Goal: Task Accomplishment & Management: Manage account settings

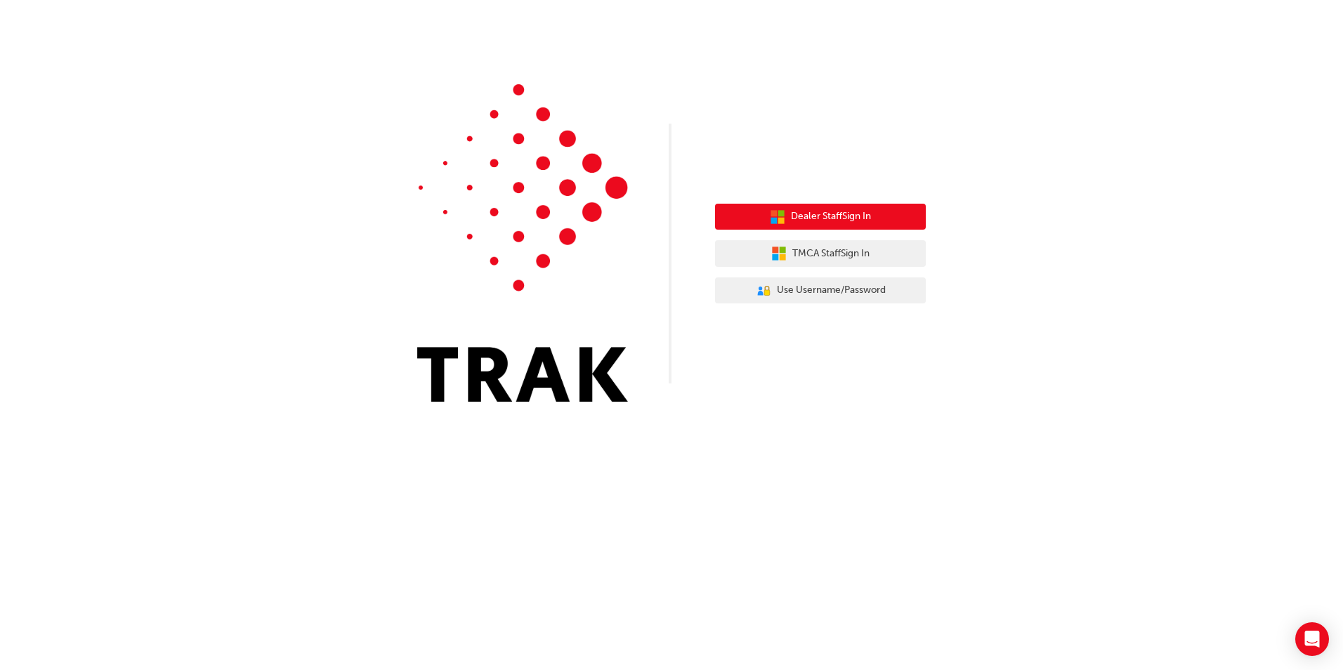
click at [849, 223] on span "Dealer Staff Sign In" at bounding box center [831, 217] width 80 height 16
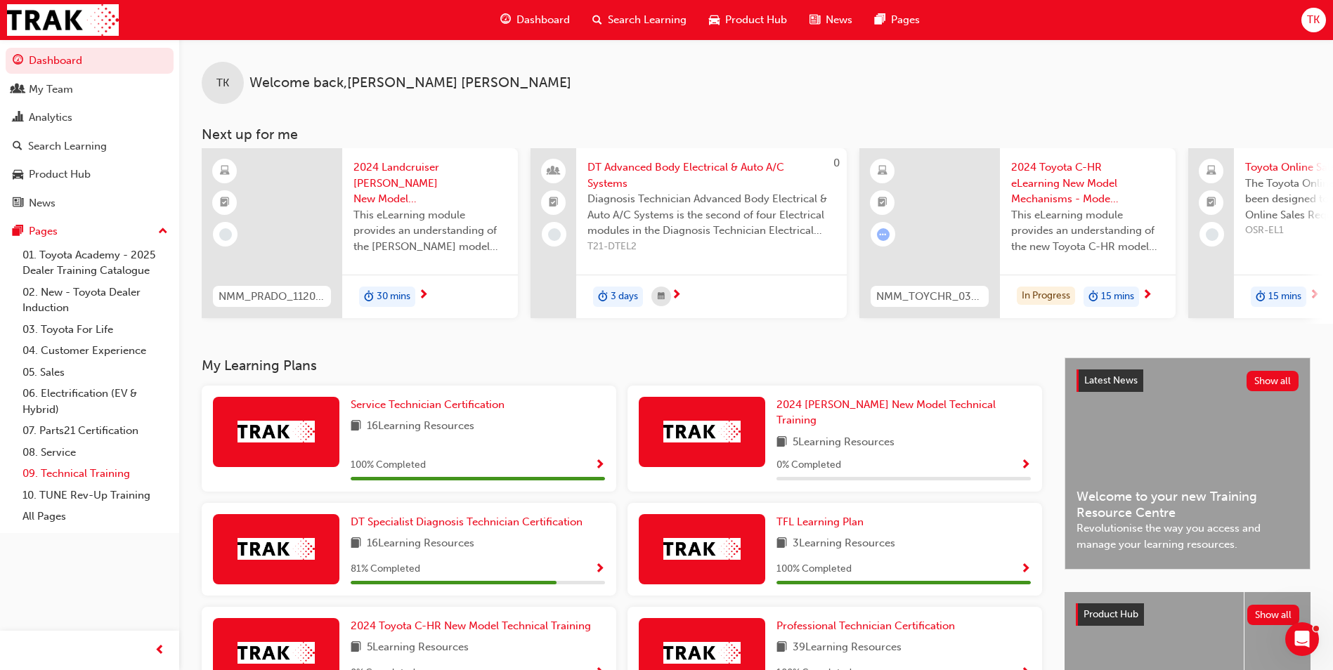
click at [91, 477] on link "09. Technical Training" at bounding box center [95, 474] width 157 height 22
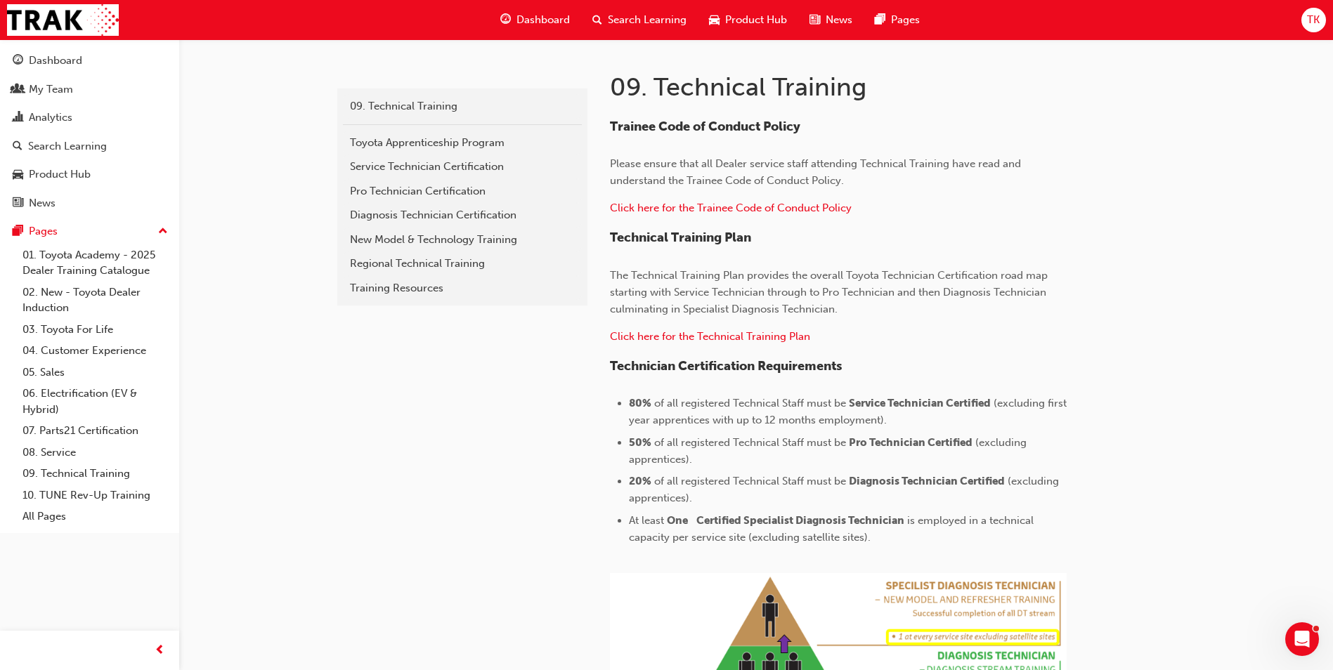
scroll to position [281, 0]
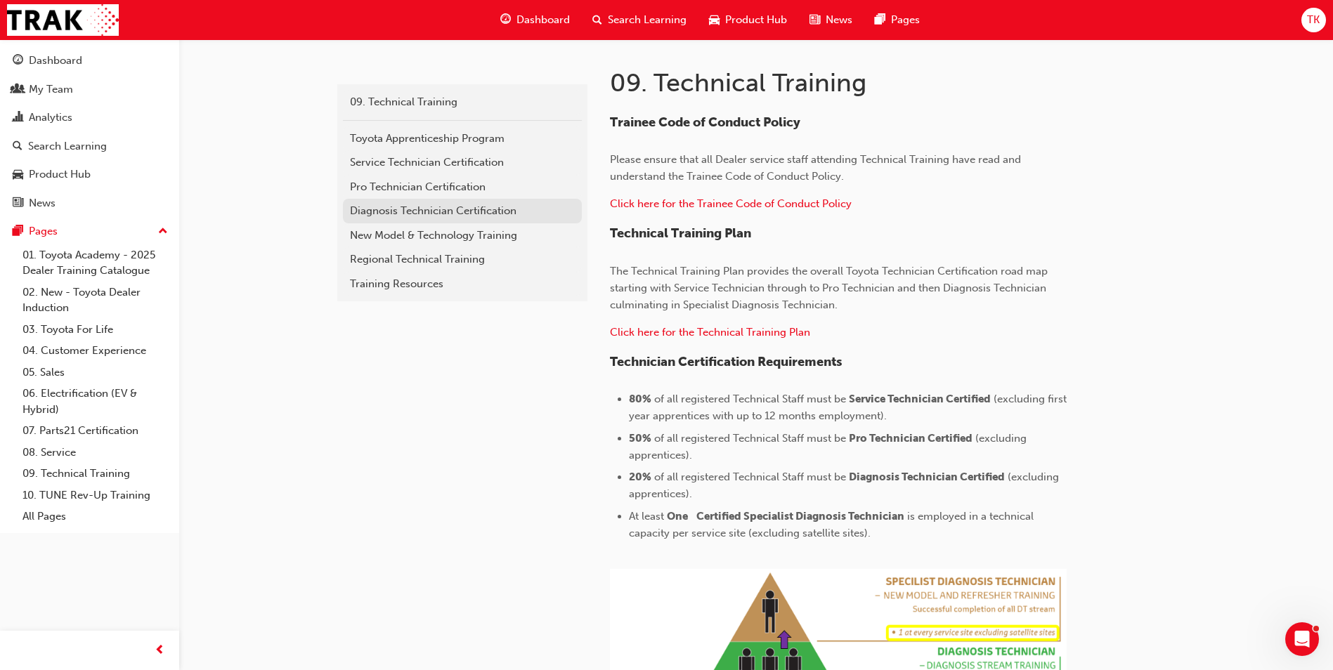
click at [427, 218] on div "Diagnosis Technician Certification" at bounding box center [462, 211] width 225 height 16
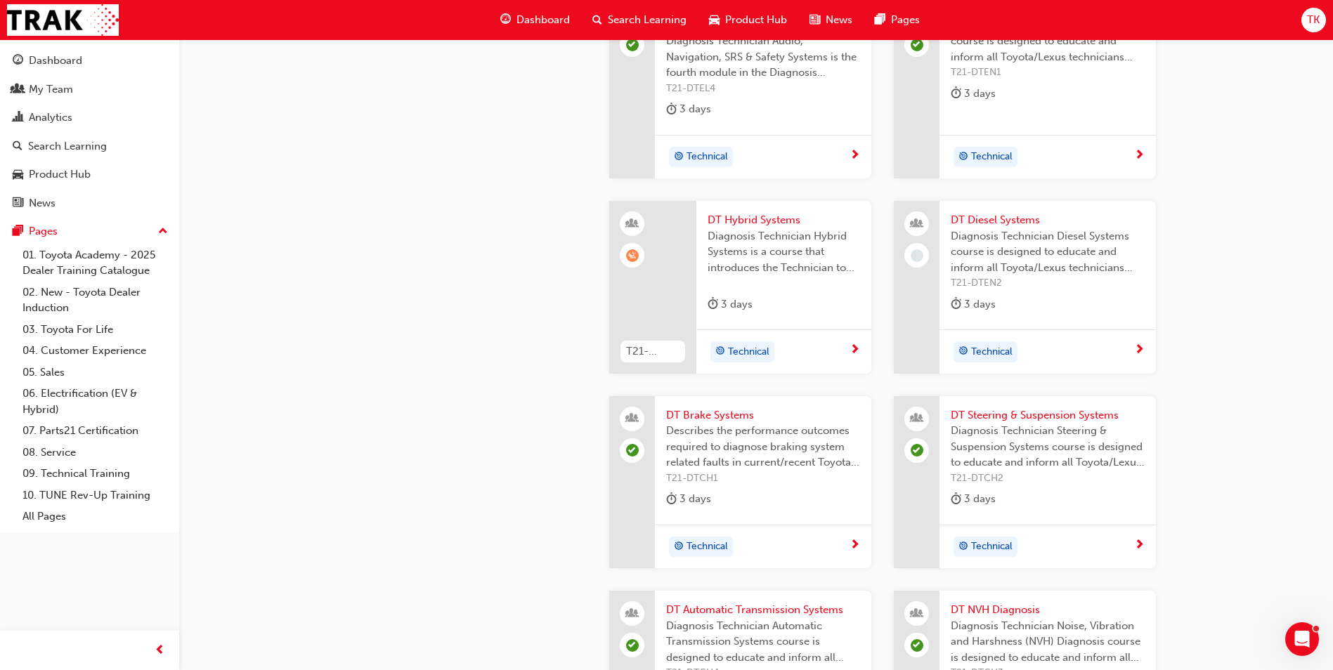
scroll to position [1686, 0]
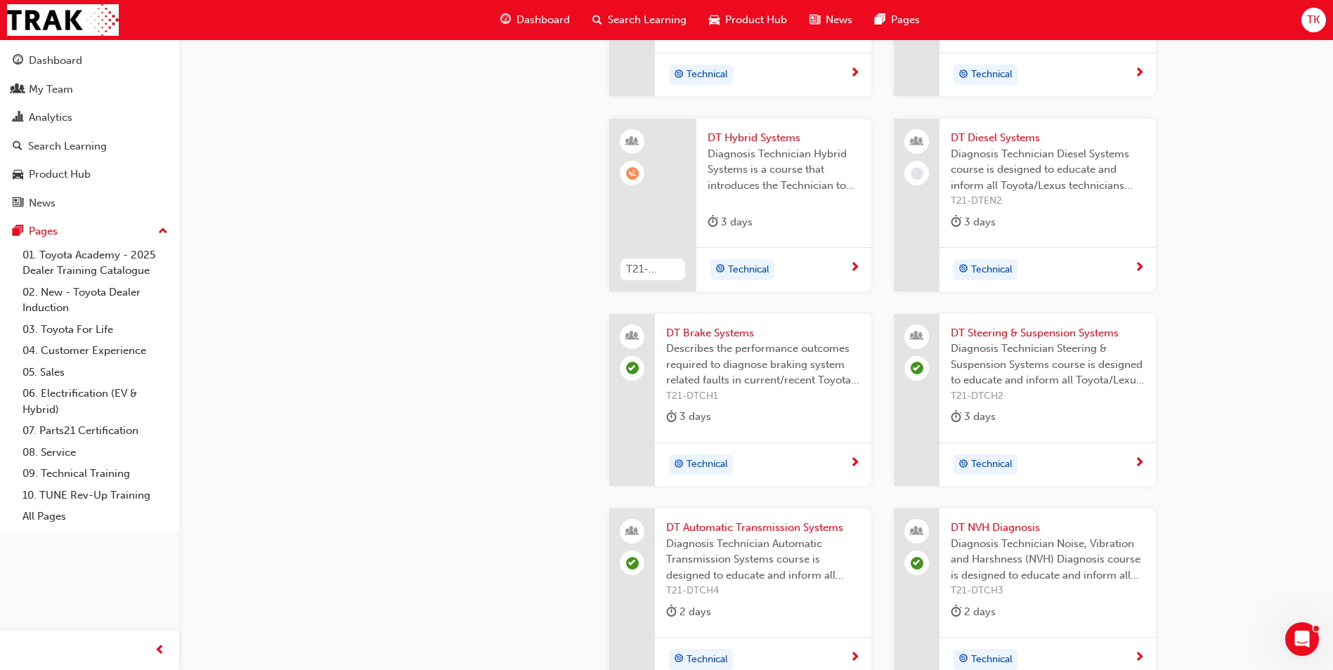
click at [761, 159] on span "Diagnosis Technician Hybrid Systems is a course that introduces the Technician …" at bounding box center [783, 170] width 152 height 48
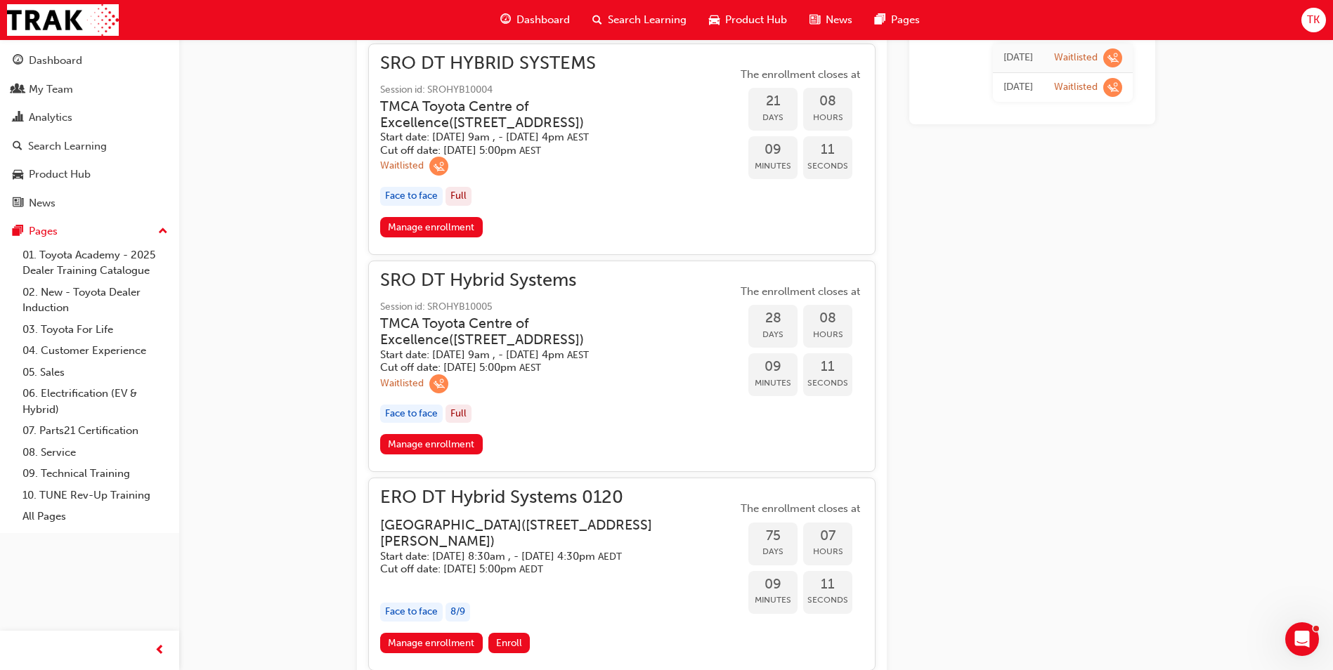
scroll to position [1101, 0]
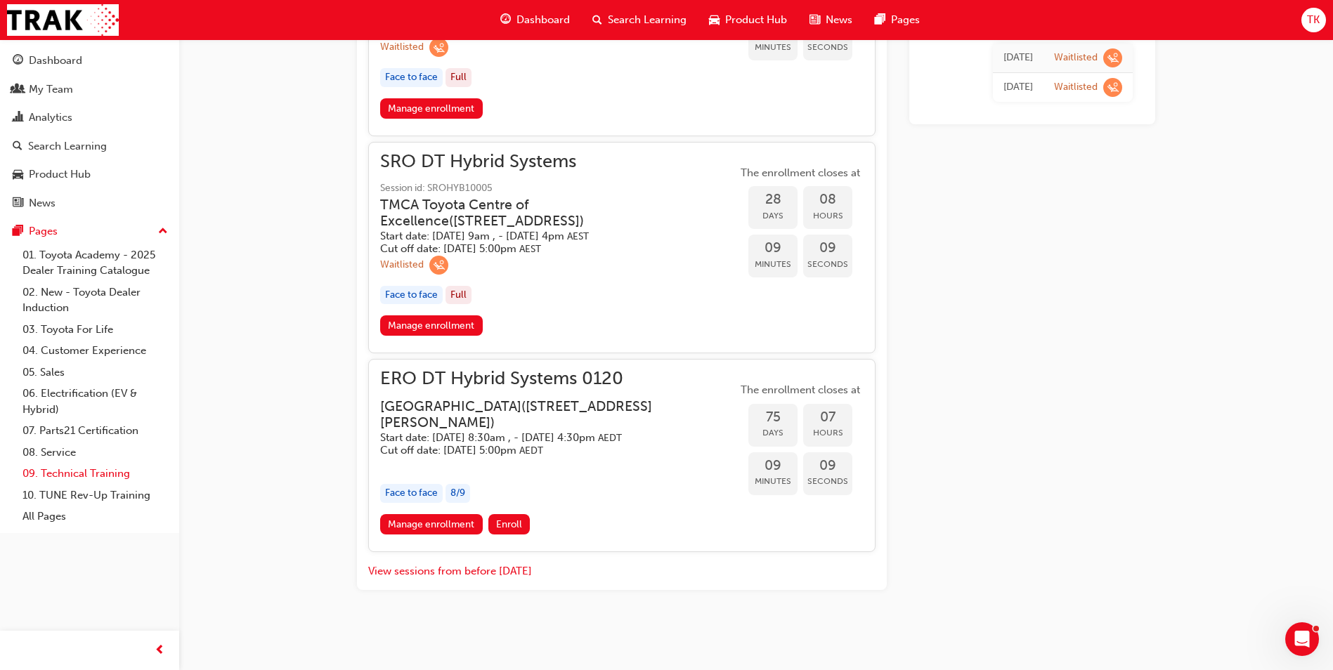
click at [110, 477] on link "09. Technical Training" at bounding box center [95, 474] width 157 height 22
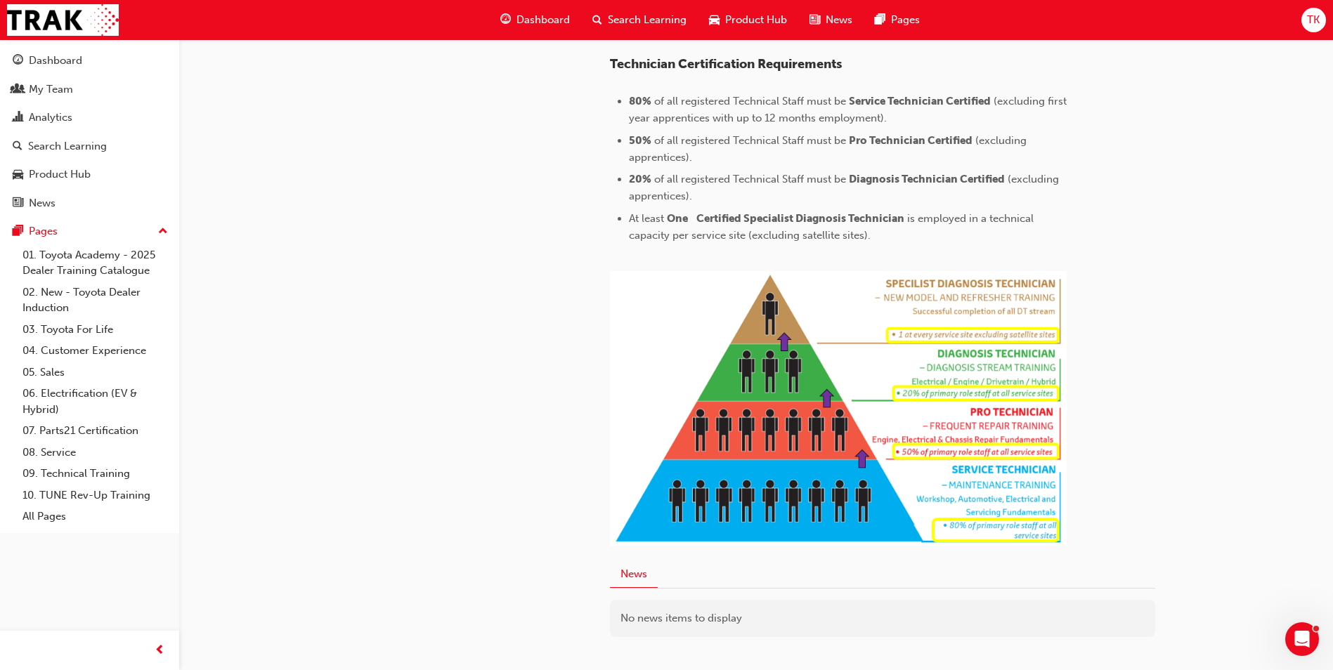
scroll to position [601, 0]
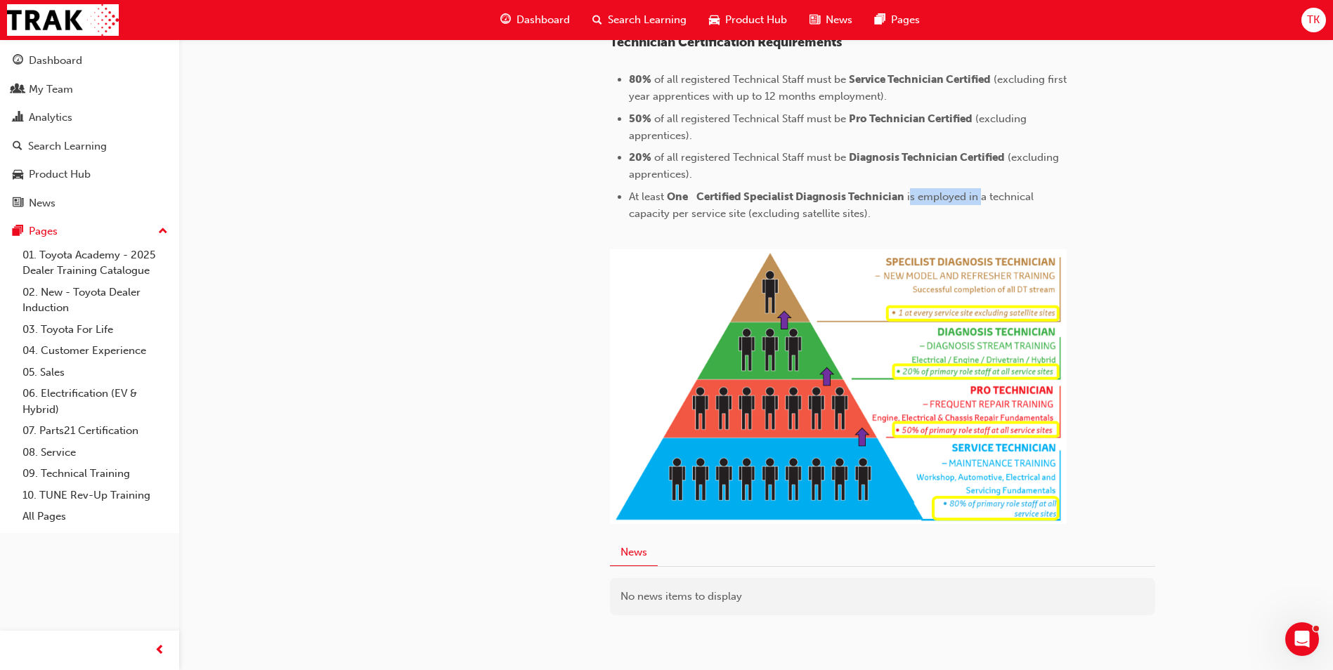
drag, startPoint x: 912, startPoint y: 193, endPoint x: 983, endPoint y: 198, distance: 71.8
click at [983, 198] on span "is employed in a technical capacity per service site (excluding satellite sites…" at bounding box center [832, 205] width 407 height 30
drag, startPoint x: 983, startPoint y: 198, endPoint x: 901, endPoint y: 215, distance: 83.9
click at [960, 215] on li "At least One Certified Specialist Diagnosis Technician is employed in a technic…" at bounding box center [848, 205] width 438 height 34
click at [778, 215] on span "is employed in a technical capacity per service site (excluding satellite sites…" at bounding box center [832, 205] width 407 height 30
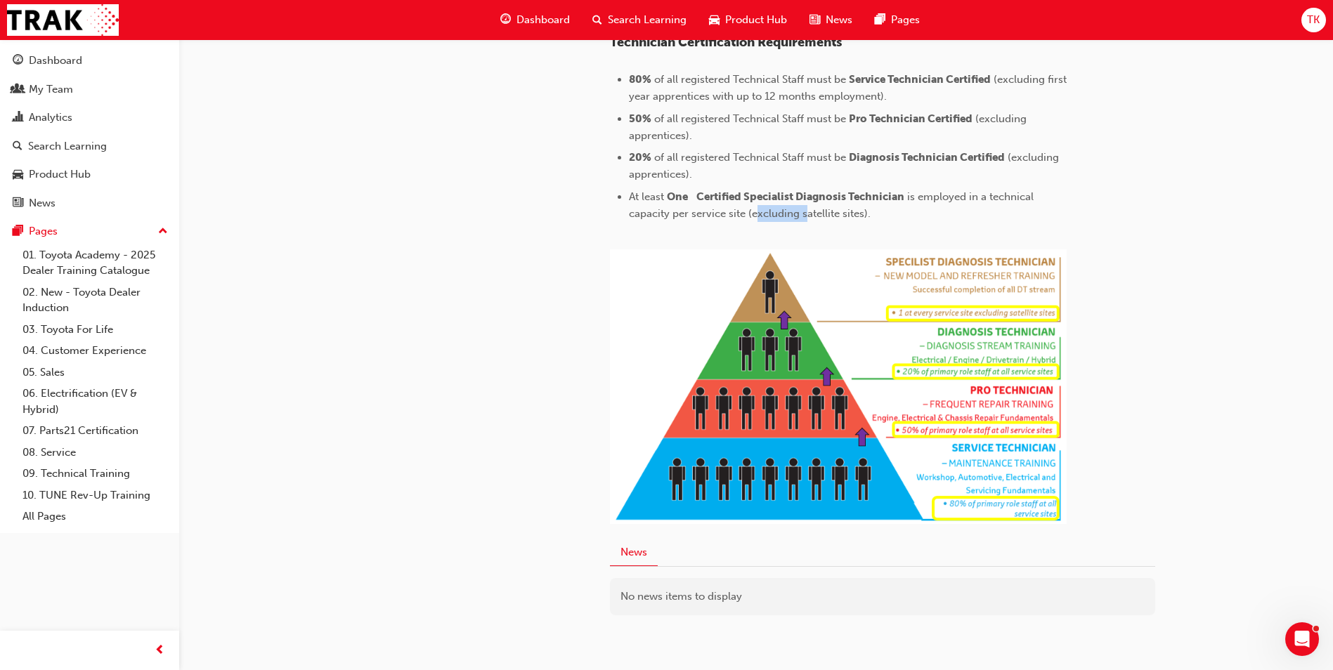
click at [778, 215] on span "is employed in a technical capacity per service site (excluding satellite sites…" at bounding box center [832, 205] width 407 height 30
drag, startPoint x: 778, startPoint y: 215, endPoint x: 661, endPoint y: 215, distance: 117.3
click at [661, 215] on span "is employed in a technical capacity per service site (excluding satellite sites…" at bounding box center [832, 205] width 407 height 30
click at [652, 217] on span "is employed in a technical capacity per service site (excluding satellite sites…" at bounding box center [832, 205] width 407 height 30
click at [613, 277] on img at bounding box center [838, 386] width 457 height 275
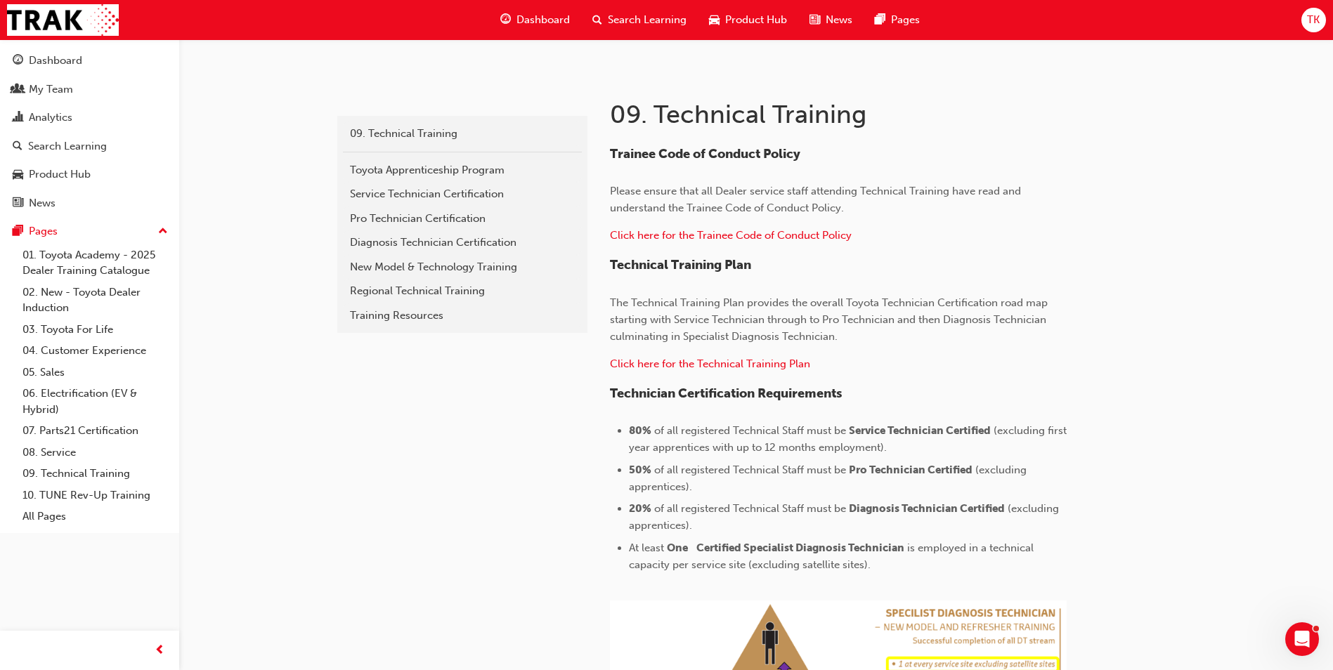
scroll to position [320, 0]
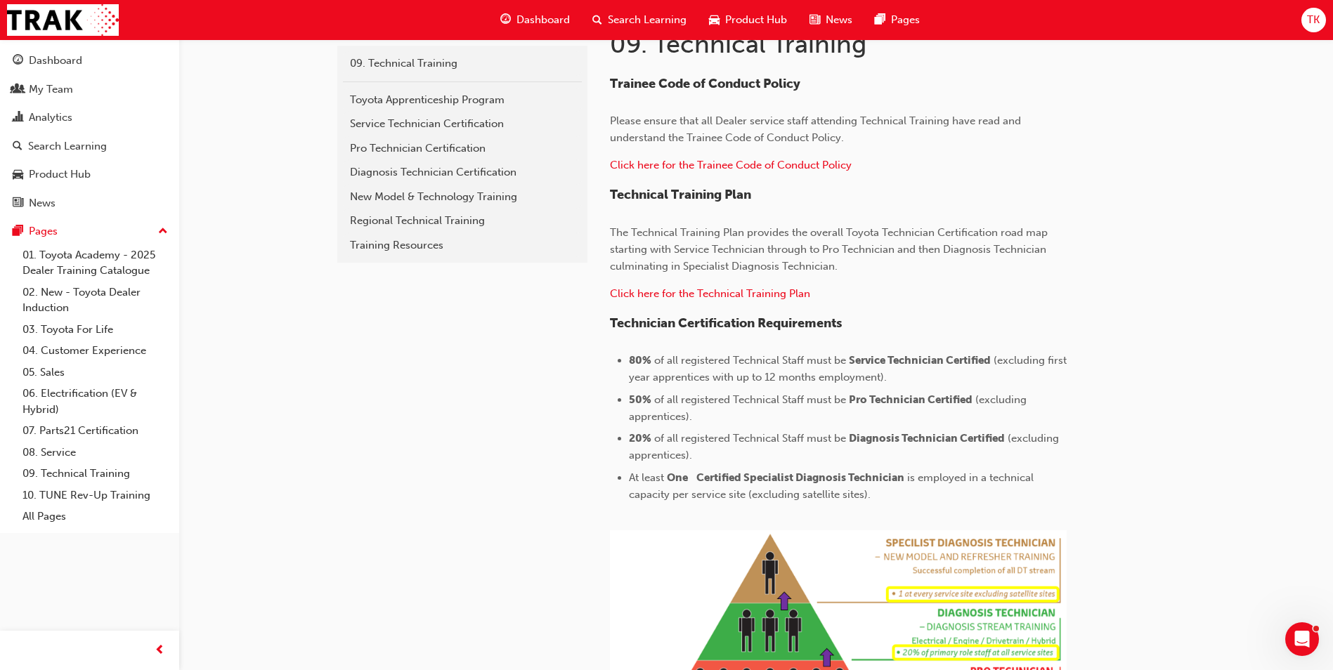
click at [661, 480] on span "At least" at bounding box center [646, 477] width 35 height 13
click at [646, 477] on span "At least" at bounding box center [646, 477] width 35 height 13
click at [637, 449] on span "(excluding apprentices)." at bounding box center [845, 447] width 433 height 30
click at [726, 301] on p "​ Click here for the Technical Training Plan" at bounding box center [838, 295] width 457 height 20
click at [724, 299] on span "Click here for the Technical Training Plan" at bounding box center [710, 293] width 200 height 13
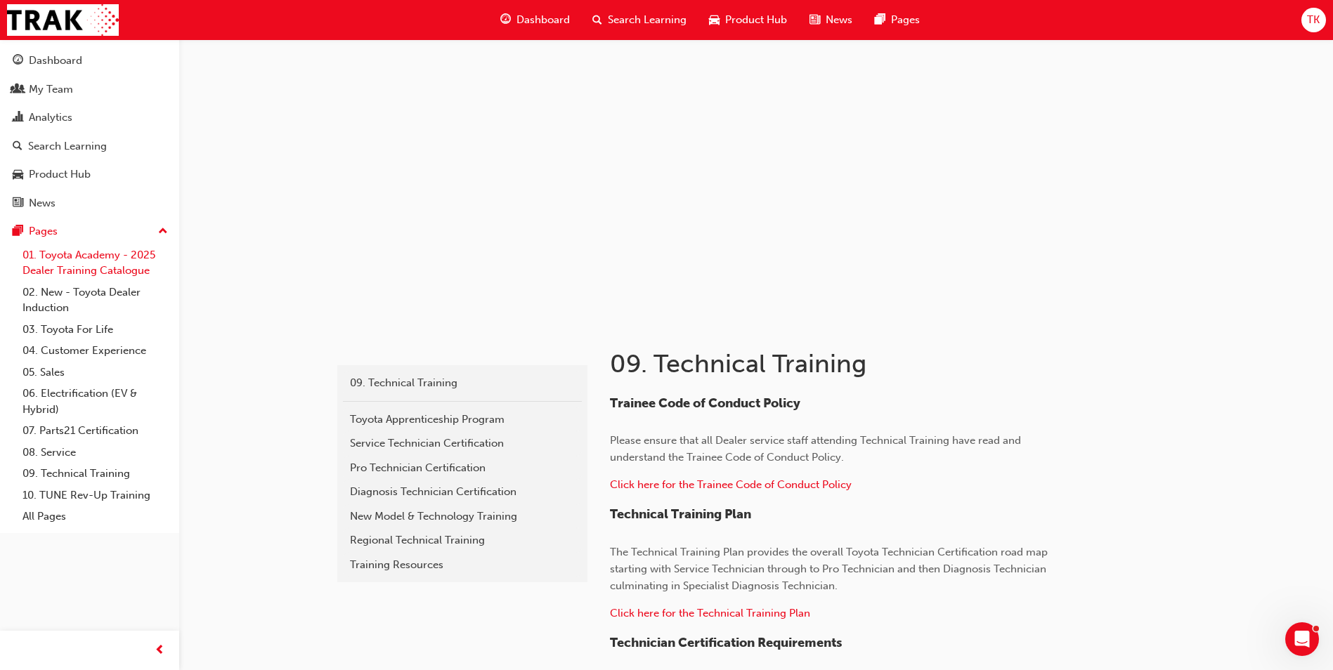
click at [89, 256] on link "01. Toyota Academy - 2025 Dealer Training Catalogue" at bounding box center [95, 262] width 157 height 37
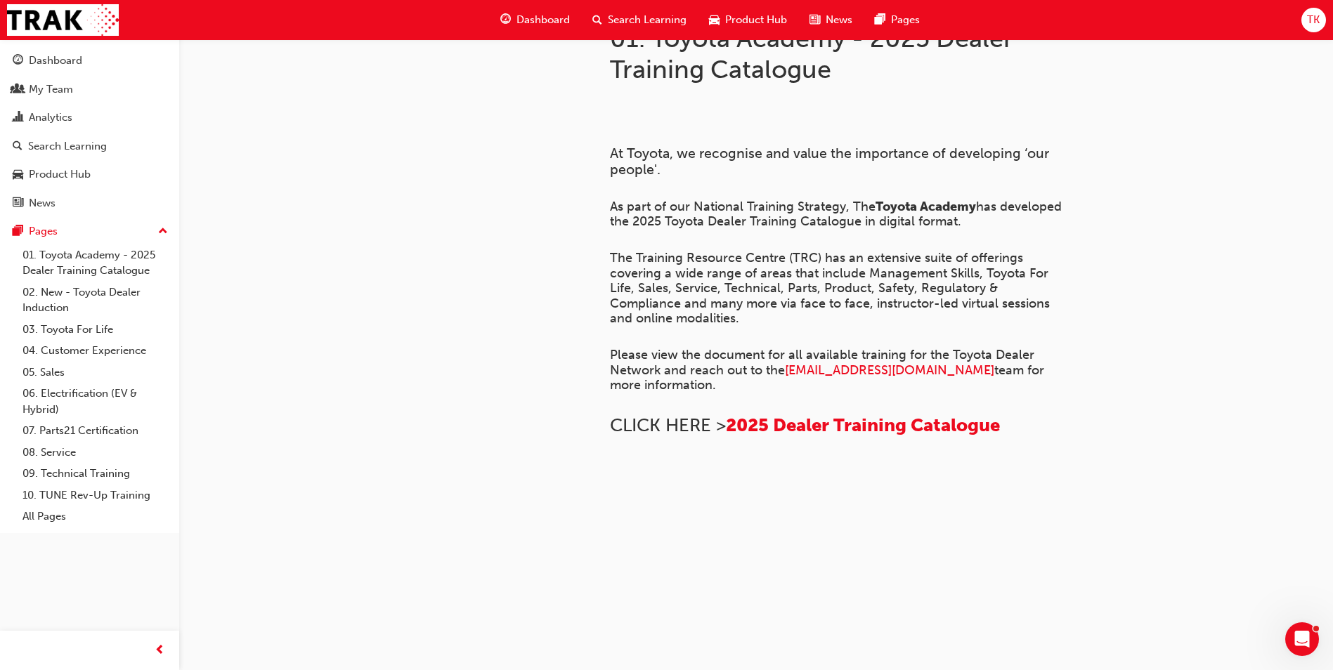
scroll to position [931, 0]
click at [126, 502] on link "10. TUNE Rev-Up Training" at bounding box center [95, 496] width 157 height 22
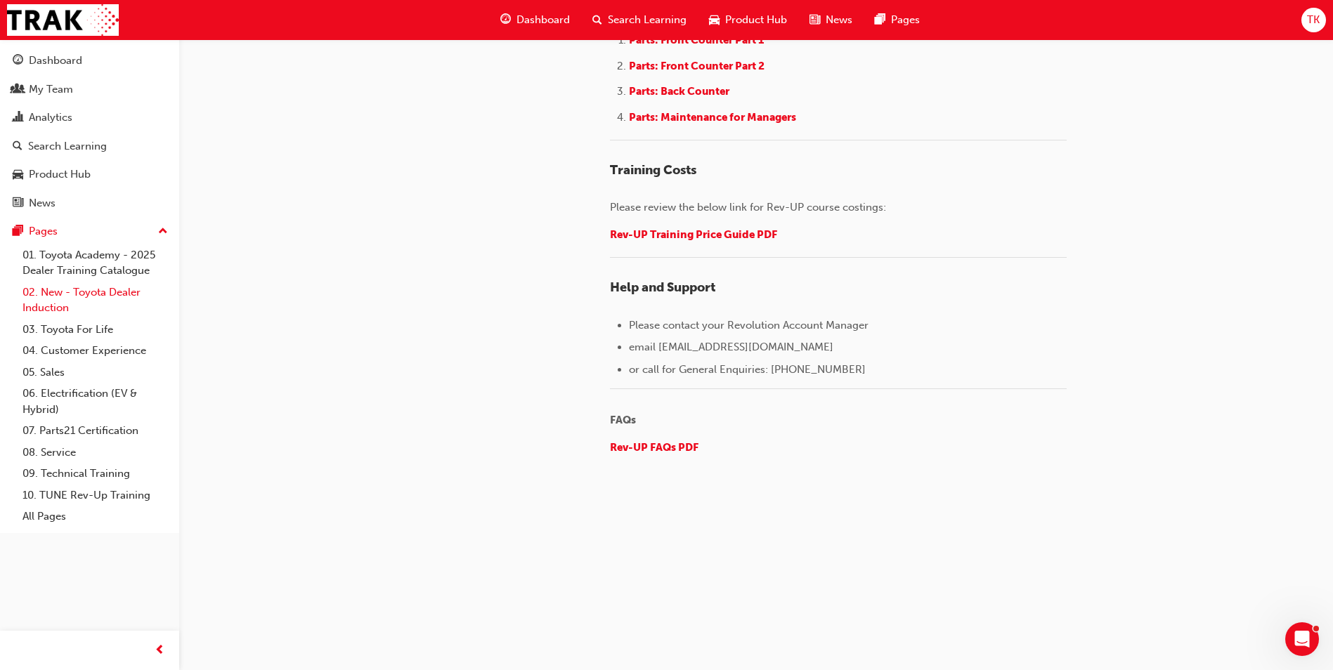
scroll to position [2138, 0]
click at [84, 474] on link "09. Technical Training" at bounding box center [95, 474] width 157 height 22
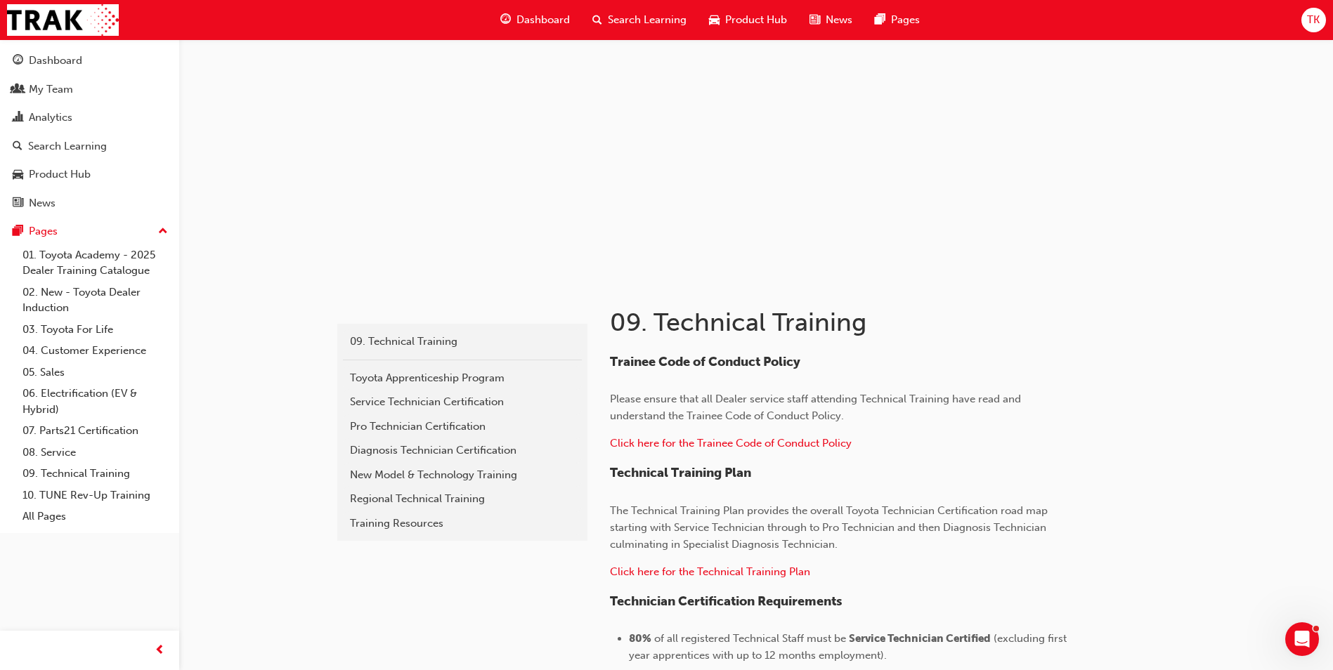
scroll to position [39, 0]
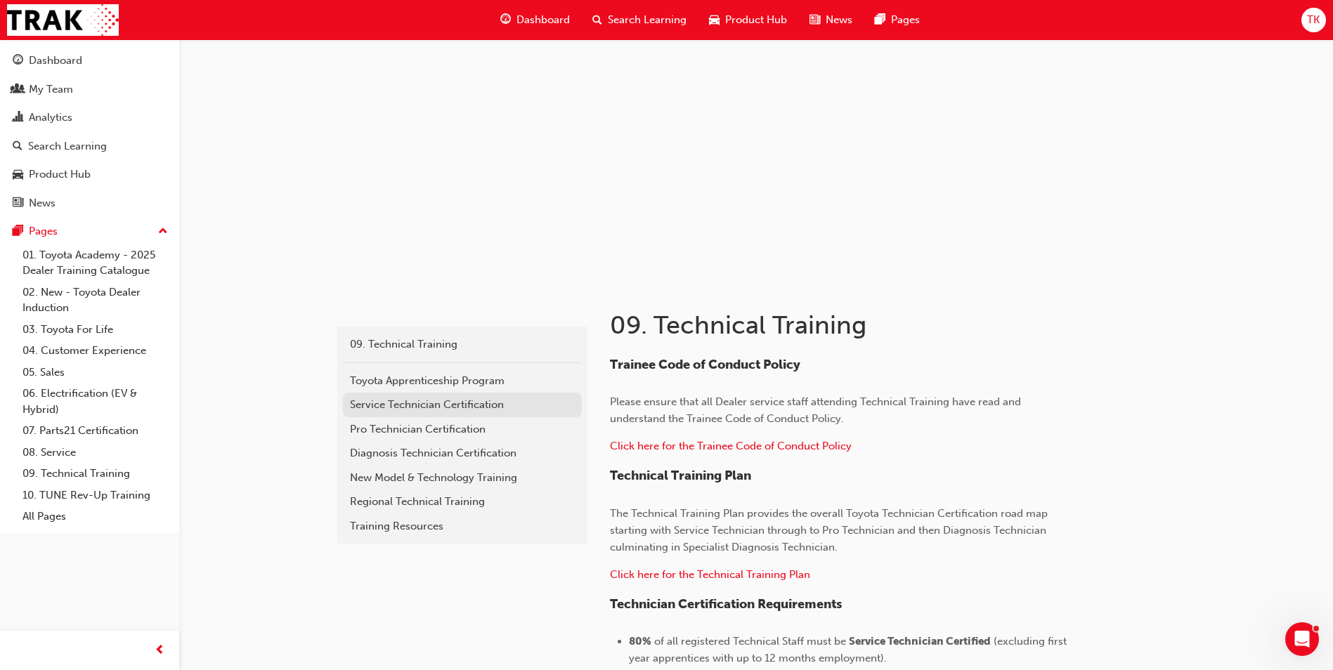
click at [465, 404] on div "Service Technician Certification" at bounding box center [462, 405] width 225 height 16
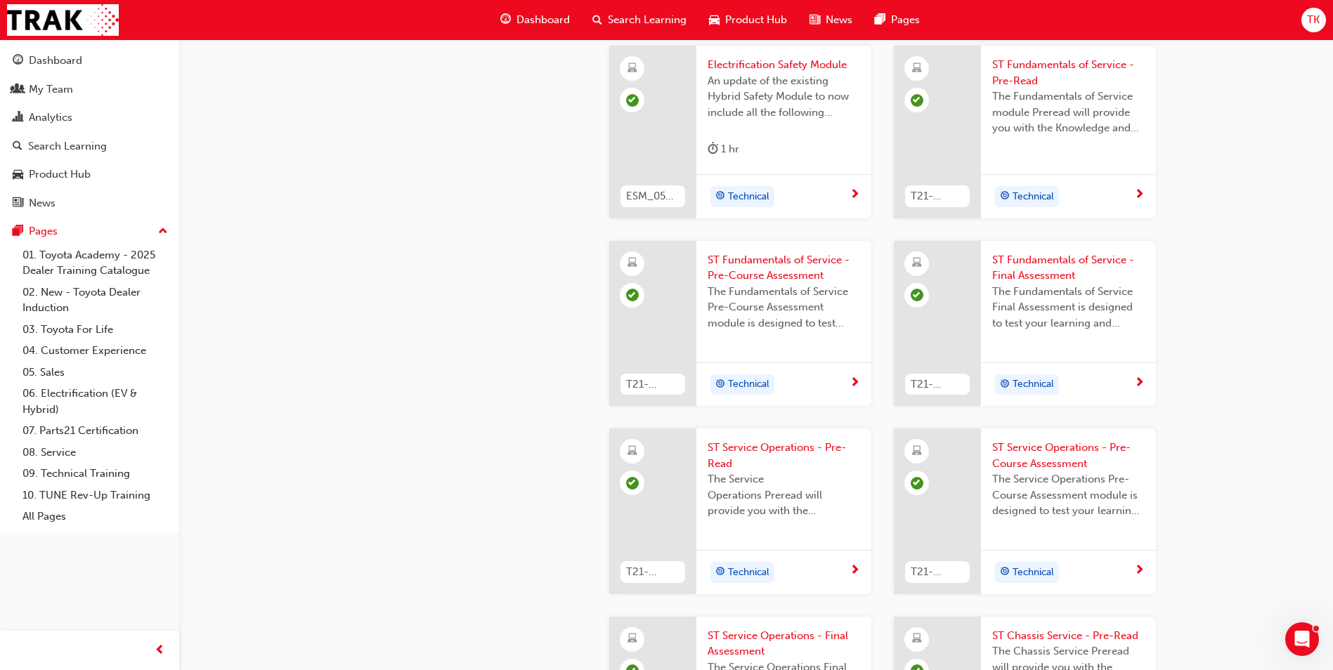
scroll to position [913, 0]
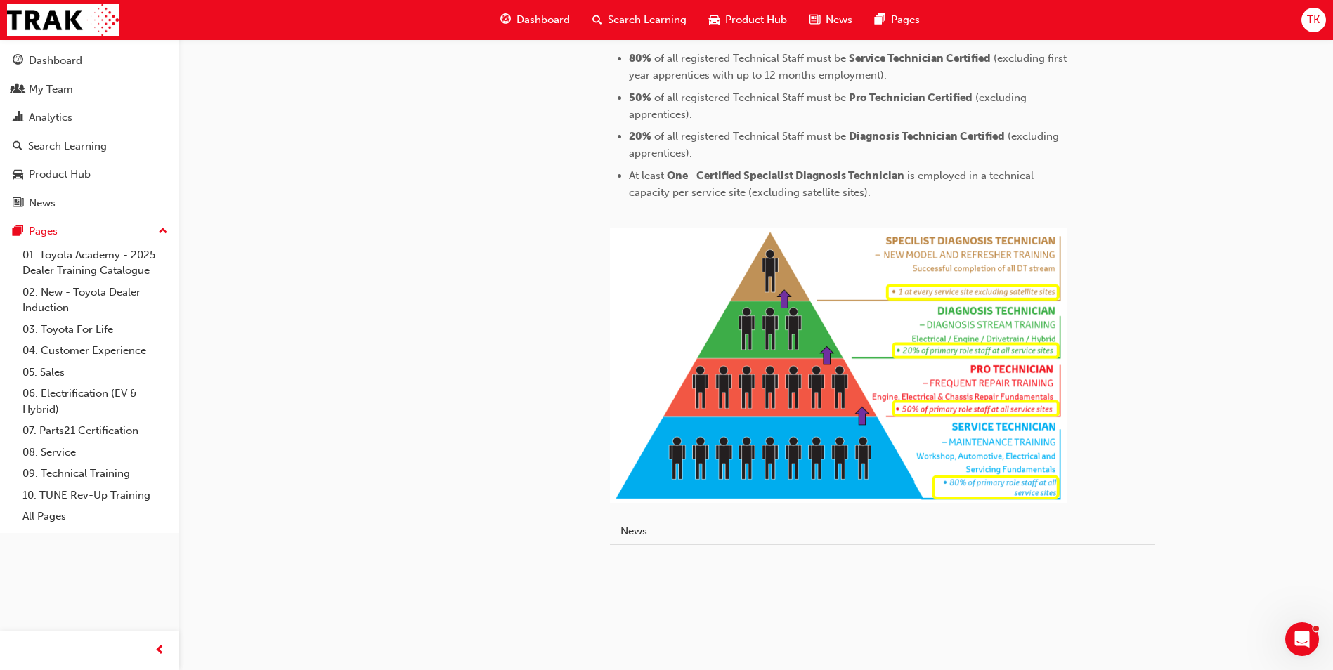
scroll to position [39, 0]
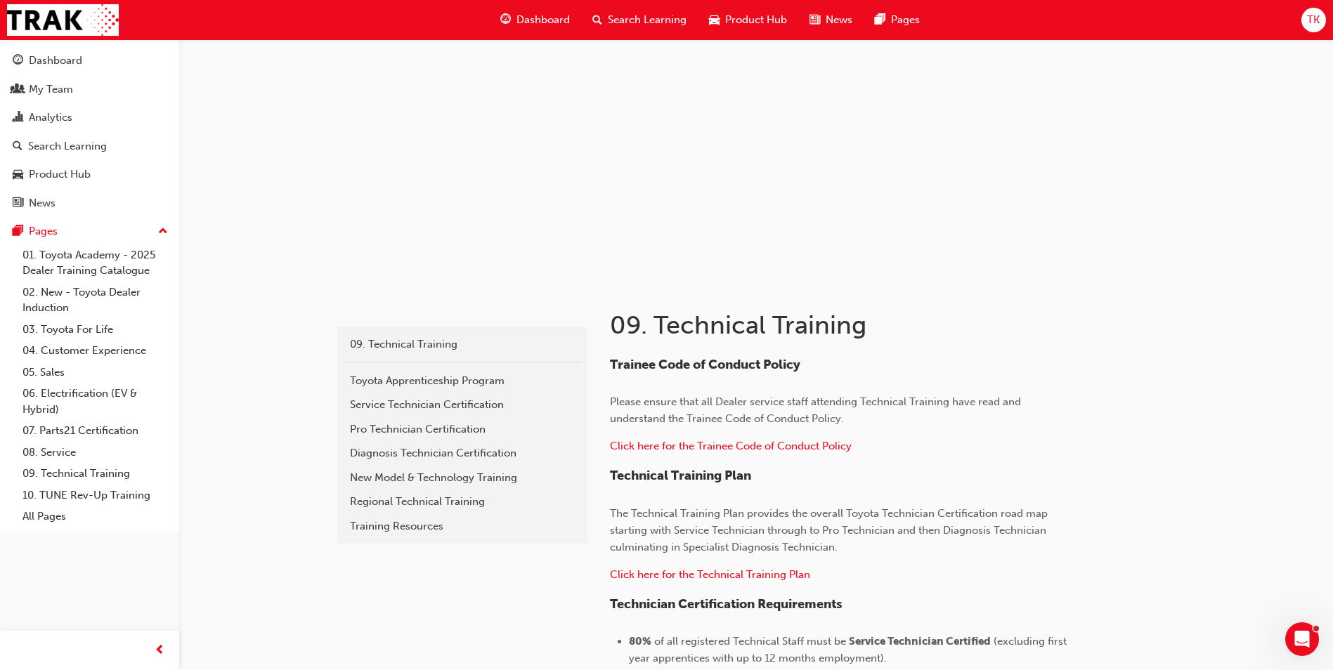
click at [564, 23] on span "Dashboard" at bounding box center [542, 20] width 53 height 16
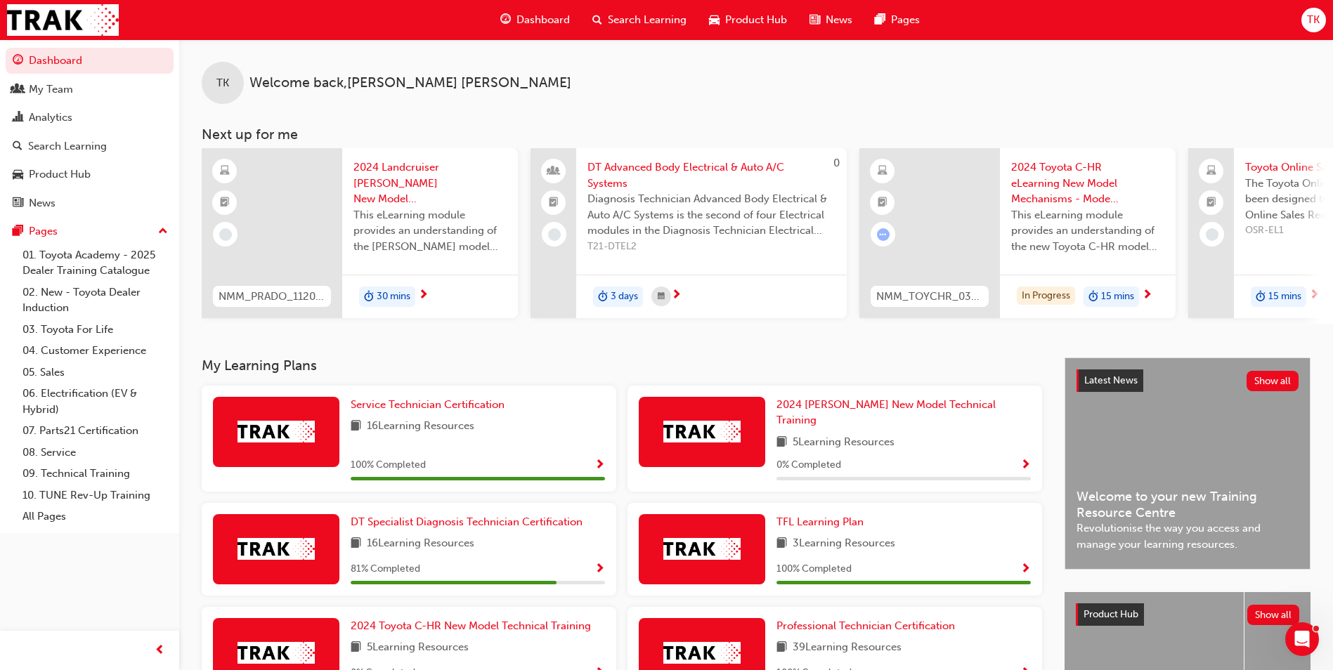
click at [844, 20] on span "News" at bounding box center [838, 20] width 27 height 16
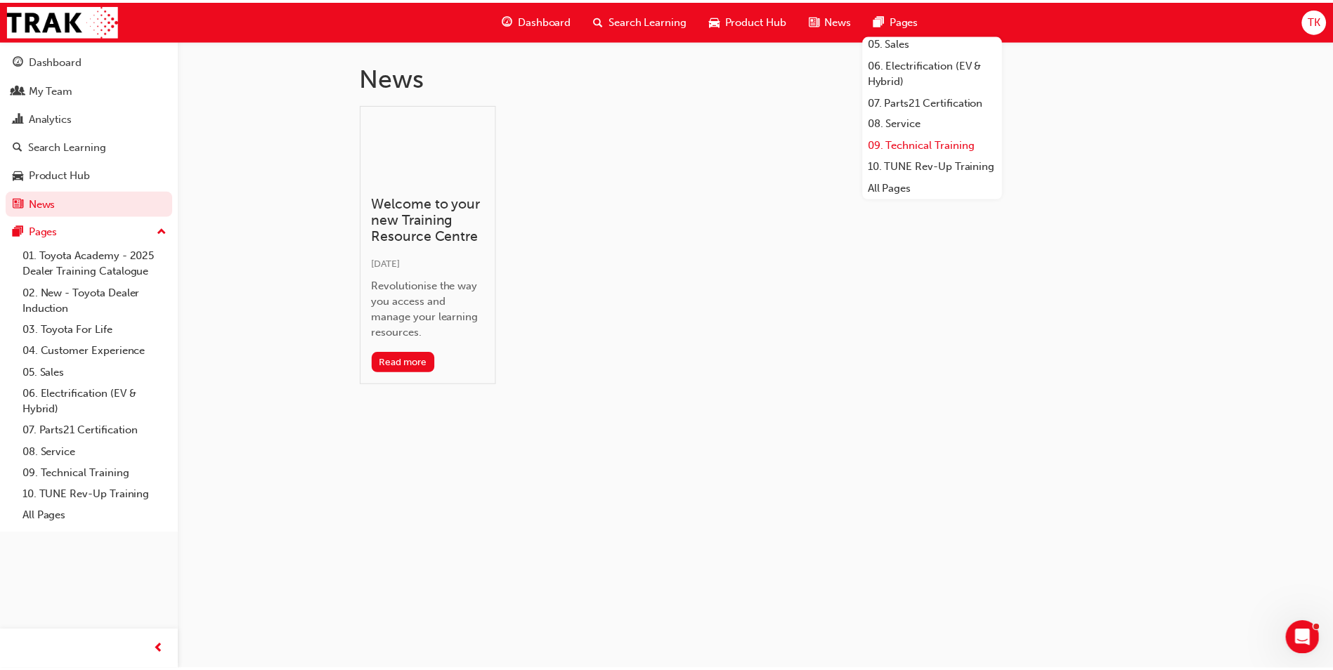
scroll to position [166, 0]
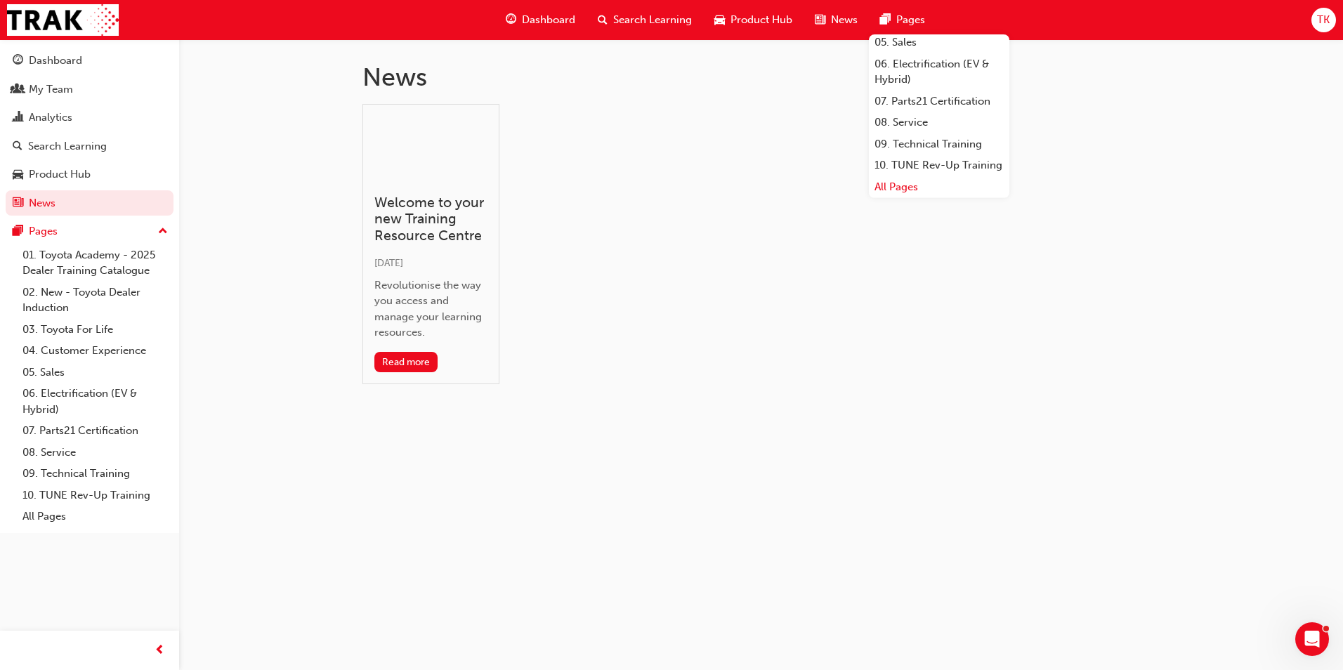
click at [926, 190] on link "All Pages" at bounding box center [939, 187] width 140 height 22
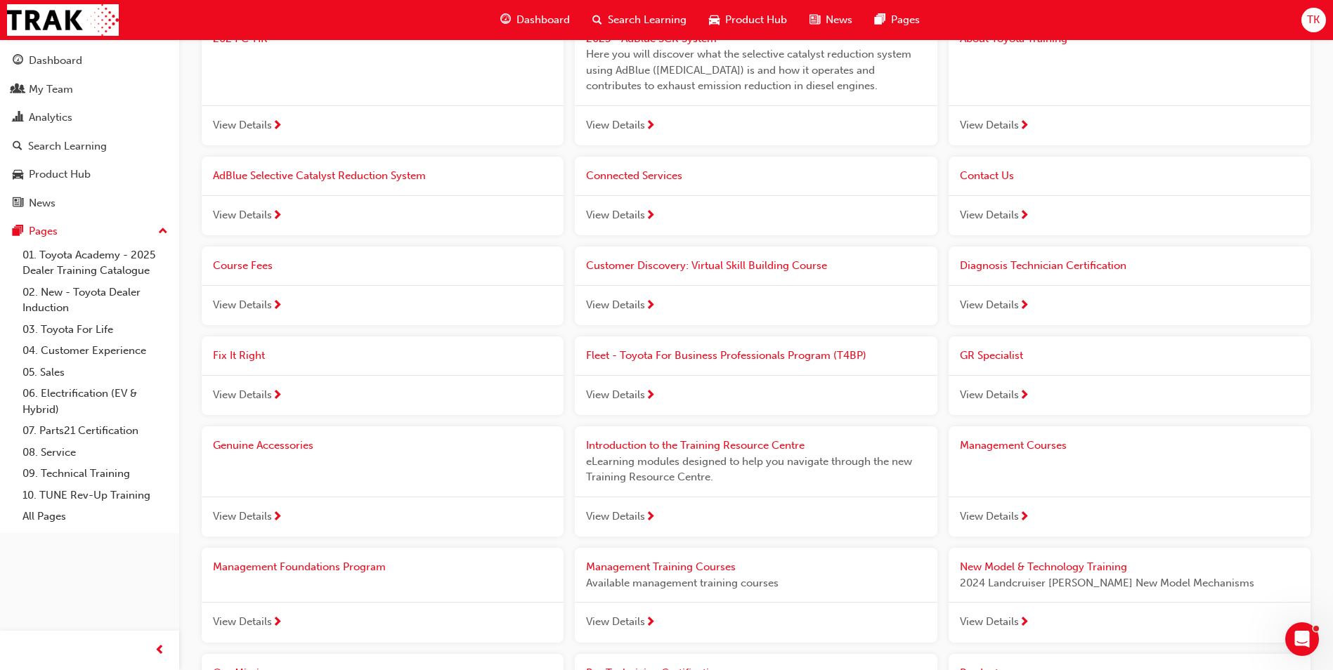
scroll to position [585, 0]
click at [1009, 393] on span "View Details" at bounding box center [989, 396] width 59 height 16
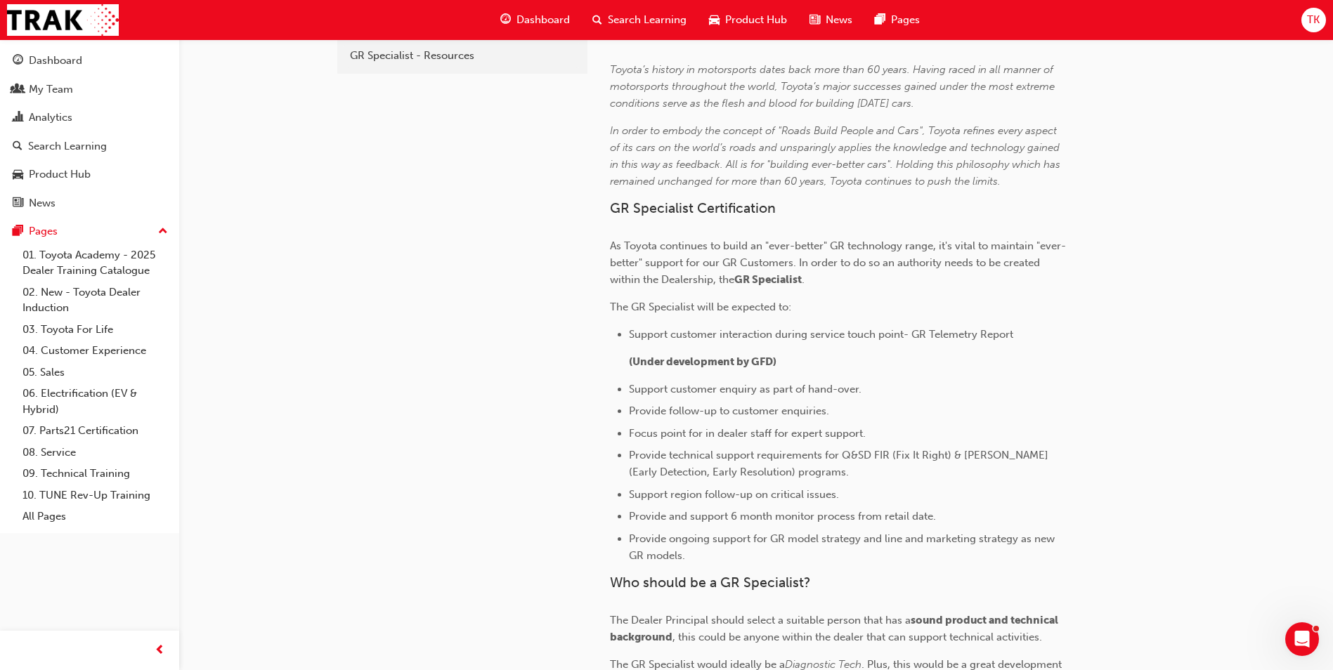
scroll to position [421, 0]
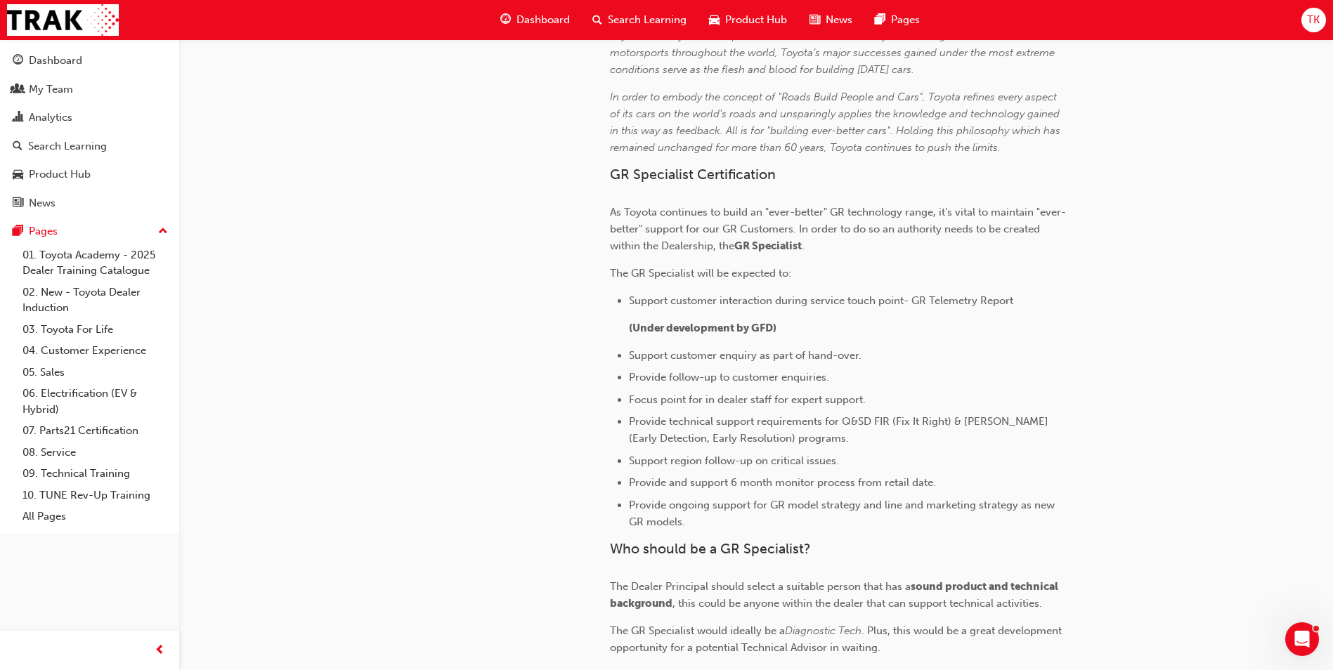
click at [707, 213] on span "As Toyota continues to build an "ever-better" GR technology range, it's vital t…" at bounding box center [838, 229] width 456 height 46
click at [733, 228] on span "As Toyota continues to build an "ever-better" GR technology range, it's vital t…" at bounding box center [838, 229] width 456 height 46
click at [778, 243] on span "GR Specialist" at bounding box center [767, 246] width 67 height 13
click at [747, 324] on span "(Under development by GFD)" at bounding box center [703, 328] width 148 height 13
click at [754, 353] on span "Support customer enquiry as part of hand-over." at bounding box center [745, 355] width 233 height 13
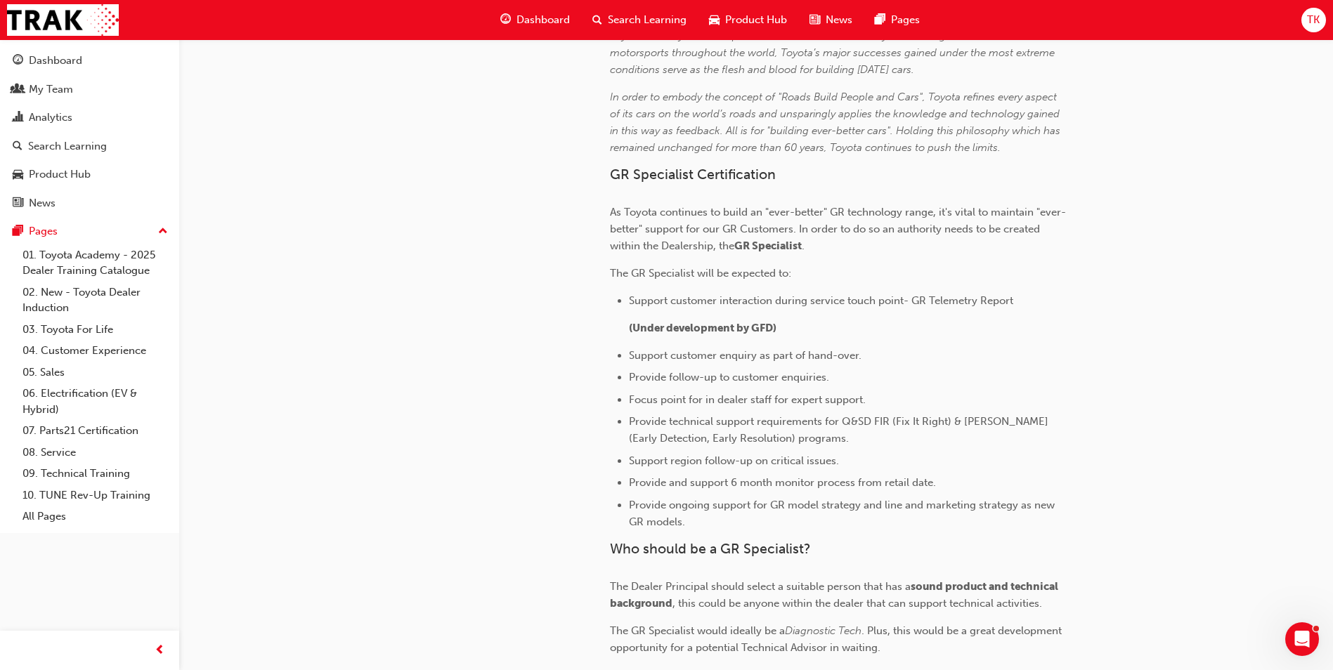
click at [761, 379] on span "Provide follow-up to customer enquiries." at bounding box center [729, 377] width 200 height 13
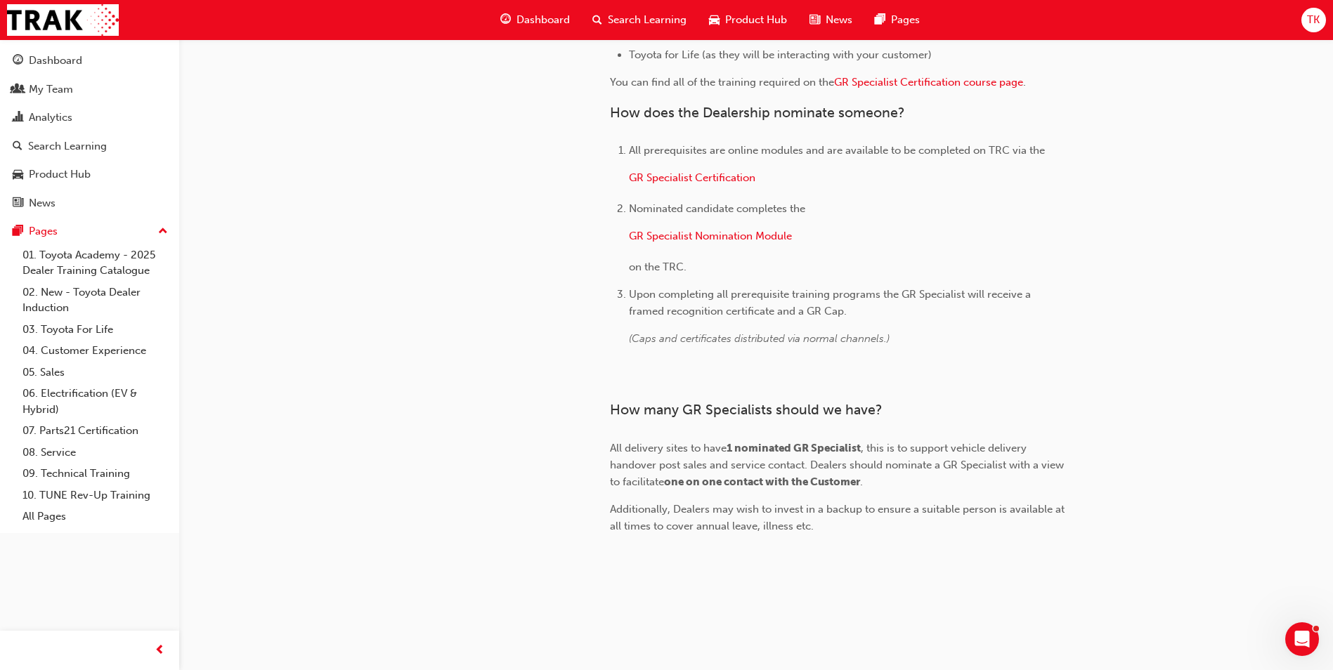
scroll to position [1535, 0]
click at [128, 473] on link "09. Technical Training" at bounding box center [95, 474] width 157 height 22
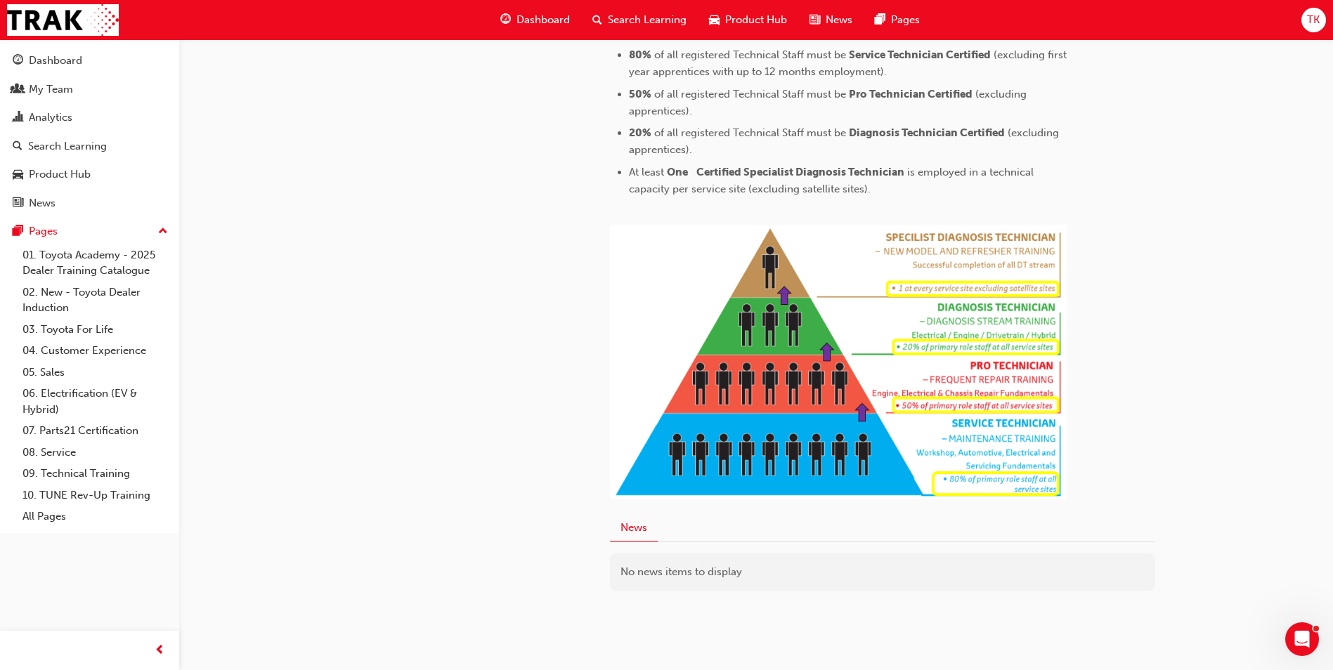
scroll to position [601, 0]
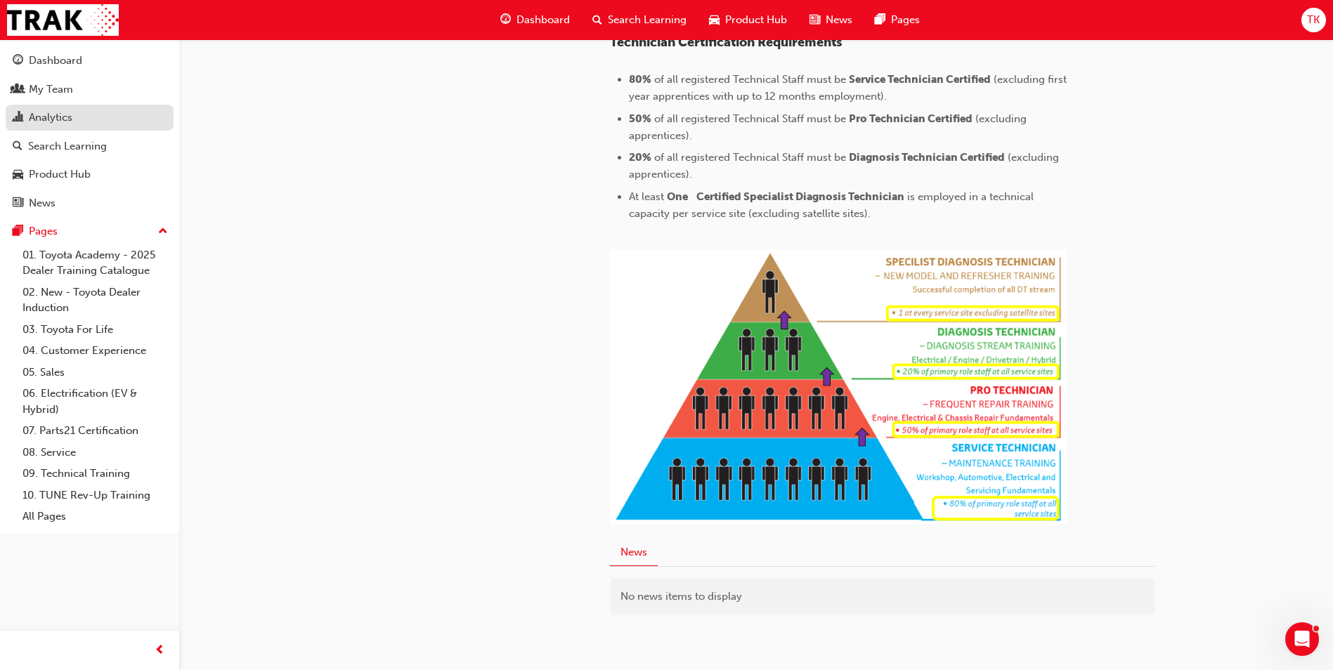
click at [67, 122] on div "Analytics" at bounding box center [51, 118] width 44 height 16
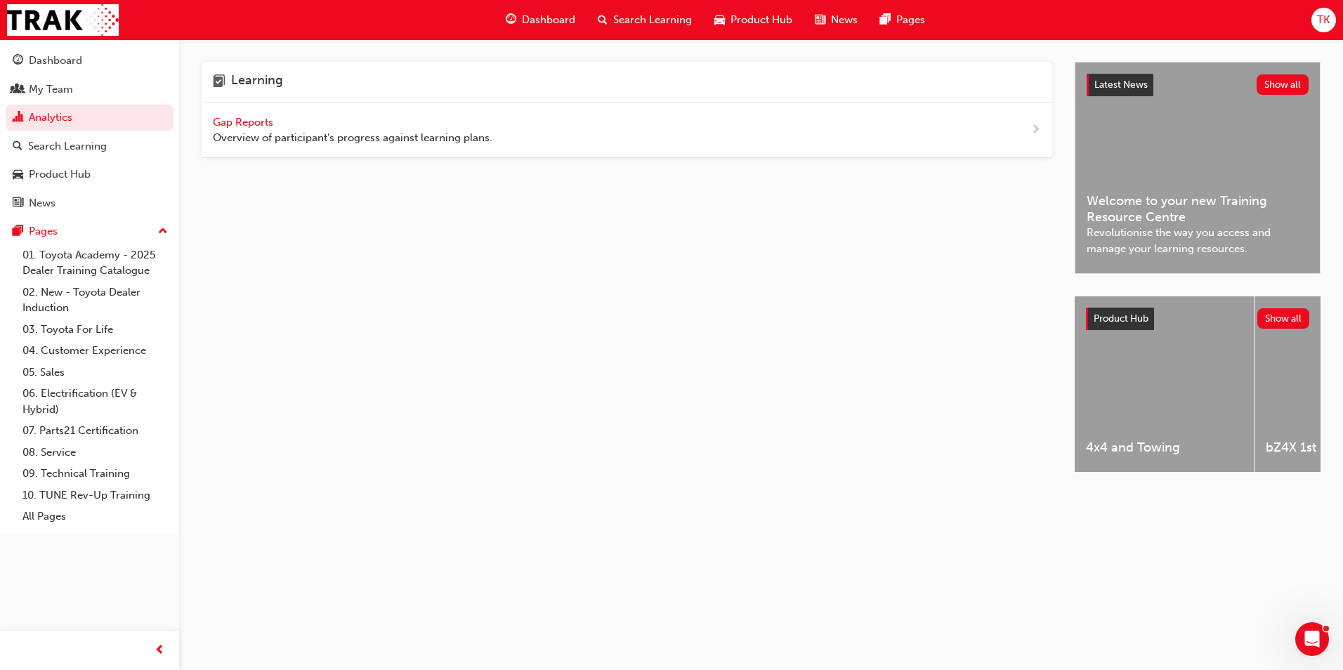
click at [251, 124] on span "Gap Reports" at bounding box center [244, 122] width 63 height 13
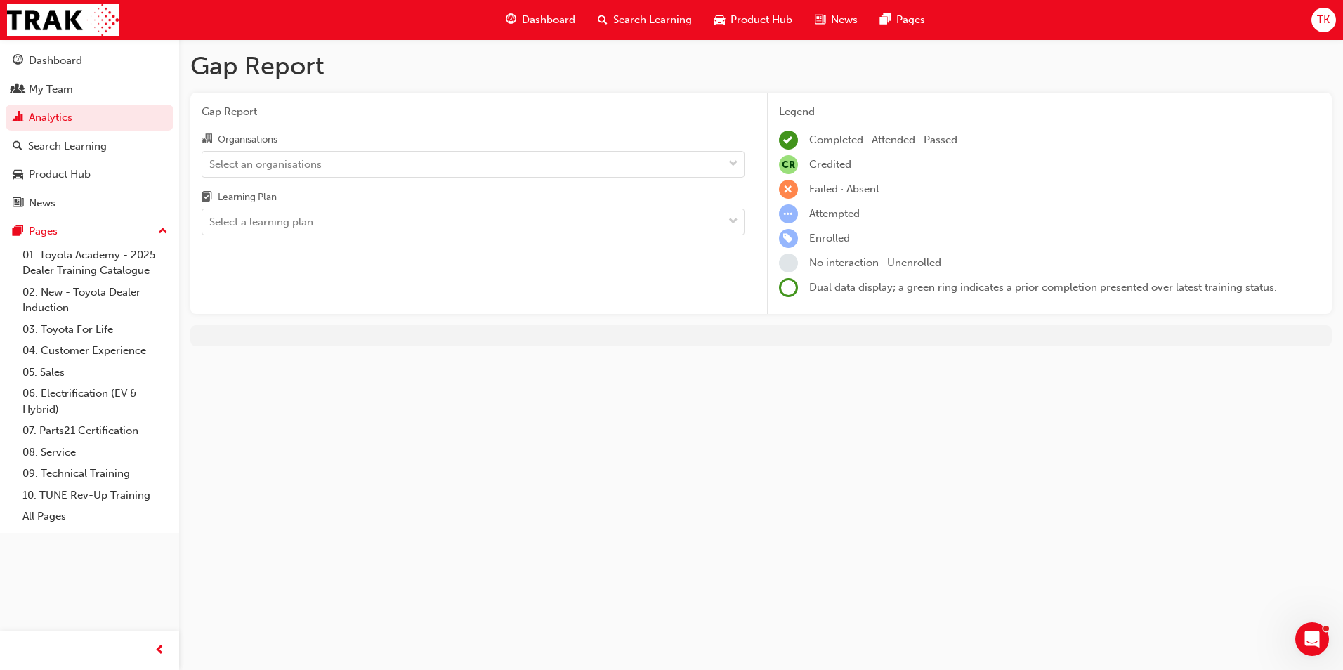
click at [312, 169] on div "Select an organisations" at bounding box center [265, 164] width 112 height 16
click at [211, 169] on input "Organisations Select an organisations" at bounding box center [209, 163] width 1 height 12
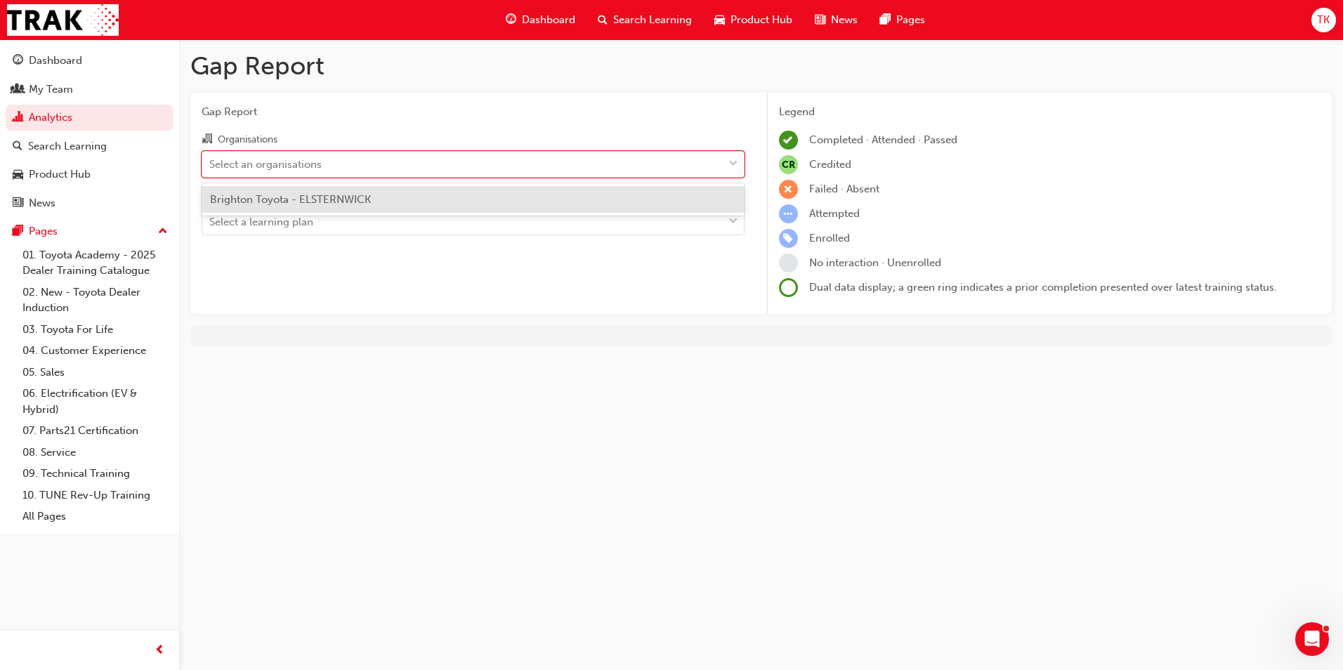
click at [309, 197] on span "Brighton Toyota - ELSTERNWICK" at bounding box center [290, 199] width 161 height 13
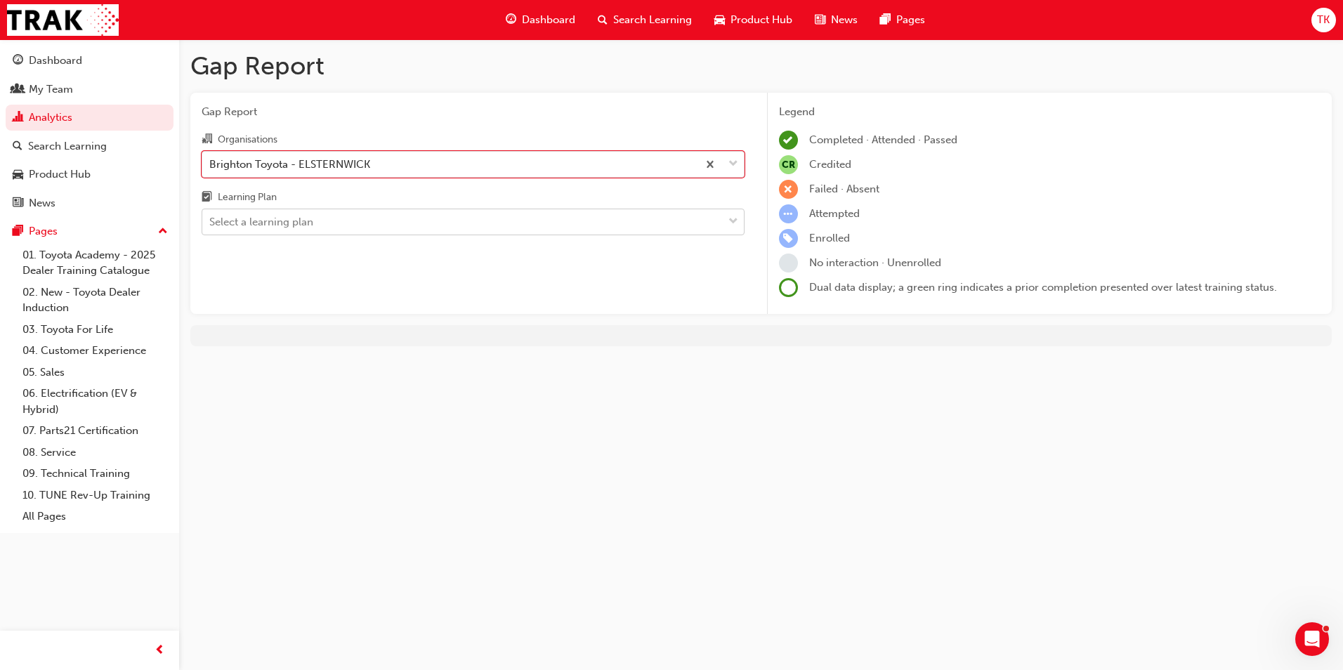
click at [313, 213] on div "Select a learning plan" at bounding box center [462, 222] width 521 height 25
click at [211, 216] on input "Learning Plan Select a learning plan" at bounding box center [209, 222] width 1 height 12
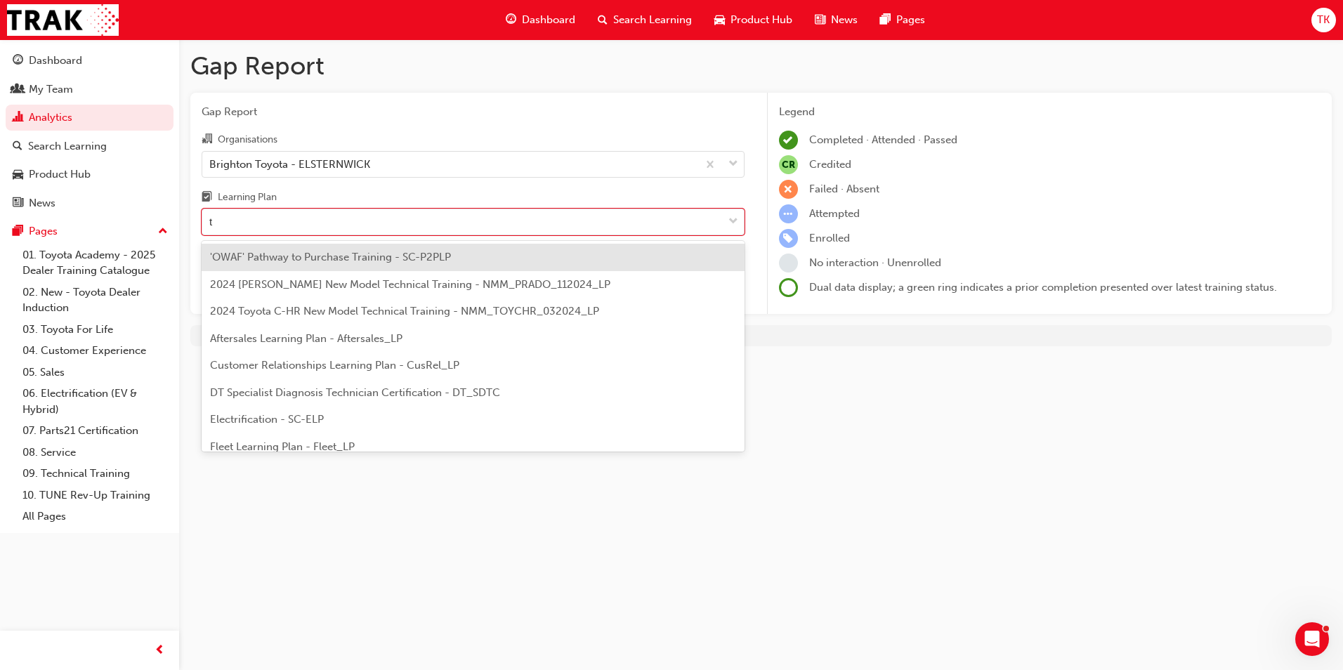
type input "tf"
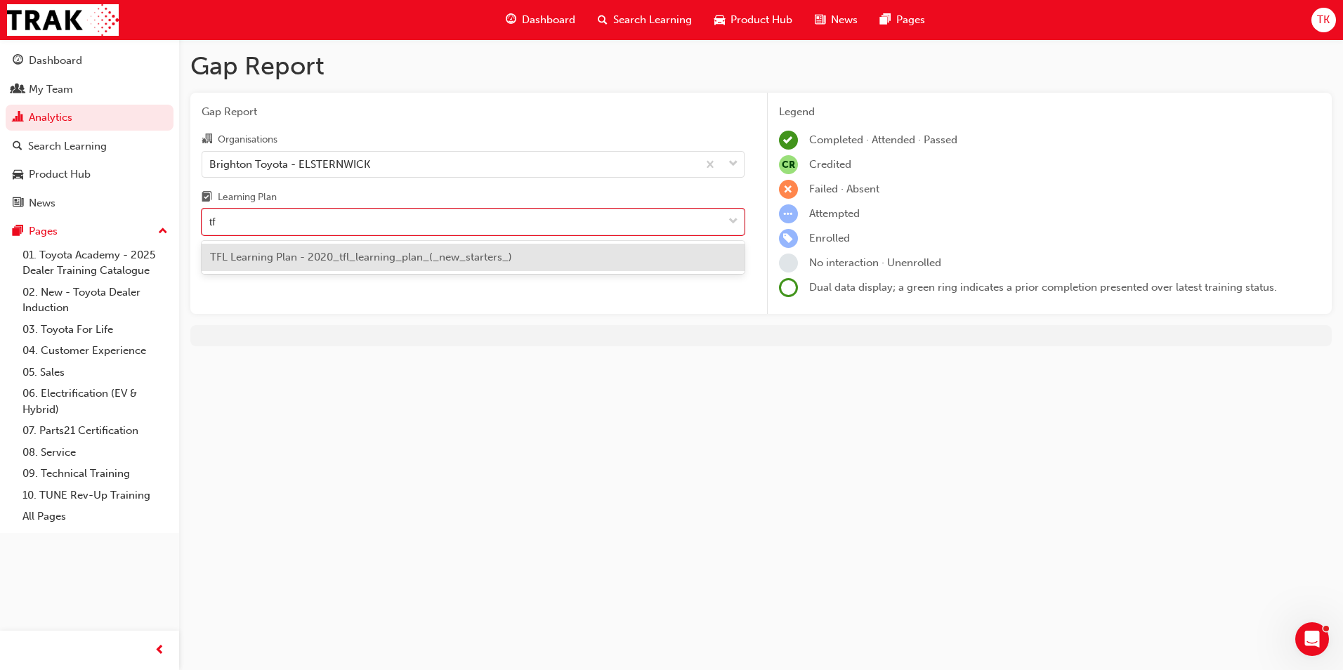
click at [313, 263] on div "TFL Learning Plan - 2020_tfl_learning_plan_(_new_starters_)" at bounding box center [473, 257] width 543 height 27
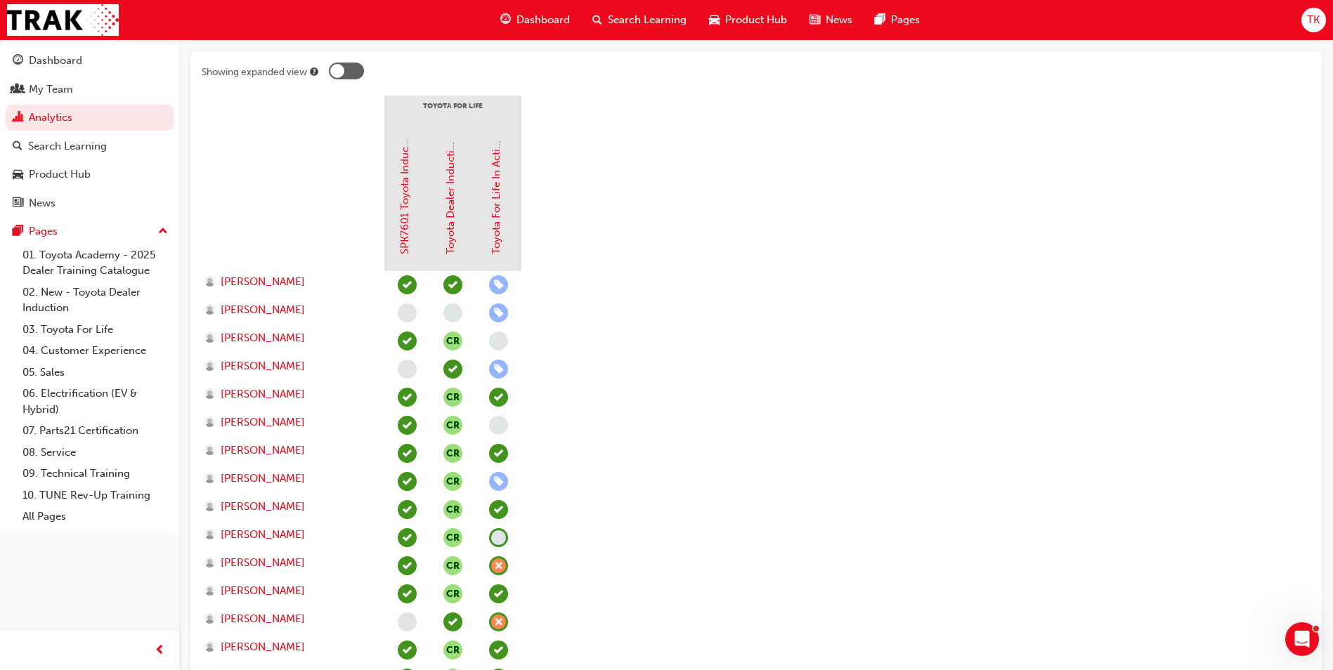
scroll to position [281, 0]
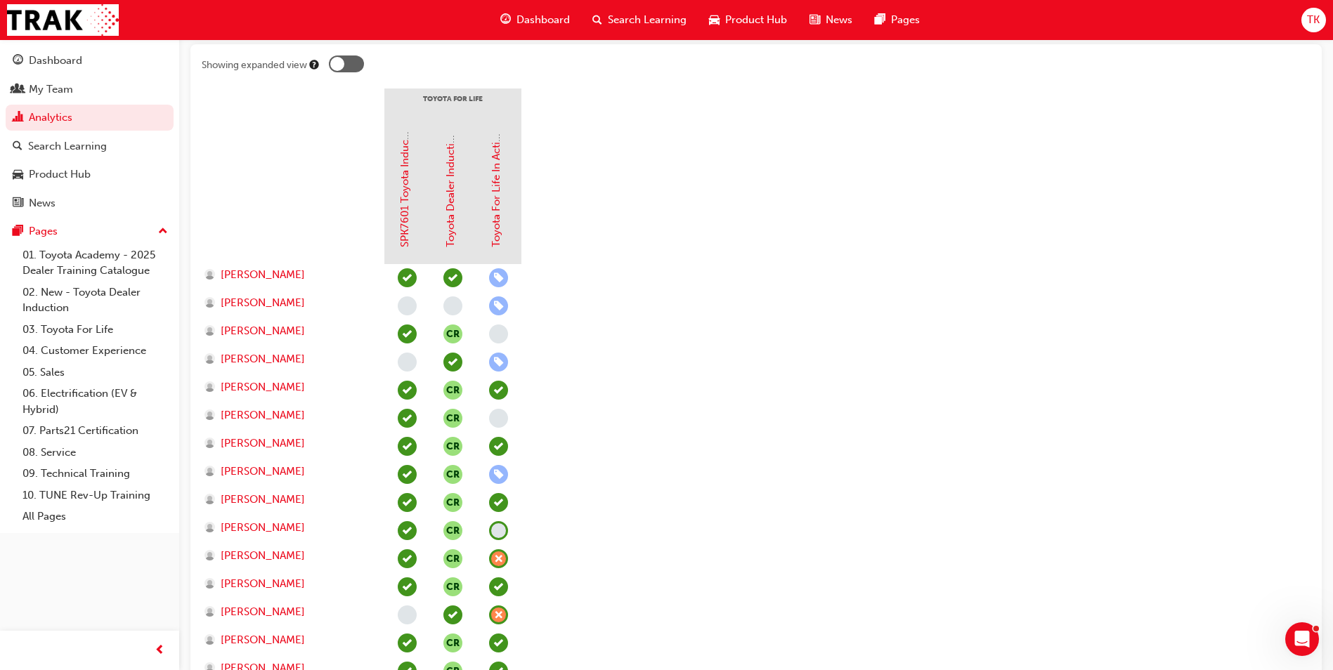
click at [346, 61] on div at bounding box center [346, 63] width 35 height 17
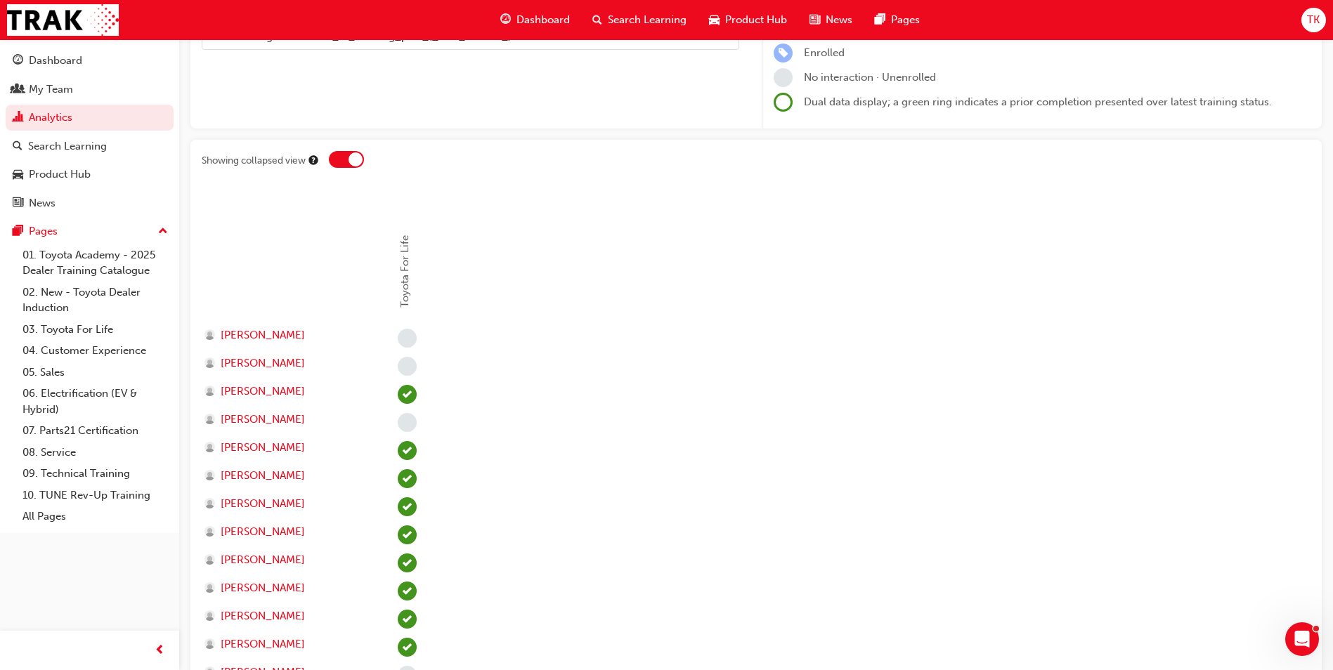
scroll to position [776, 0]
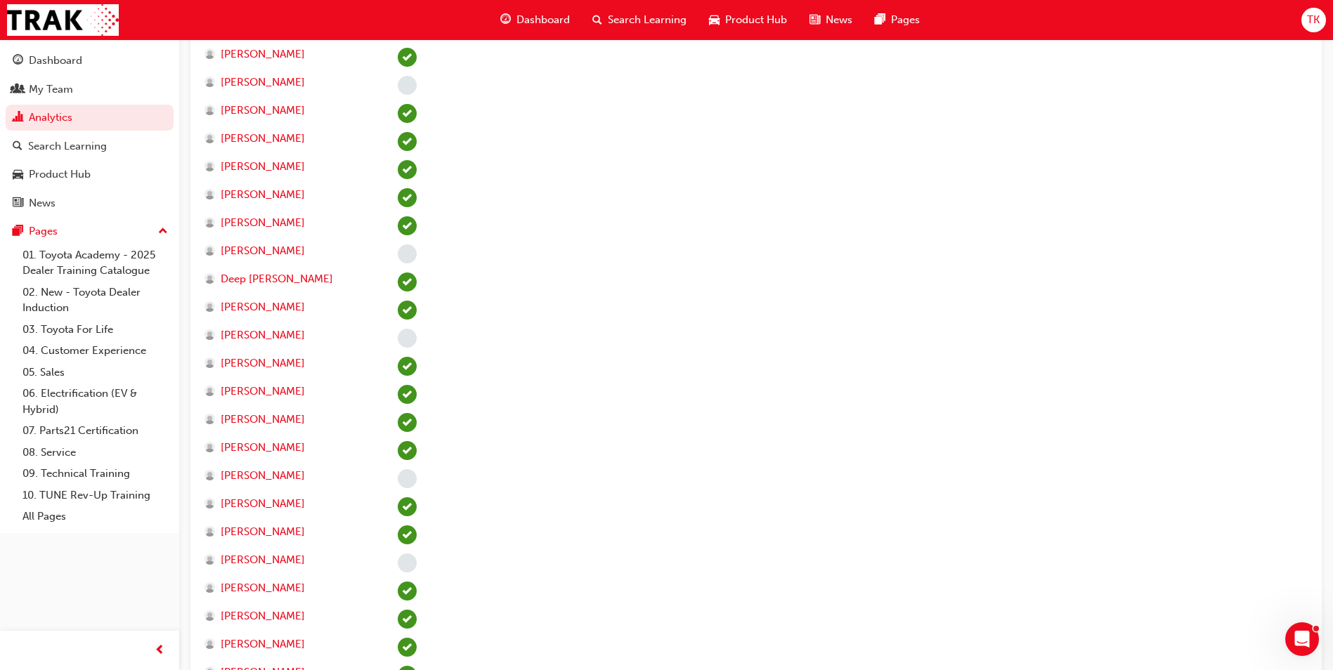
click at [417, 334] on div at bounding box center [407, 339] width 46 height 28
click at [289, 337] on span "Diego ChivaraDevia" at bounding box center [263, 335] width 84 height 16
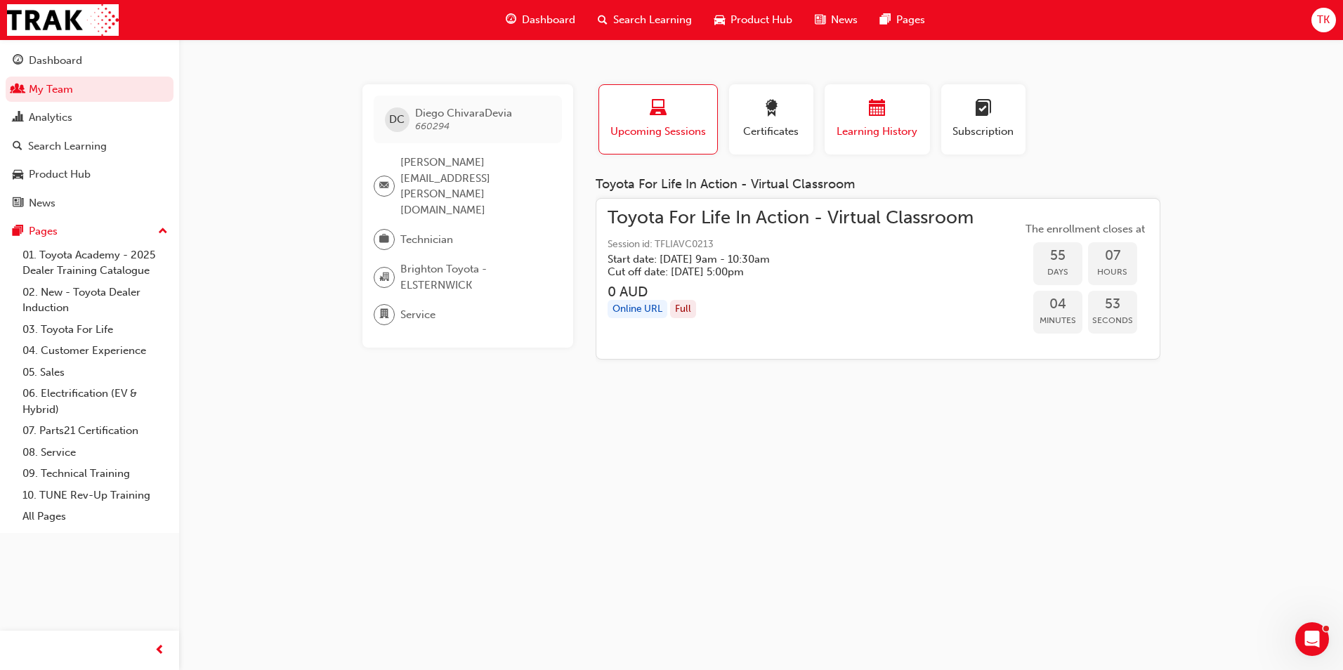
click at [855, 121] on div "Learning History" at bounding box center [877, 120] width 84 height 40
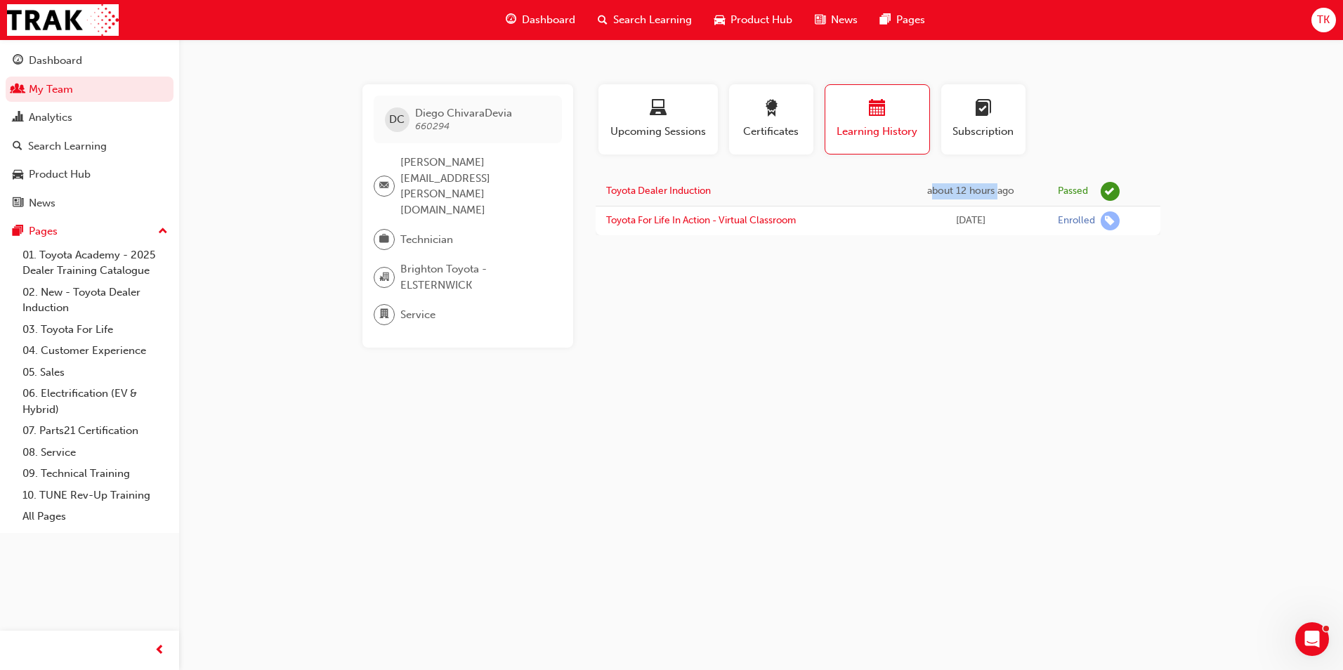
drag, startPoint x: 933, startPoint y: 192, endPoint x: 999, endPoint y: 182, distance: 66.9
click at [999, 182] on td "about 12 hours ago" at bounding box center [970, 192] width 153 height 30
drag, startPoint x: 999, startPoint y: 182, endPoint x: 970, endPoint y: 184, distance: 28.9
click at [970, 184] on div "about 12 hours ago" at bounding box center [971, 191] width 132 height 16
click at [972, 198] on div "about 12 hours ago" at bounding box center [971, 191] width 132 height 16
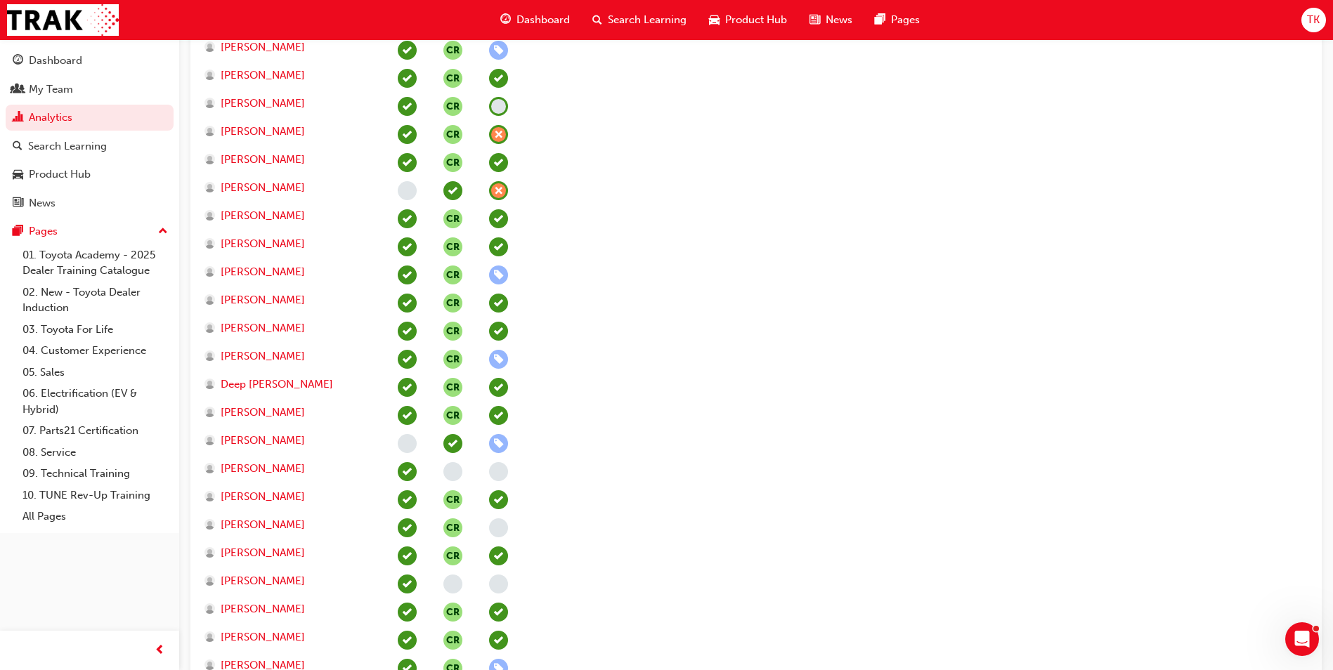
scroll to position [249, 0]
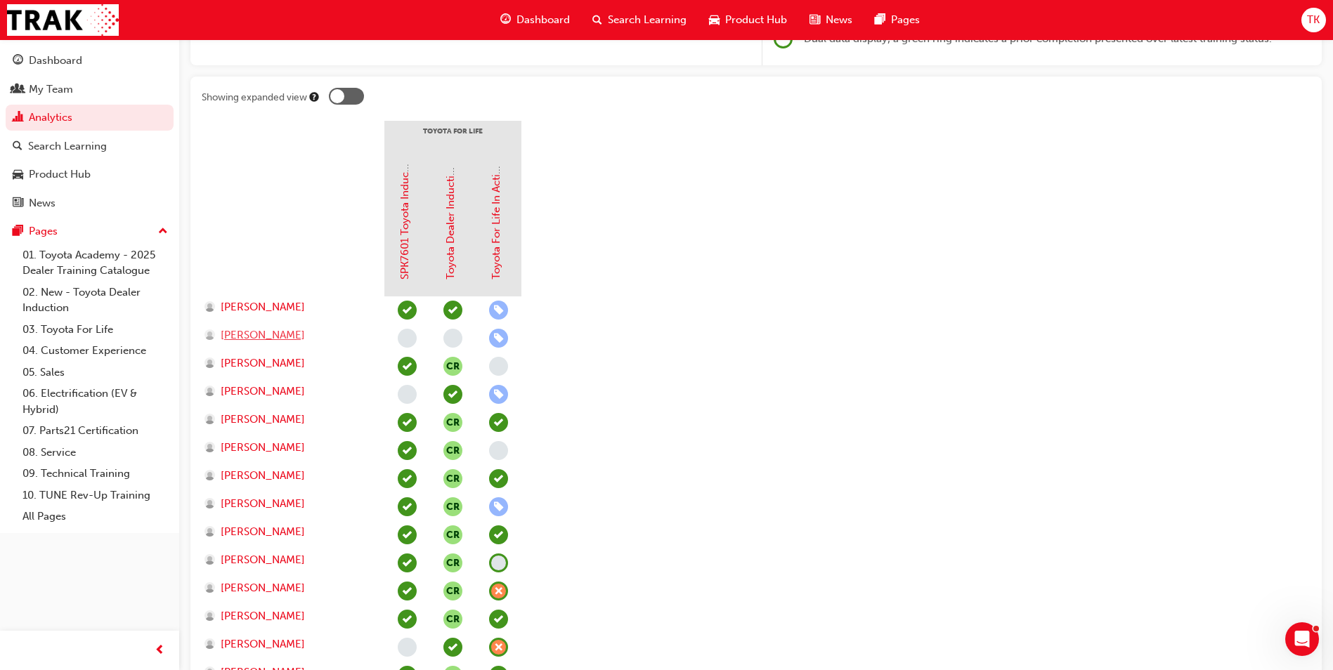
click at [307, 340] on div "Agamveer Singh" at bounding box center [287, 335] width 166 height 16
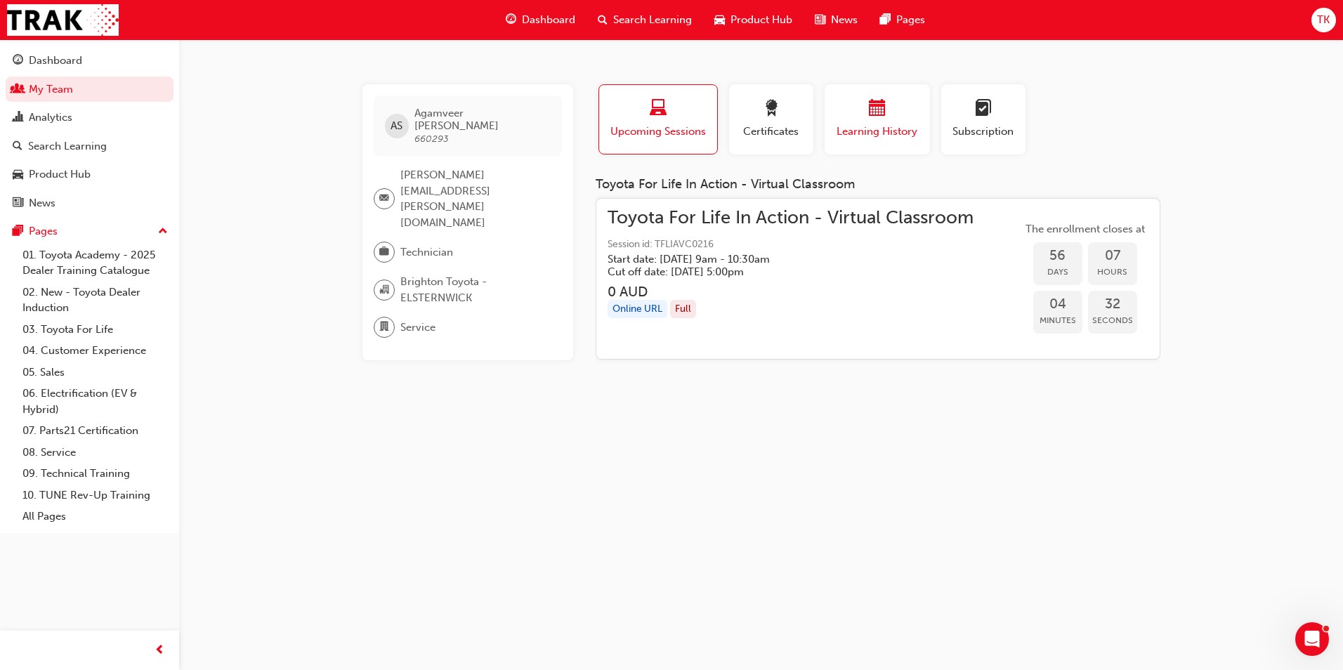
click at [884, 117] on span "calendar-icon" at bounding box center [877, 109] width 17 height 19
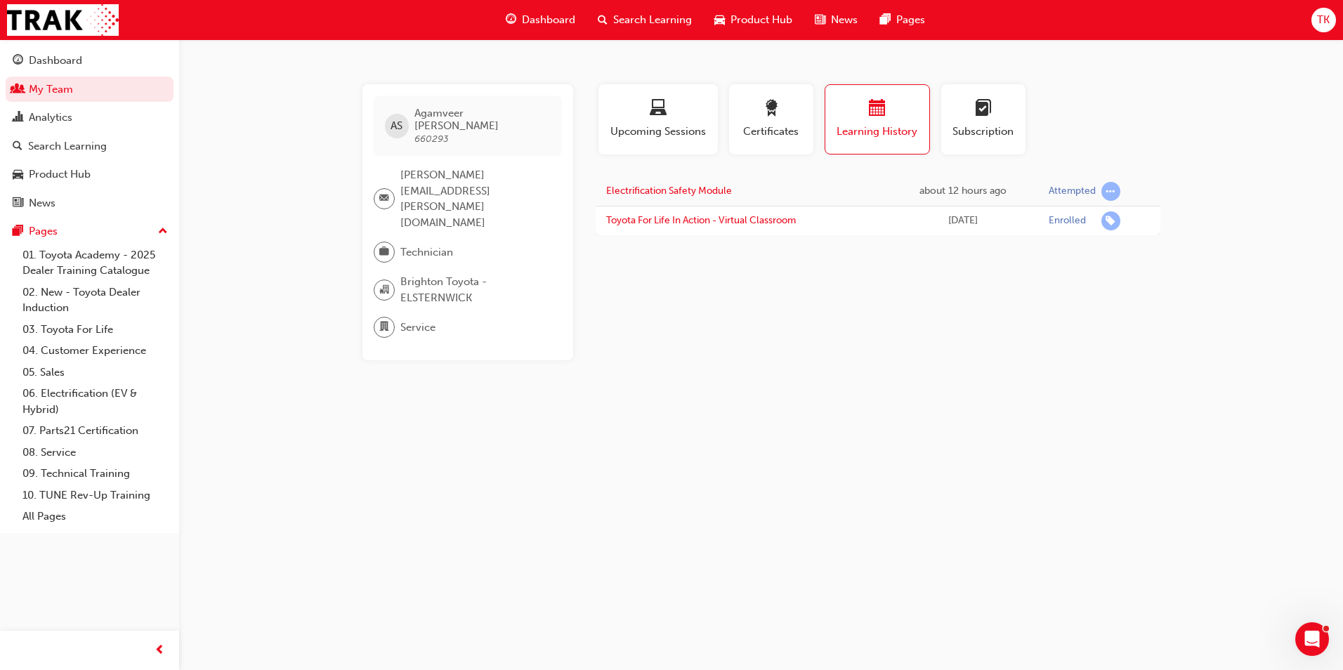
click at [779, 316] on div "Profile Upcoming Sessions Certificates Learning History Subscription AS Agamvee…" at bounding box center [878, 222] width 565 height 276
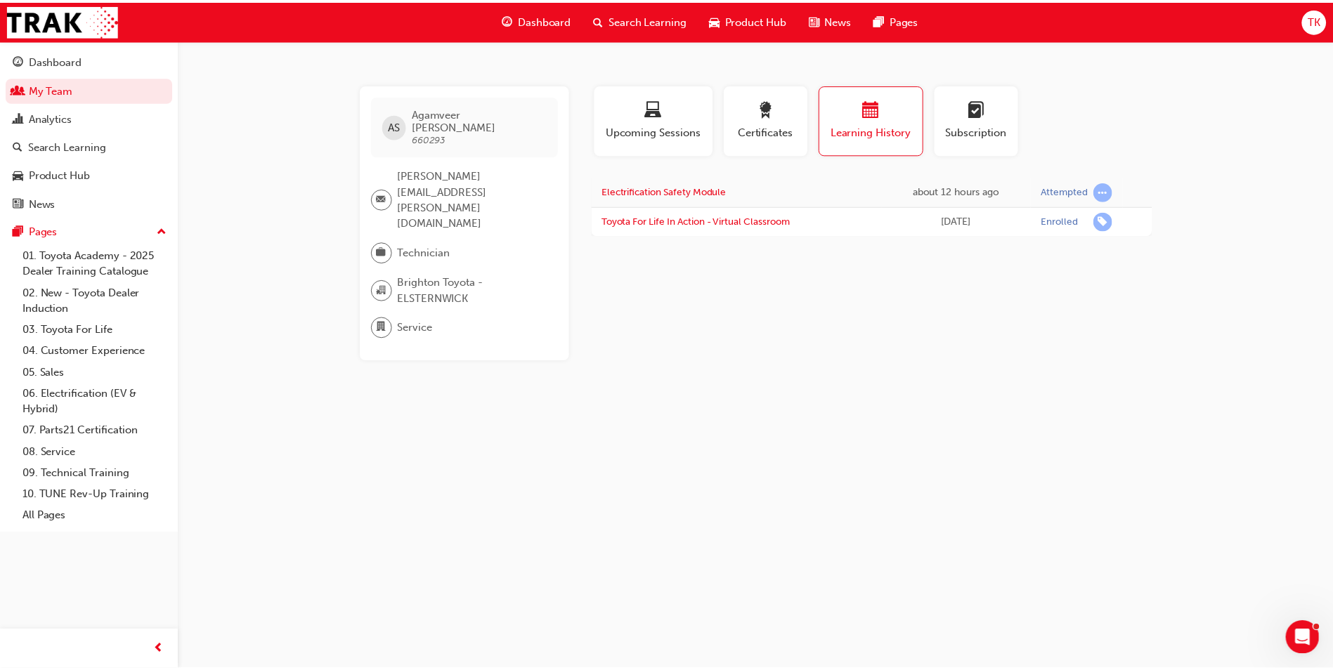
scroll to position [249, 0]
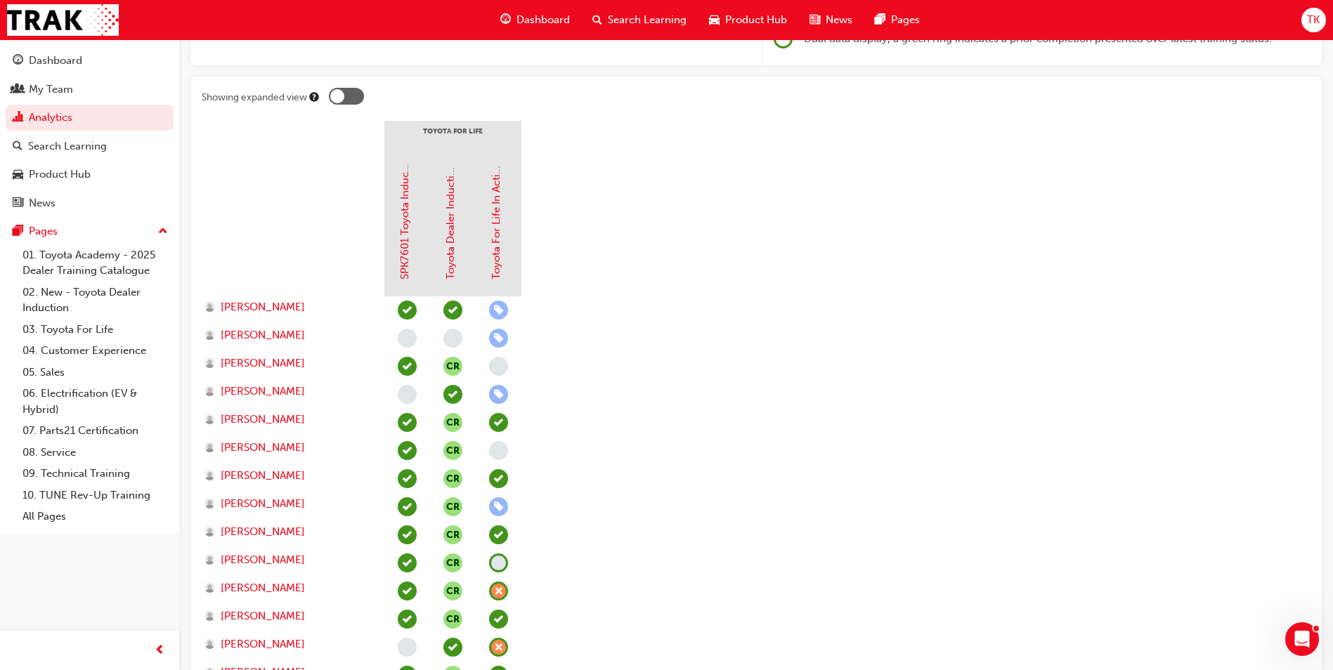
click at [356, 103] on div at bounding box center [346, 96] width 35 height 17
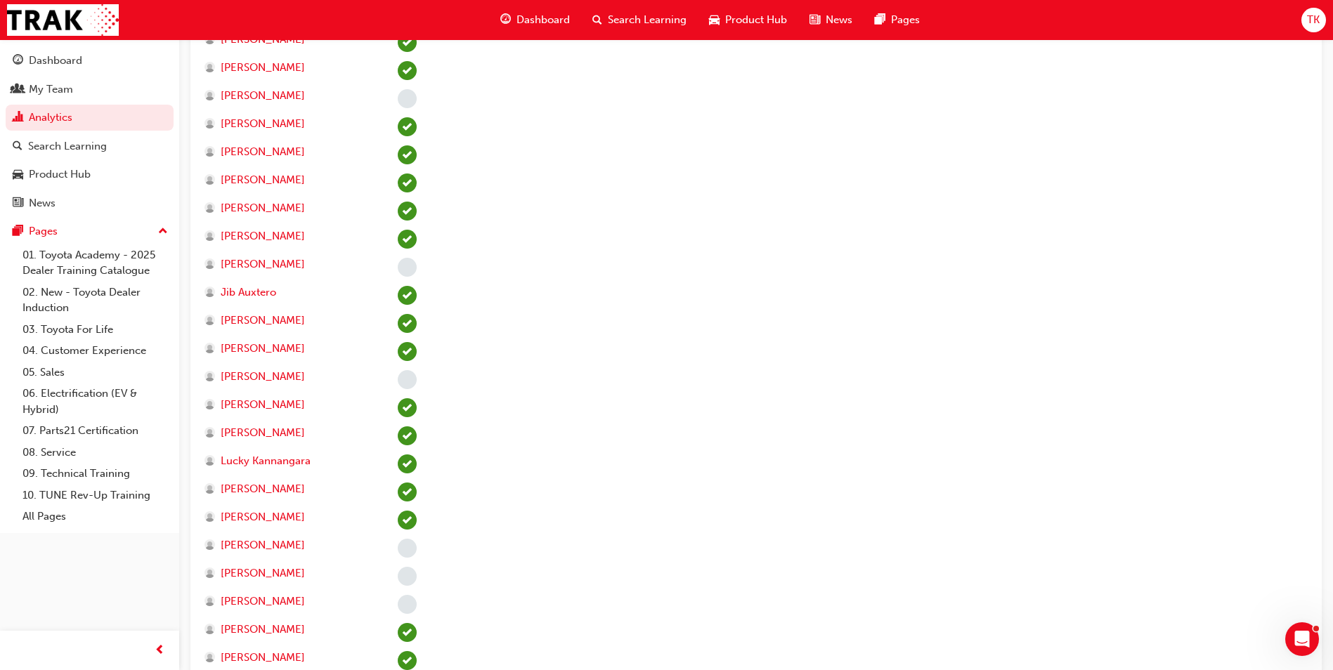
scroll to position [1232, 0]
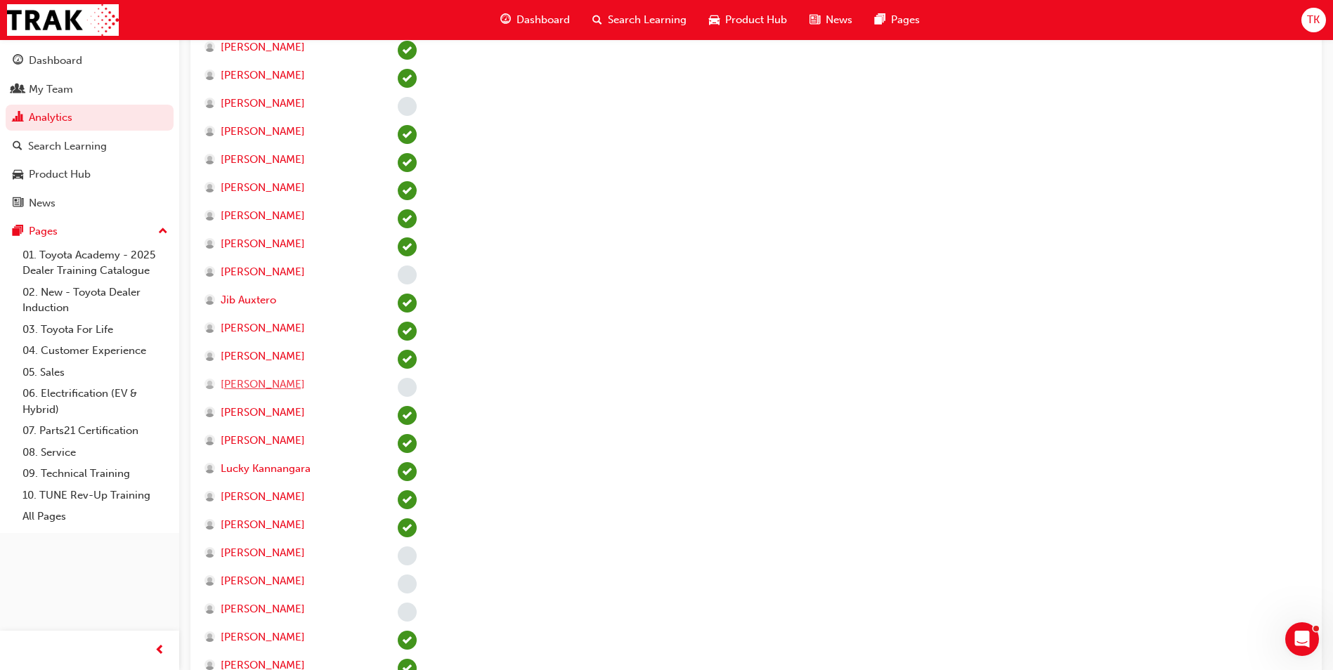
click at [305, 388] on span "Konstantinos Athanasiadis" at bounding box center [263, 385] width 84 height 16
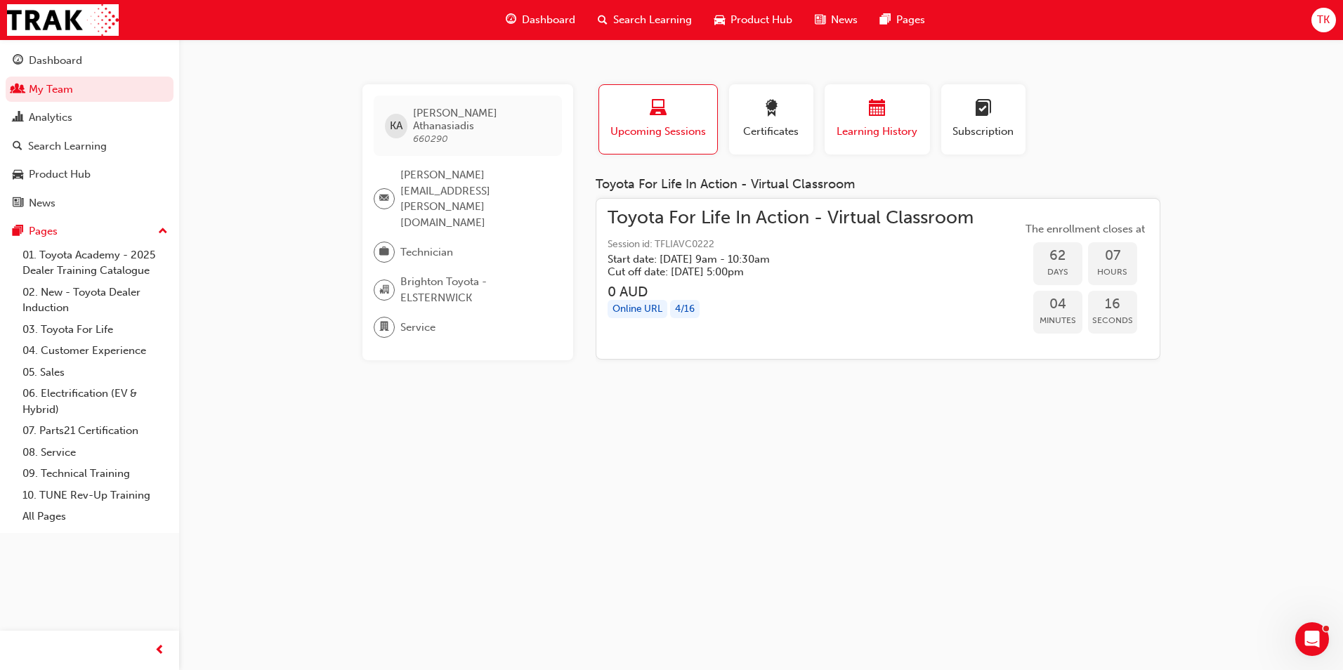
click at [896, 118] on div "button" at bounding box center [877, 111] width 84 height 22
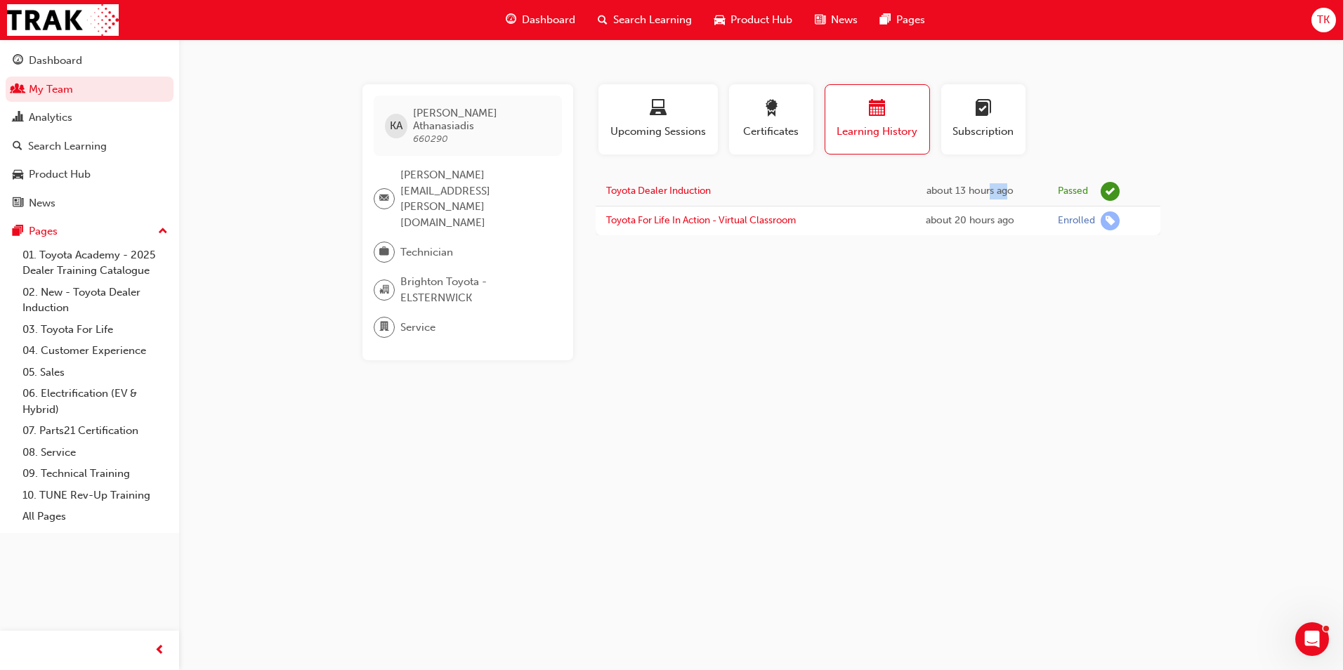
drag, startPoint x: 993, startPoint y: 190, endPoint x: 1007, endPoint y: 190, distance: 14.8
click at [1007, 190] on div "about 13 hours ago" at bounding box center [969, 191] width 133 height 16
drag, startPoint x: 1007, startPoint y: 190, endPoint x: 854, endPoint y: 353, distance: 224.1
click at [852, 360] on div "KA Konstantinos Athanasiadis 660290 Manuel.Garcia-Bollo@brightontoyota.com.au T…" at bounding box center [671, 335] width 1343 height 670
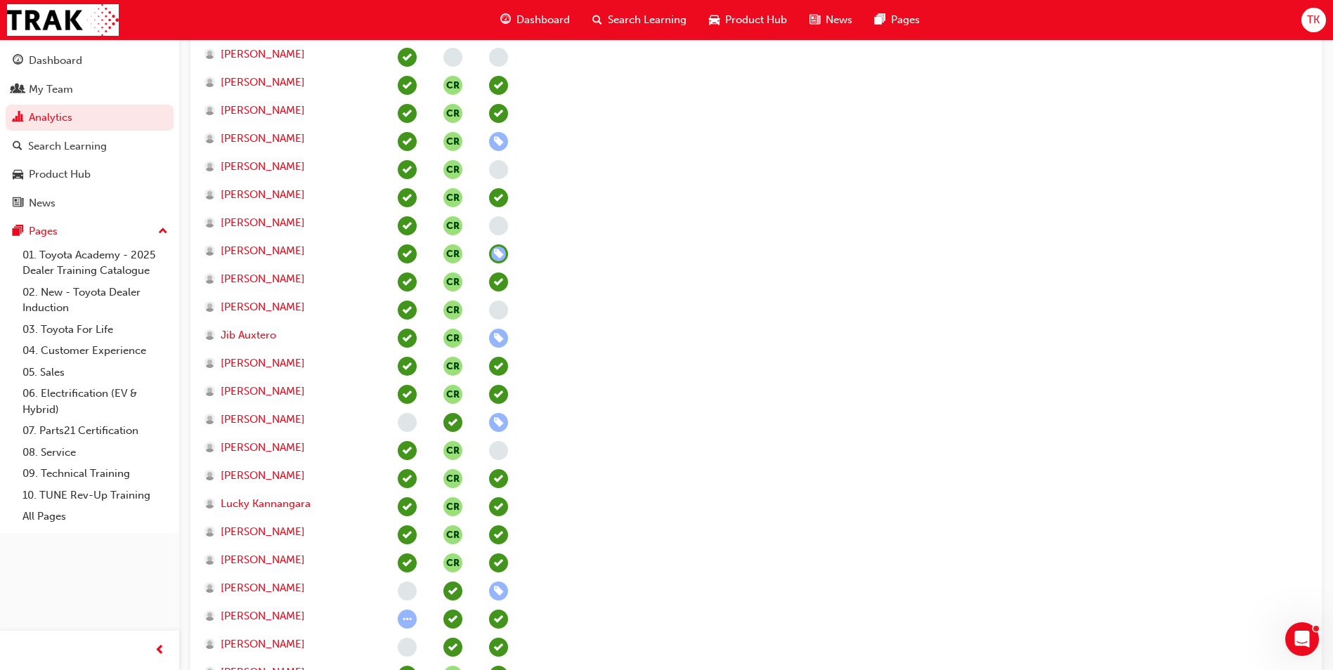
scroll to position [1738, 0]
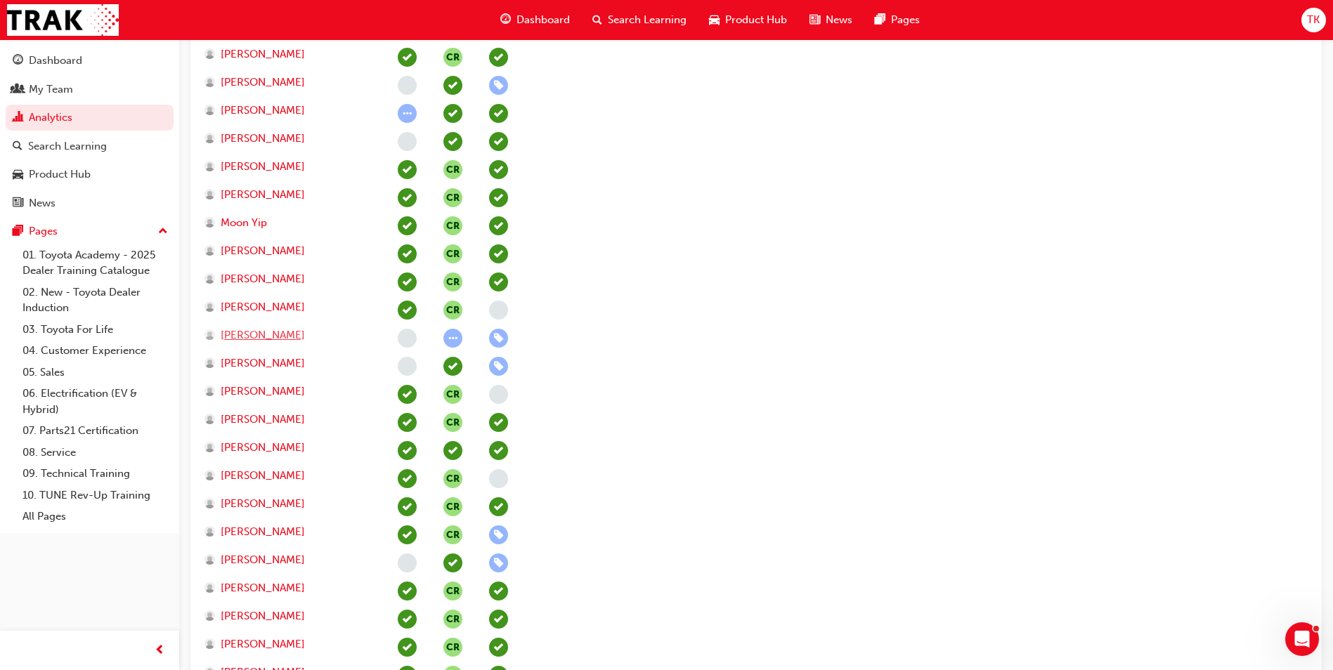
click at [273, 336] on span "Roberto CastroGonzalez" at bounding box center [263, 335] width 84 height 16
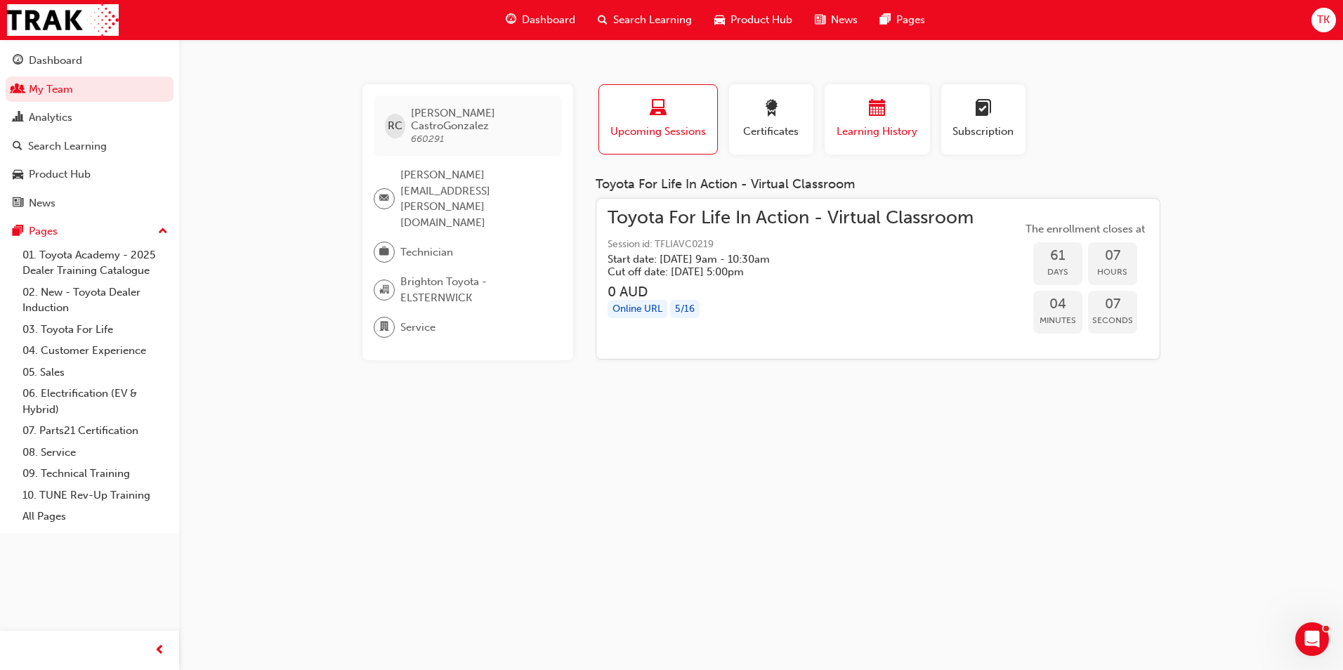
click at [858, 114] on div "button" at bounding box center [877, 111] width 84 height 22
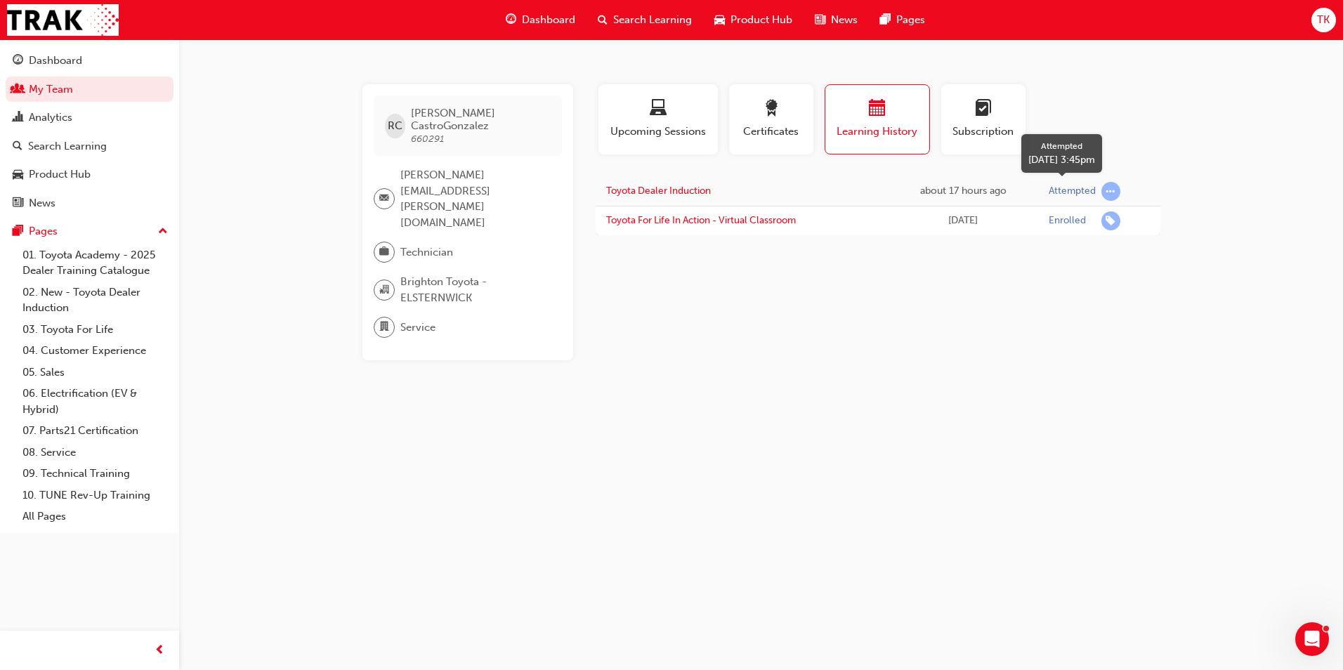
click at [1075, 185] on div "Attempted" at bounding box center [1072, 191] width 47 height 13
click at [773, 398] on div "RC Roberto CastroGonzalez 660291 Manuel.Garcia-Bollo@brightontoyota.com.au Tech…" at bounding box center [671, 335] width 1343 height 670
click at [467, 185] on span "Manuel.Garcia-Bollo@brightontoyota.com.au" at bounding box center [475, 198] width 150 height 63
click at [471, 131] on span "Roberto CastroGonzalez 660291" at bounding box center [480, 126] width 139 height 38
click at [320, 251] on div "RC Roberto CastroGonzalez 660291 Manuel.Garcia-Bollo@brightontoyota.com.au Tech…" at bounding box center [671, 335] width 1343 height 670
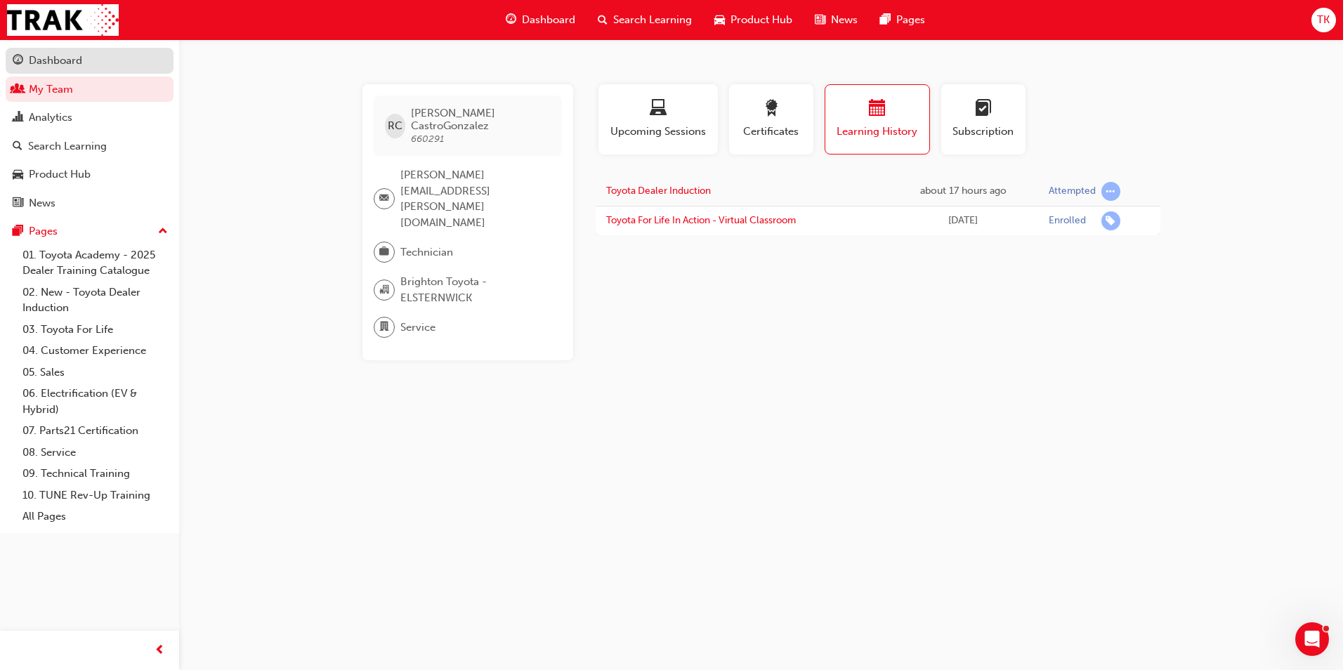
click at [55, 55] on div "Dashboard" at bounding box center [55, 61] width 53 height 16
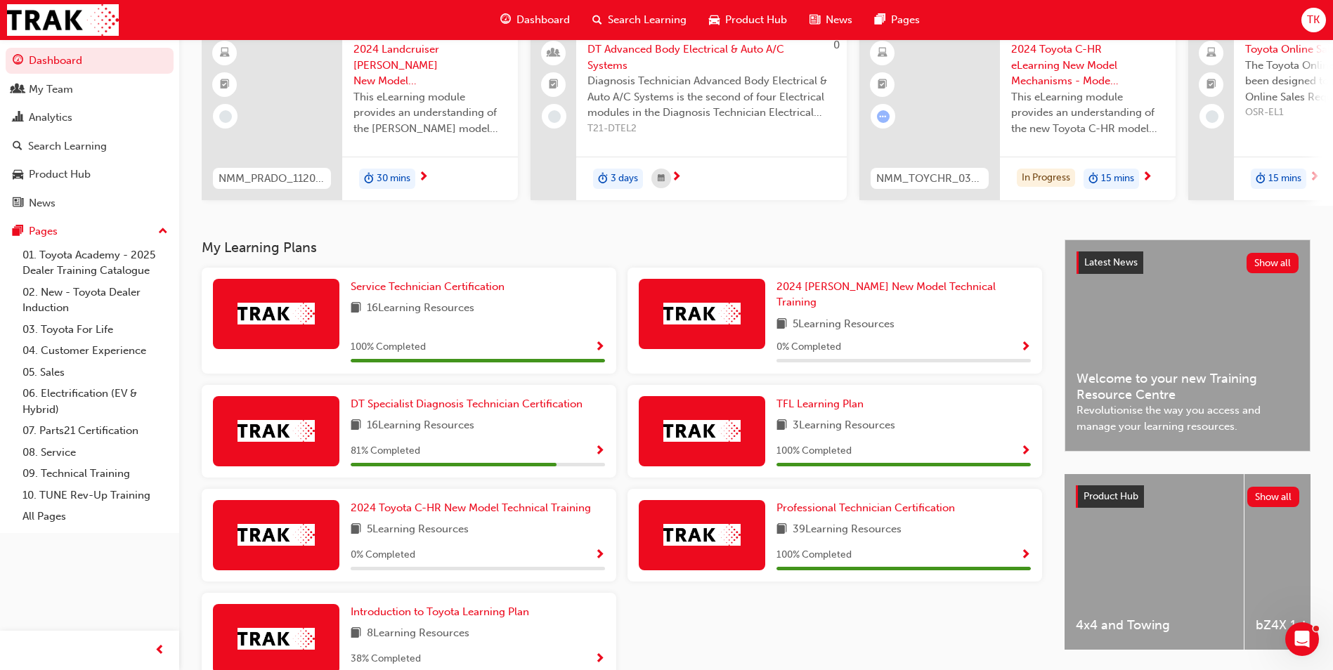
scroll to position [195, 0]
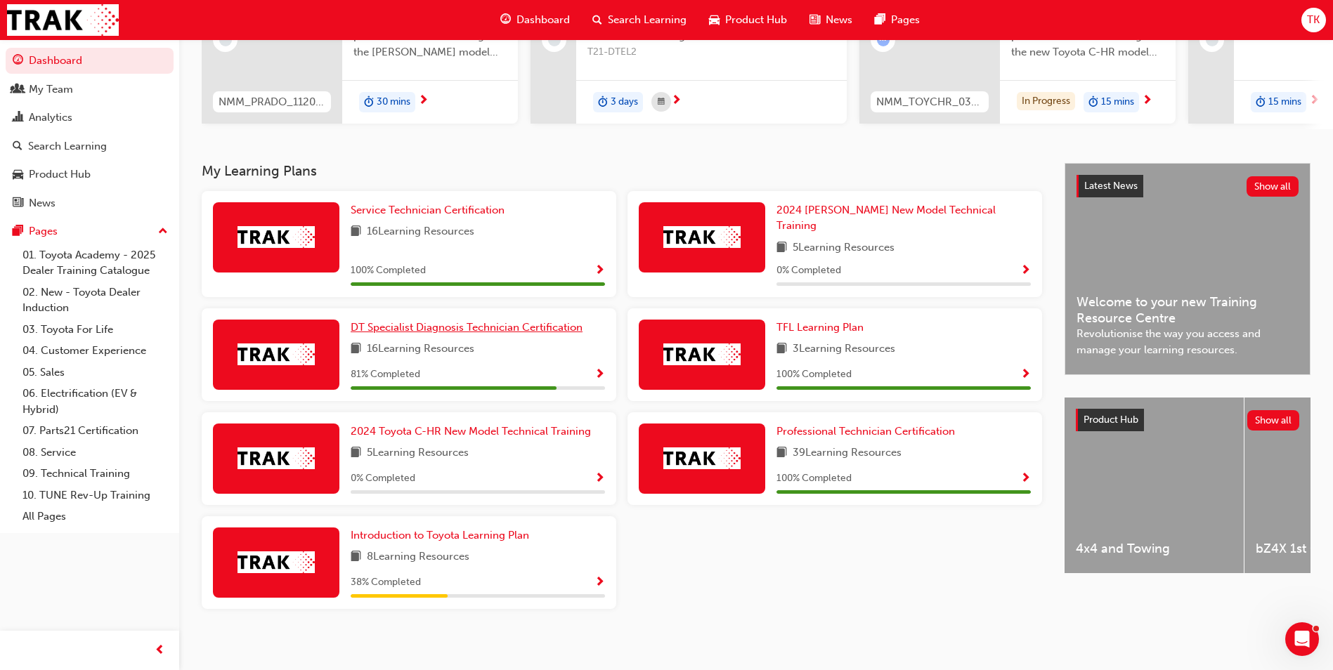
click at [421, 327] on link "DT Specialist Diagnosis Technician Certification" at bounding box center [469, 328] width 237 height 16
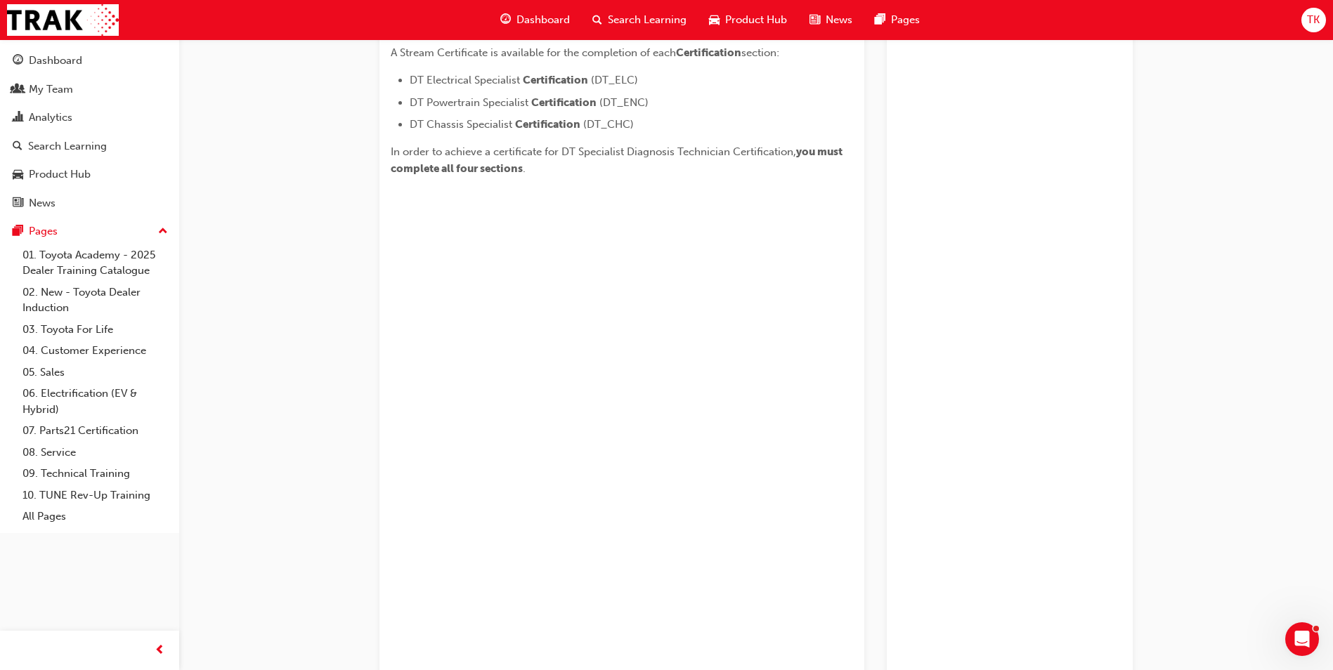
click at [339, 459] on div "DT Specialist Diagnosis Technician Certification Learning search page Learning …" at bounding box center [755, 137] width 843 height 1320
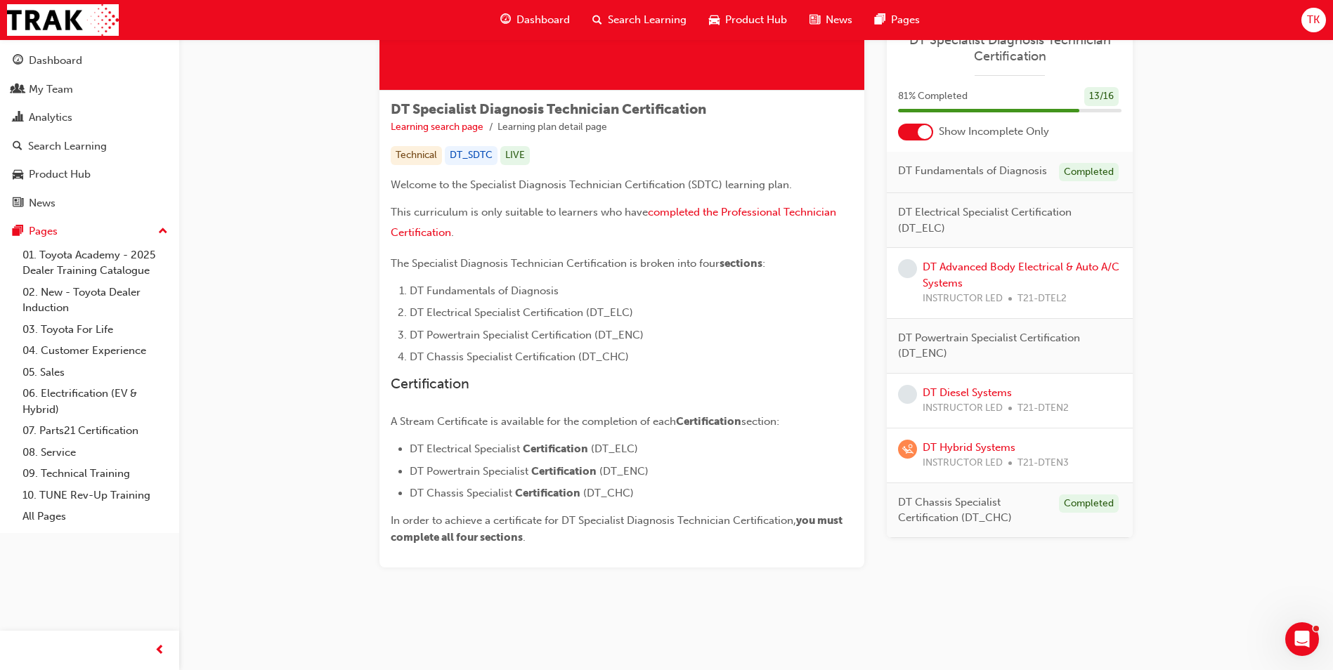
click at [346, 379] on div "DT Specialist Diagnosis Technician Certification Learning search page Learning …" at bounding box center [755, 240] width 843 height 789
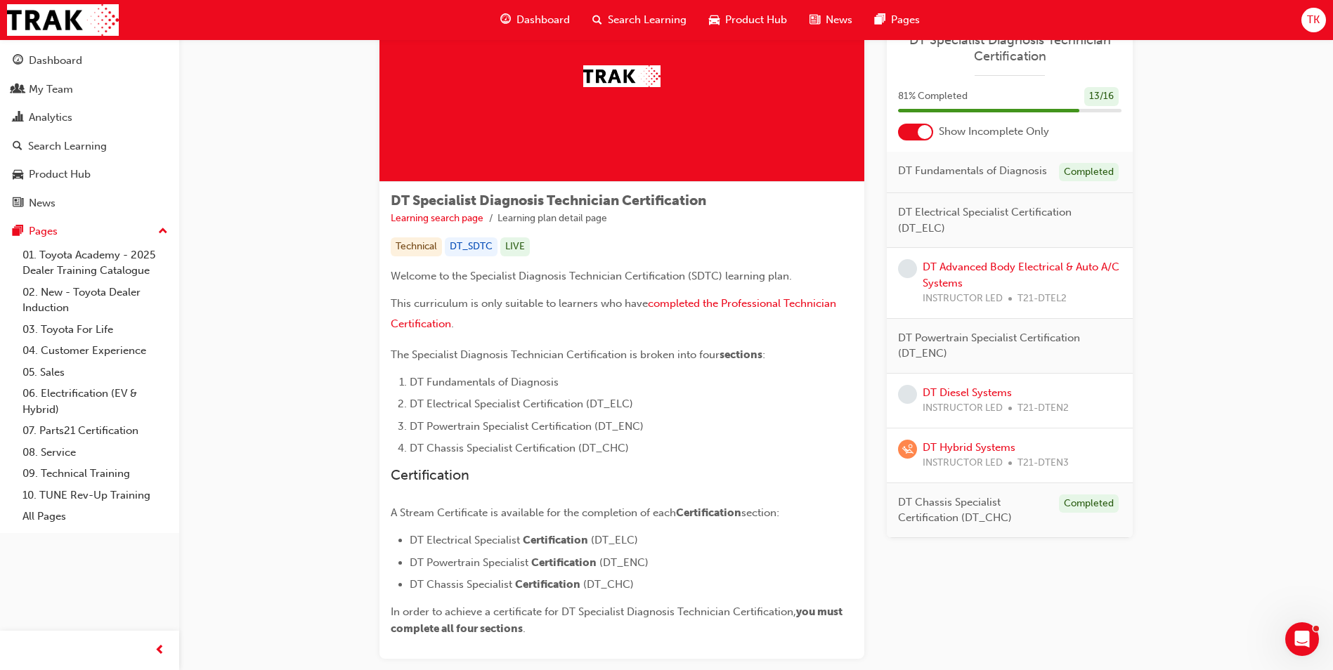
scroll to position [0, 0]
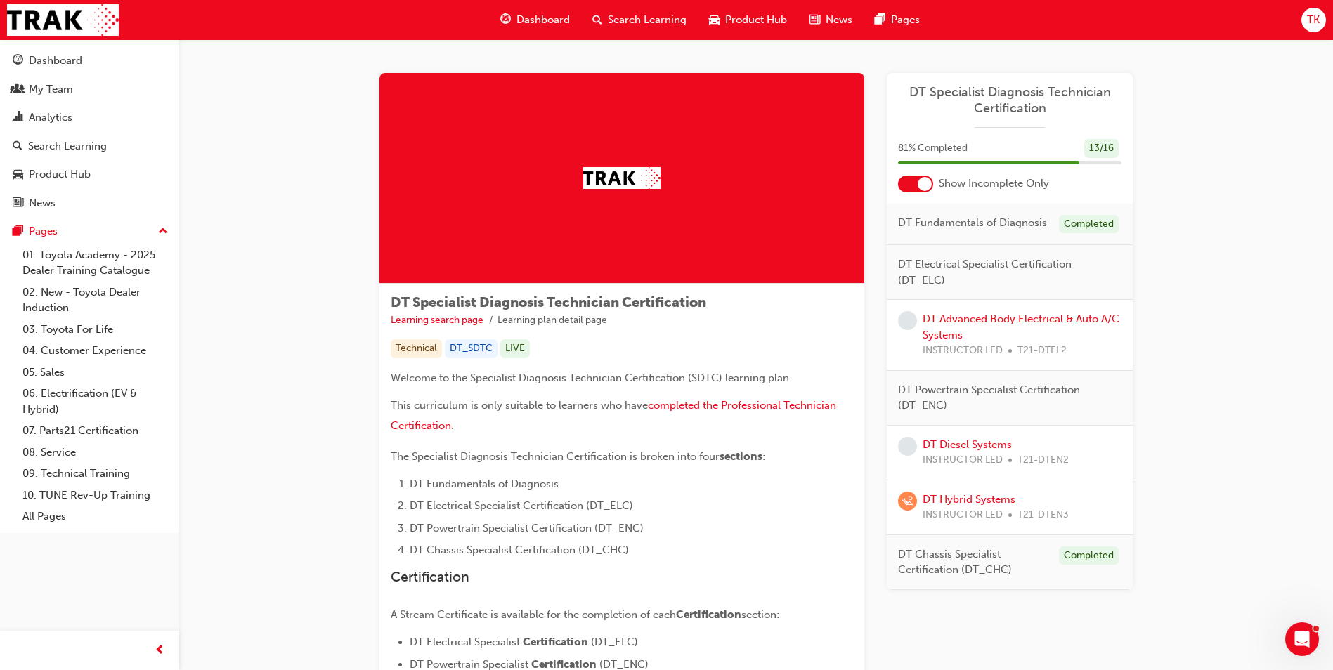
click at [995, 500] on link "DT Hybrid Systems" at bounding box center [968, 499] width 93 height 13
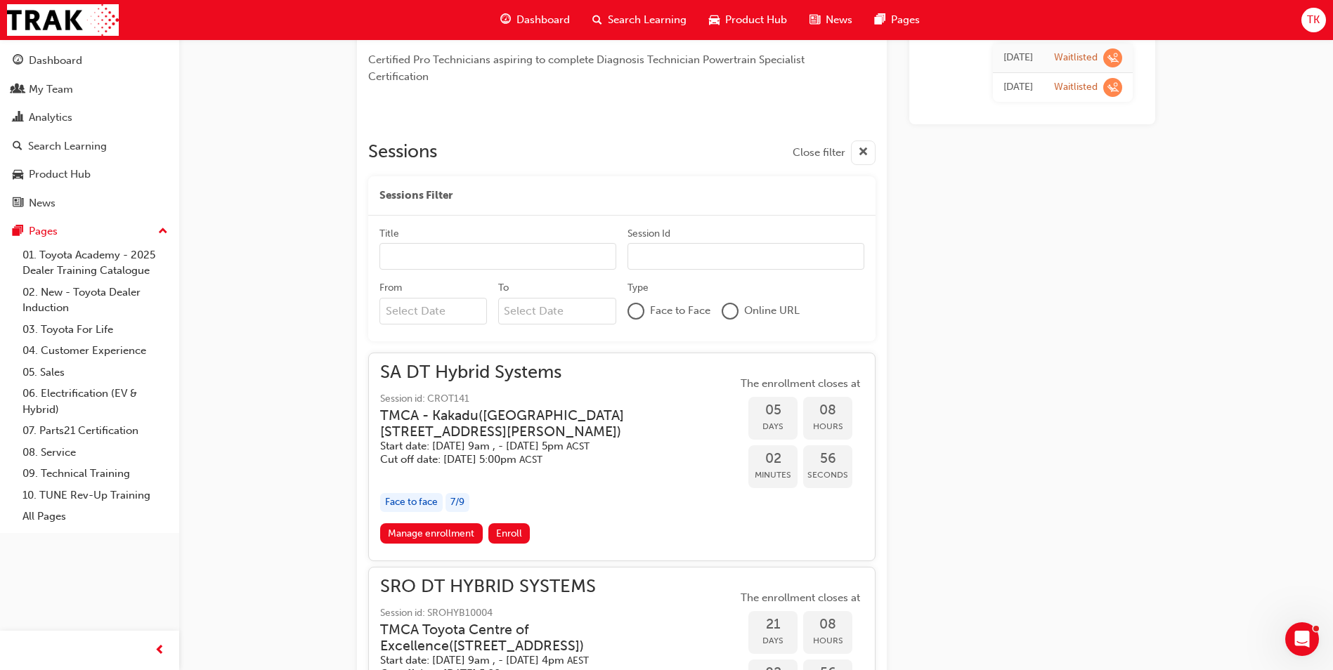
scroll to position [469, 0]
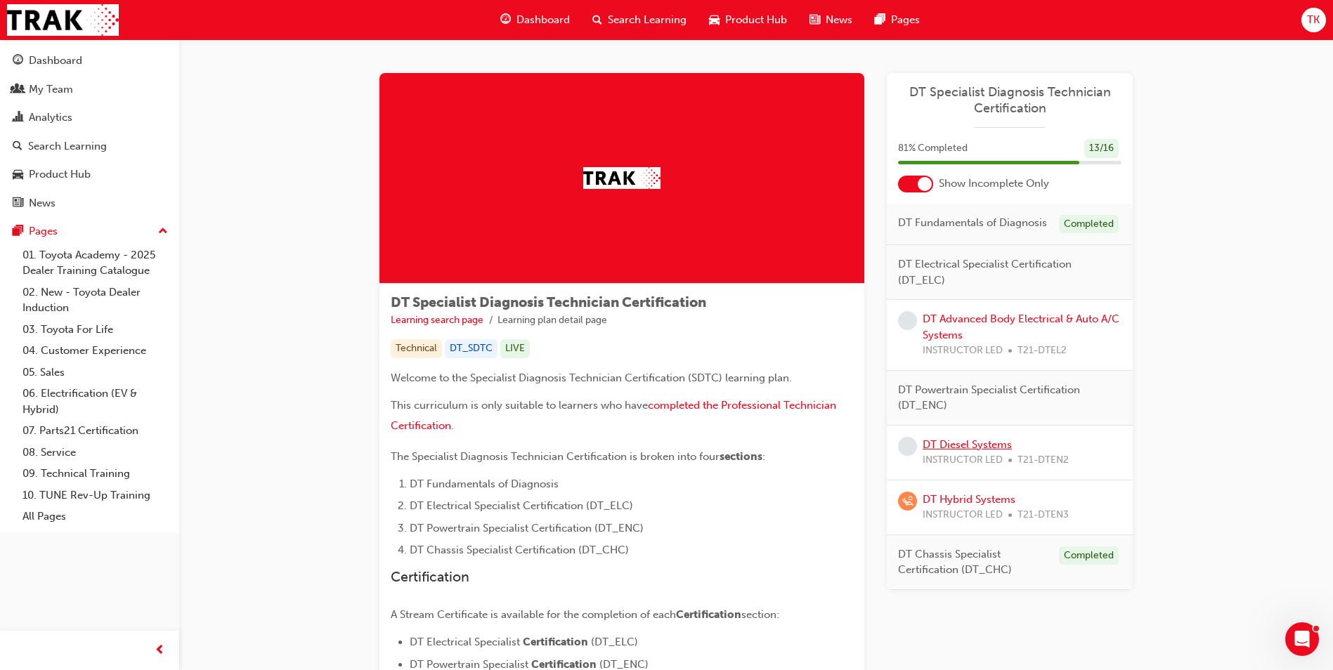
click at [1006, 447] on link "DT Diesel Systems" at bounding box center [966, 444] width 89 height 13
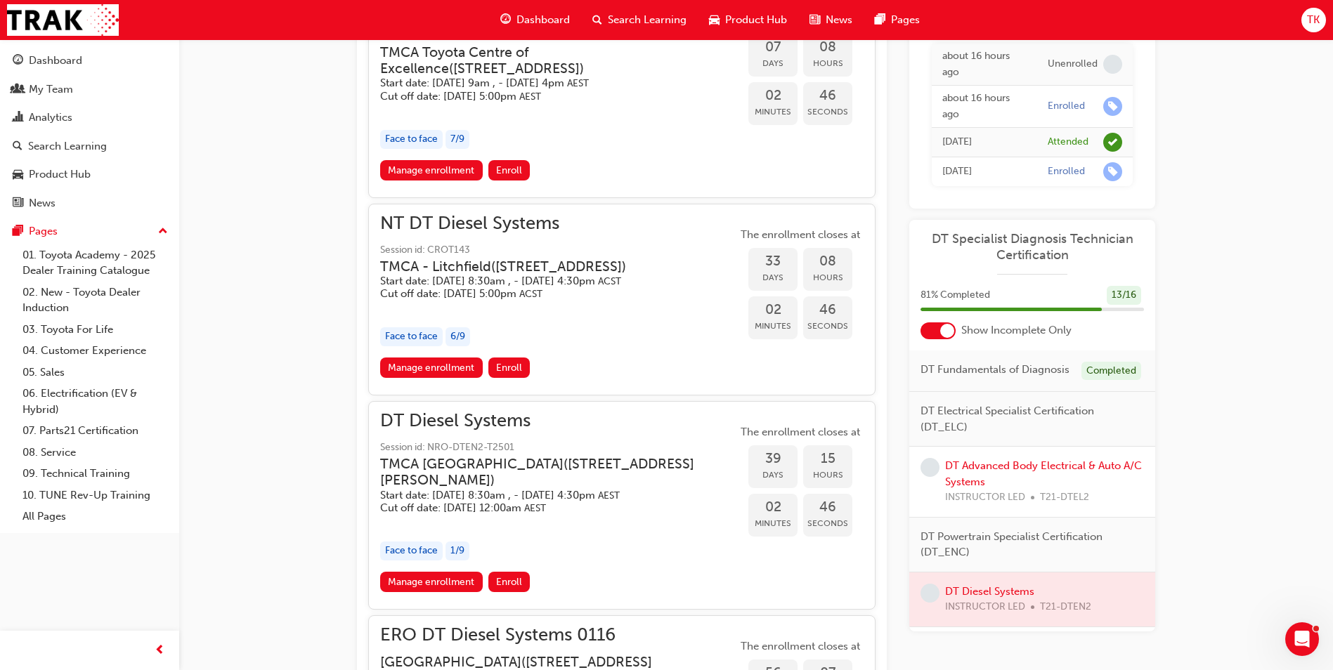
scroll to position [524, 0]
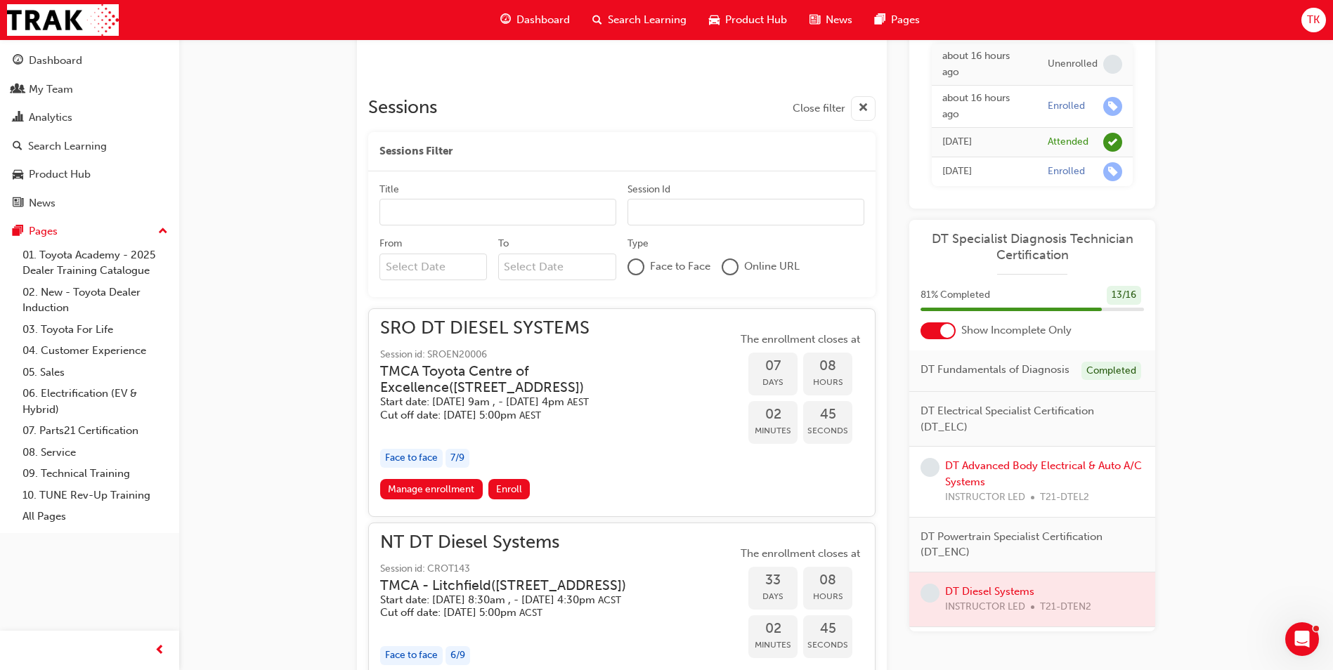
click at [499, 190] on div "Title" at bounding box center [497, 191] width 237 height 17
click at [499, 199] on input "Title" at bounding box center [497, 212] width 237 height 27
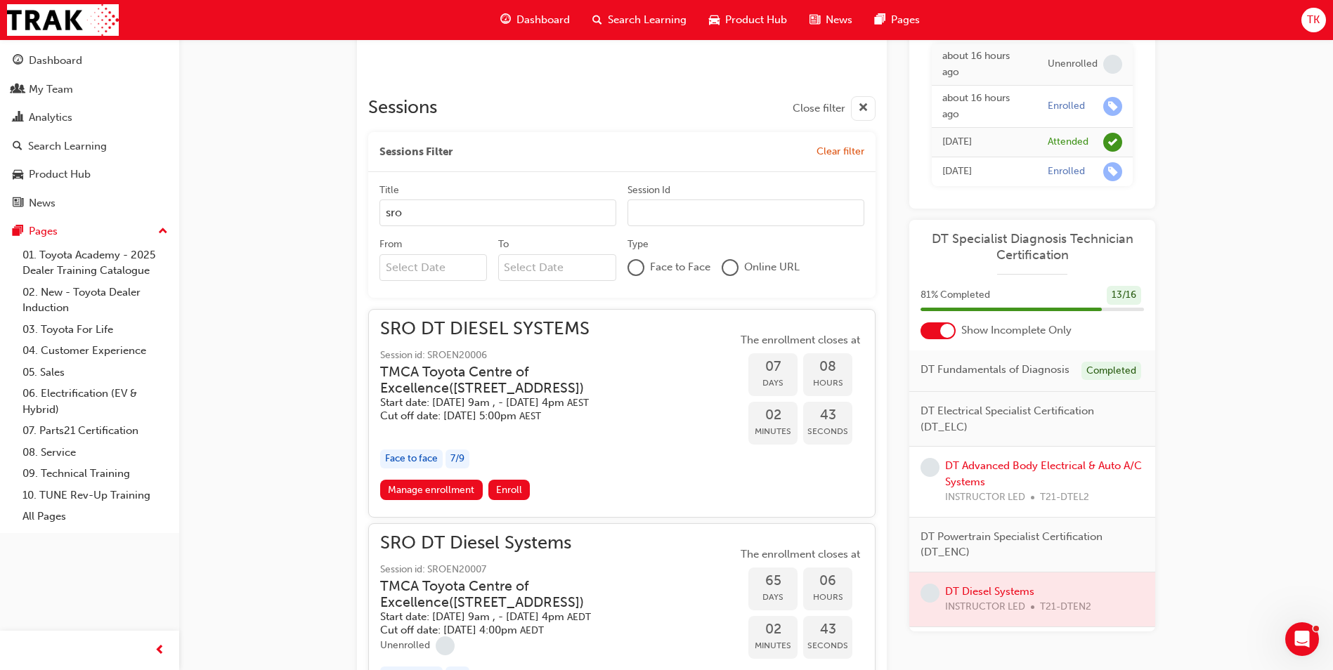
type input "sro"
click at [347, 413] on div "DT Diesel Systems Instructor led Stream: Technical 3 days 0 T21-DTEN2 You've me…" at bounding box center [755, 285] width 843 height 1494
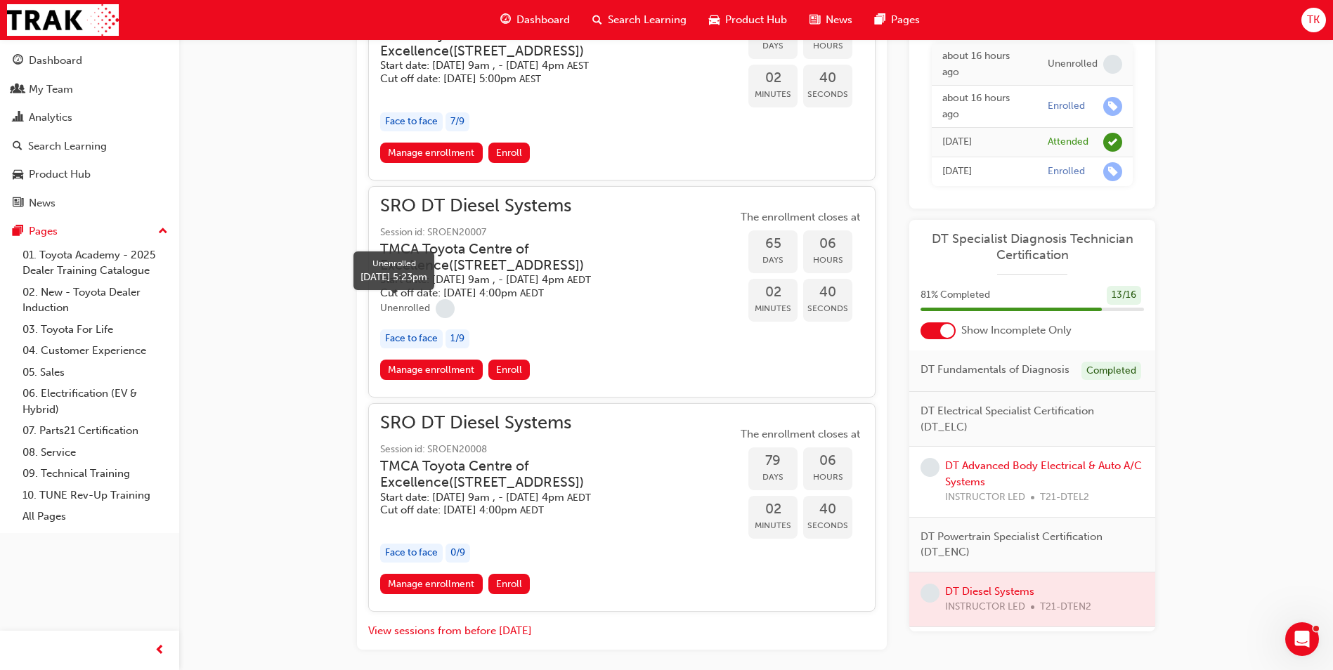
scroll to position [875, 0]
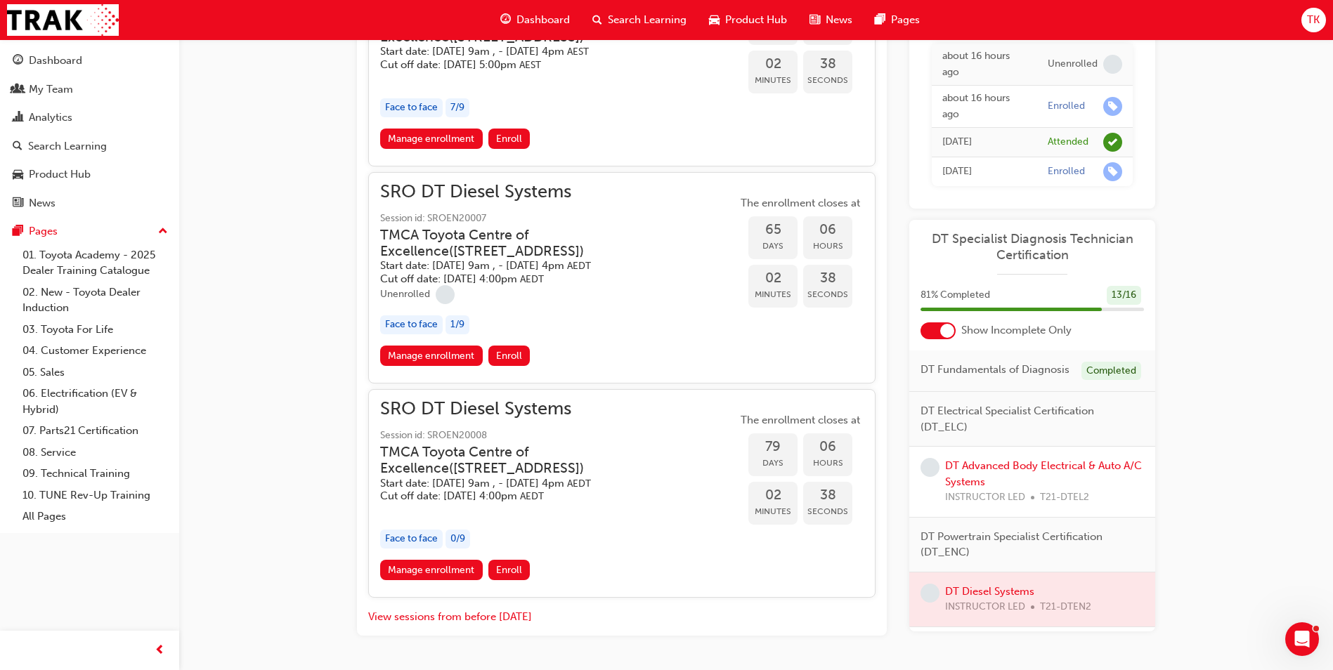
click at [424, 491] on h5 "Cut off date: Fri 7 Nov 2025, 4:00pm AEDT" at bounding box center [547, 496] width 334 height 13
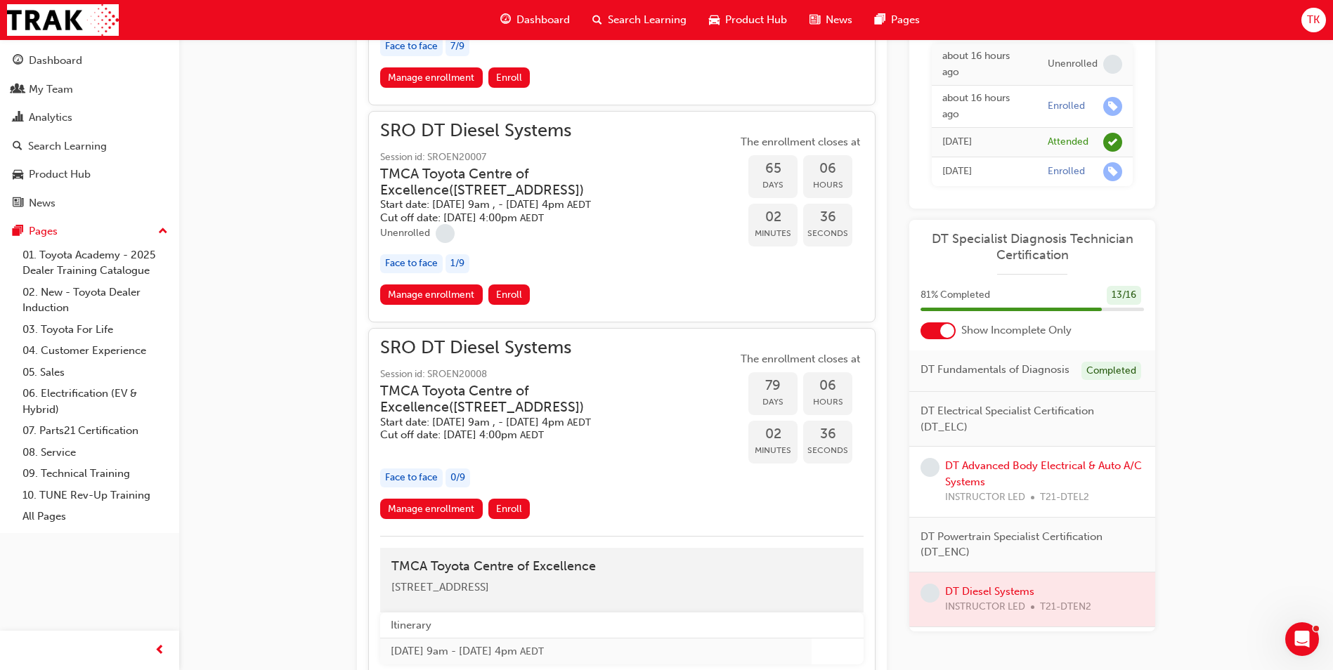
scroll to position [1016, 0]
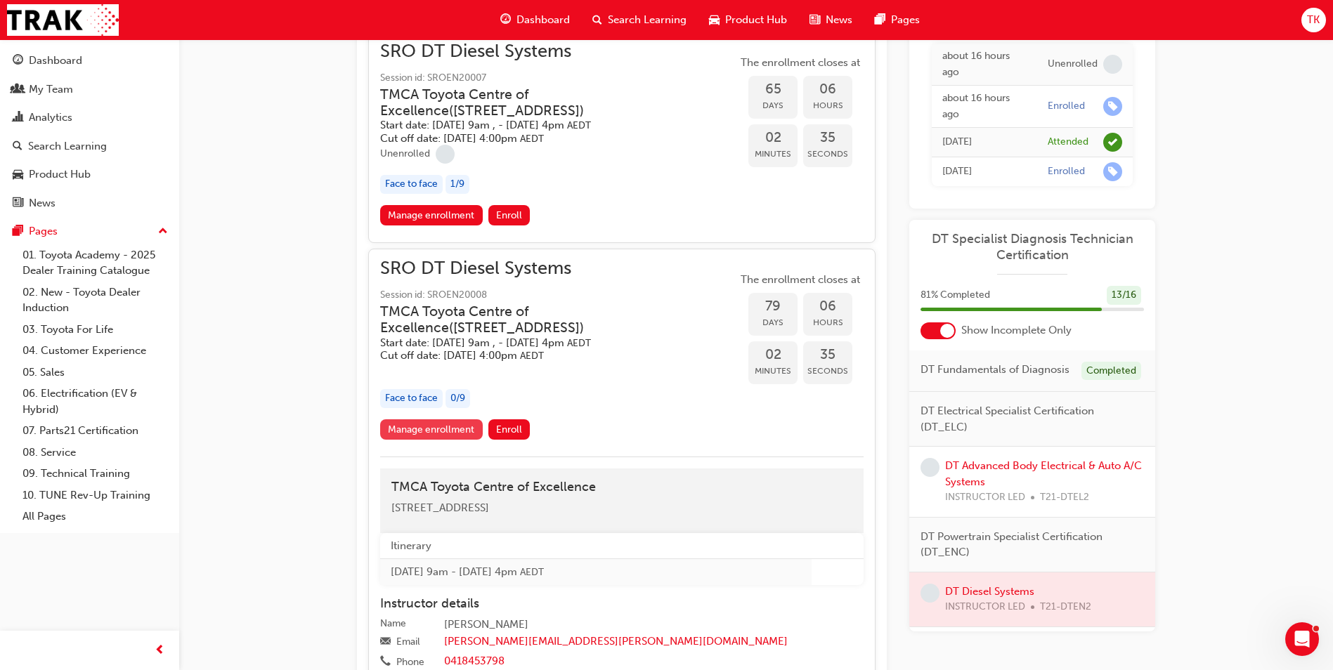
click at [419, 436] on link "Manage enrollment" at bounding box center [431, 429] width 103 height 20
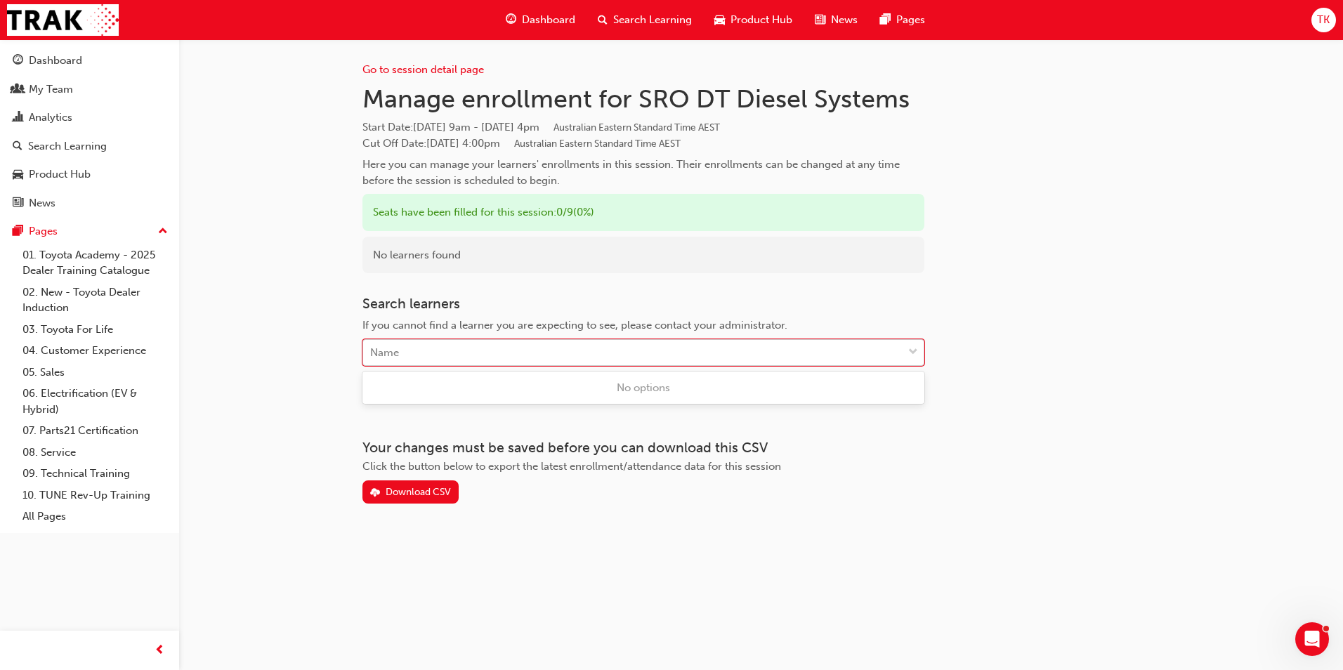
click at [454, 365] on div "Name" at bounding box center [643, 352] width 562 height 27
click at [459, 351] on div "Name" at bounding box center [632, 353] width 539 height 25
type input "konstanto"
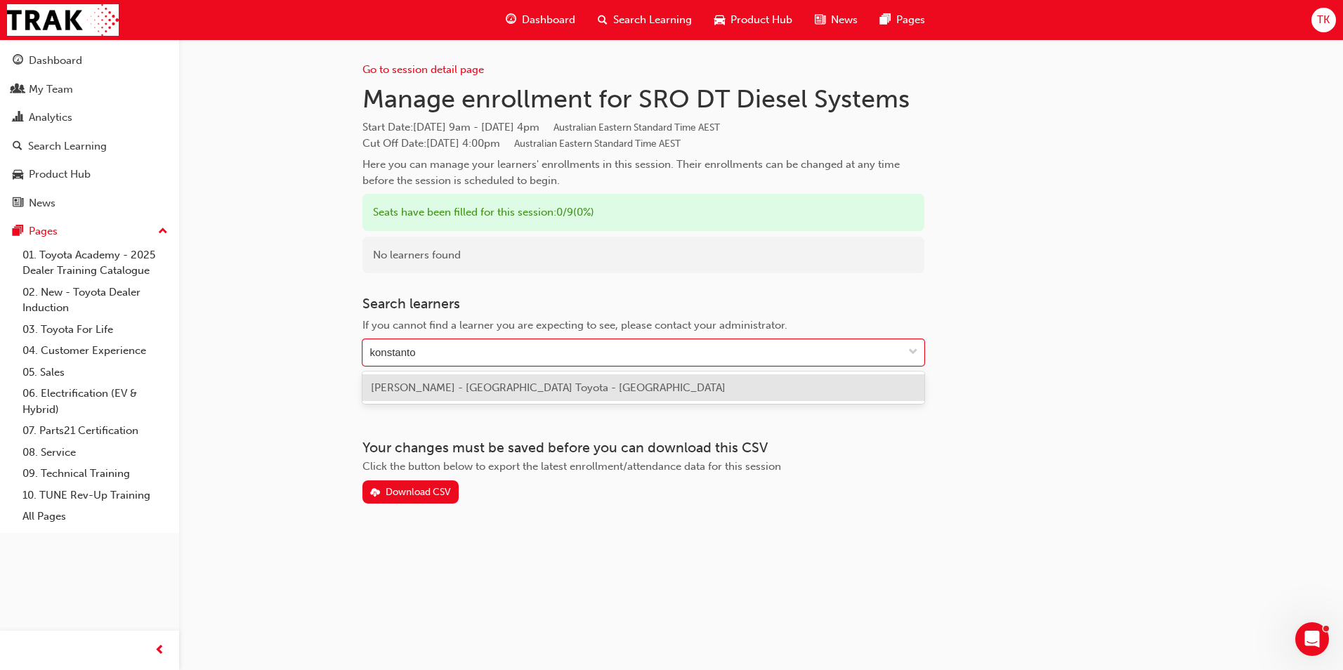
click at [461, 392] on span "Christos Konstantopoulos - Brighton Toyota - ELSTERNWICK" at bounding box center [548, 387] width 355 height 13
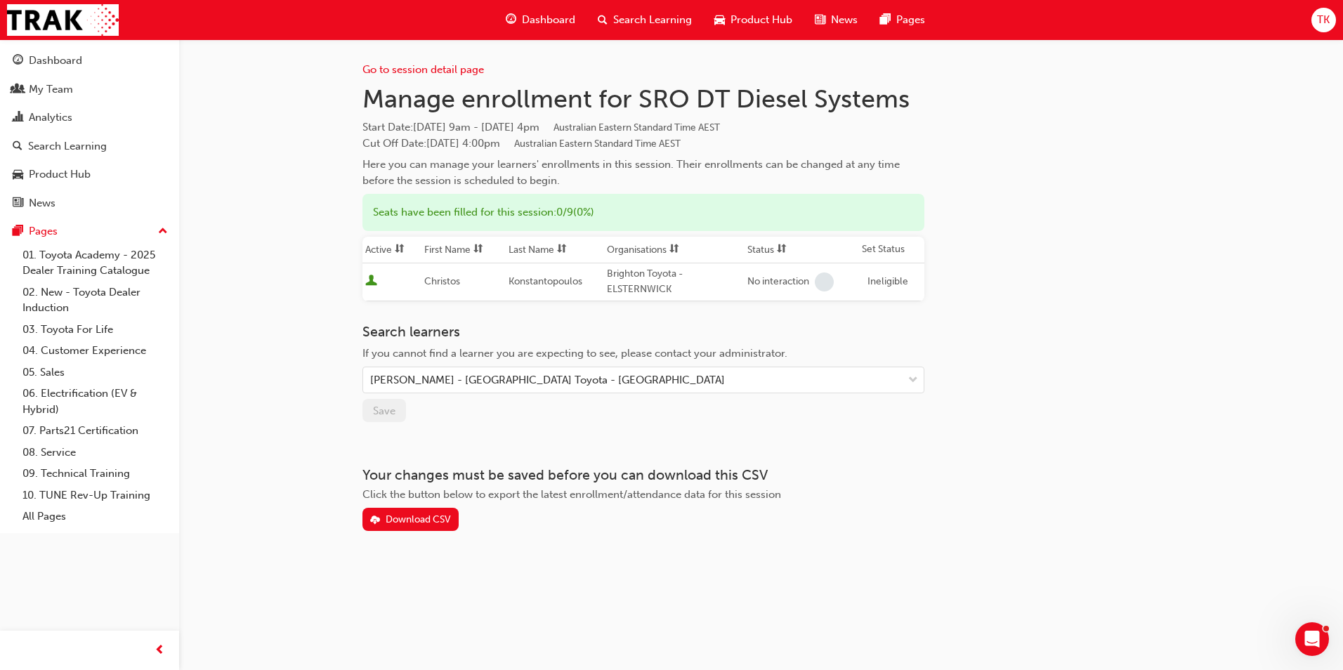
click at [882, 282] on div "Ineligible" at bounding box center [888, 282] width 41 height 16
click at [882, 283] on div "Ineligible" at bounding box center [888, 282] width 41 height 16
click at [878, 287] on div "Ineligible" at bounding box center [888, 282] width 41 height 16
click at [780, 289] on div "No interaction" at bounding box center [801, 282] width 109 height 19
click at [669, 283] on div "Brighton Toyota - ELSTERNWICK" at bounding box center [674, 282] width 135 height 32
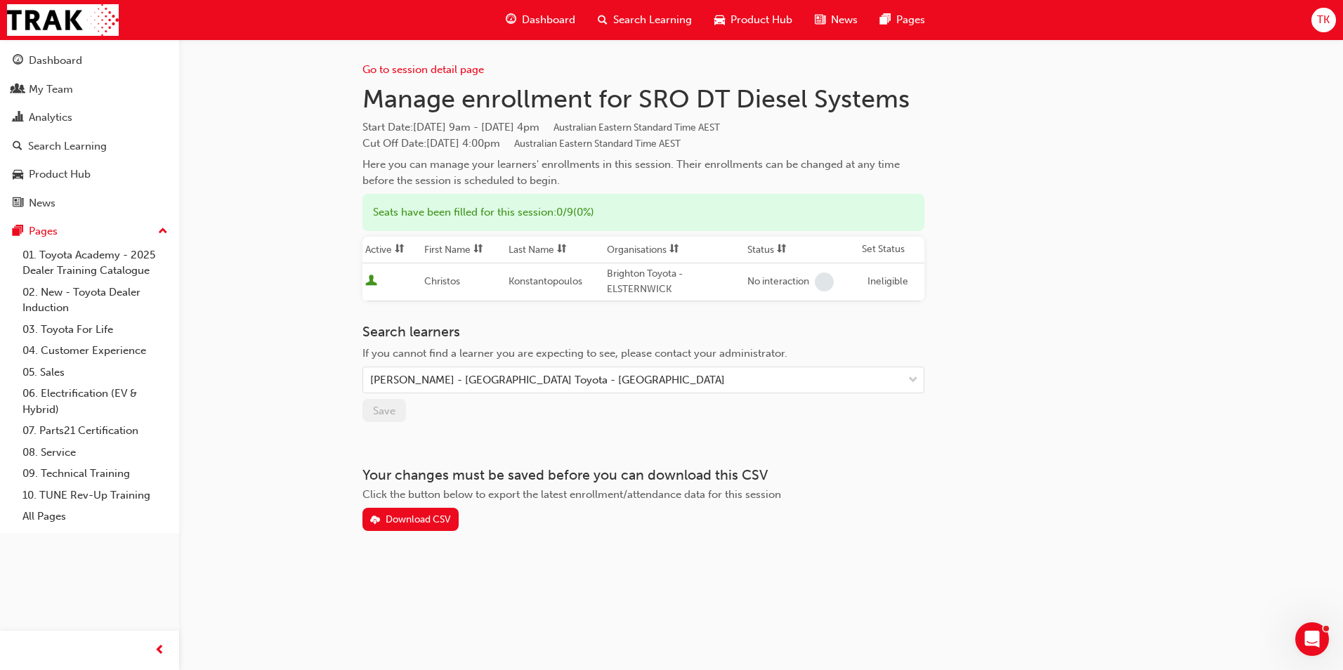
click at [662, 270] on div "Brighton Toyota - ELSTERNWICK" at bounding box center [674, 282] width 135 height 32
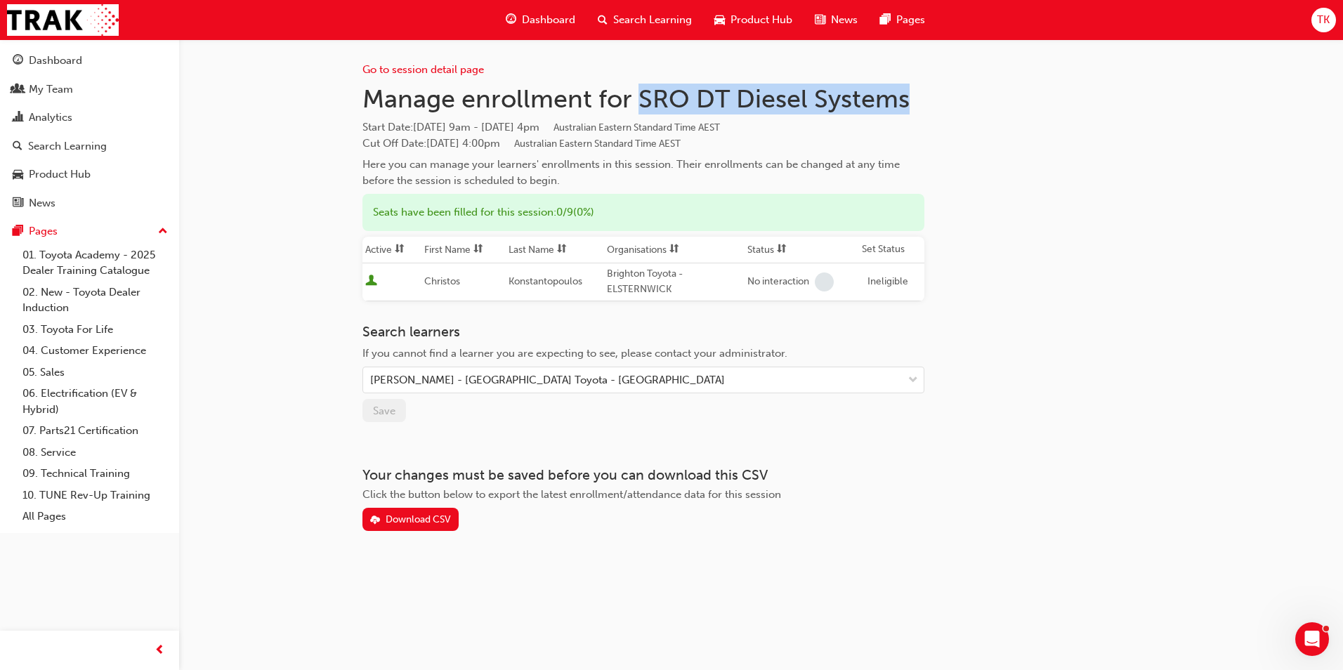
drag, startPoint x: 641, startPoint y: 96, endPoint x: 906, endPoint y: 98, distance: 264.8
click at [906, 98] on h1 "Manage enrollment for SRO DT Diesel Systems" at bounding box center [643, 99] width 562 height 31
copy h1 "SRO DT Diesel Systems"
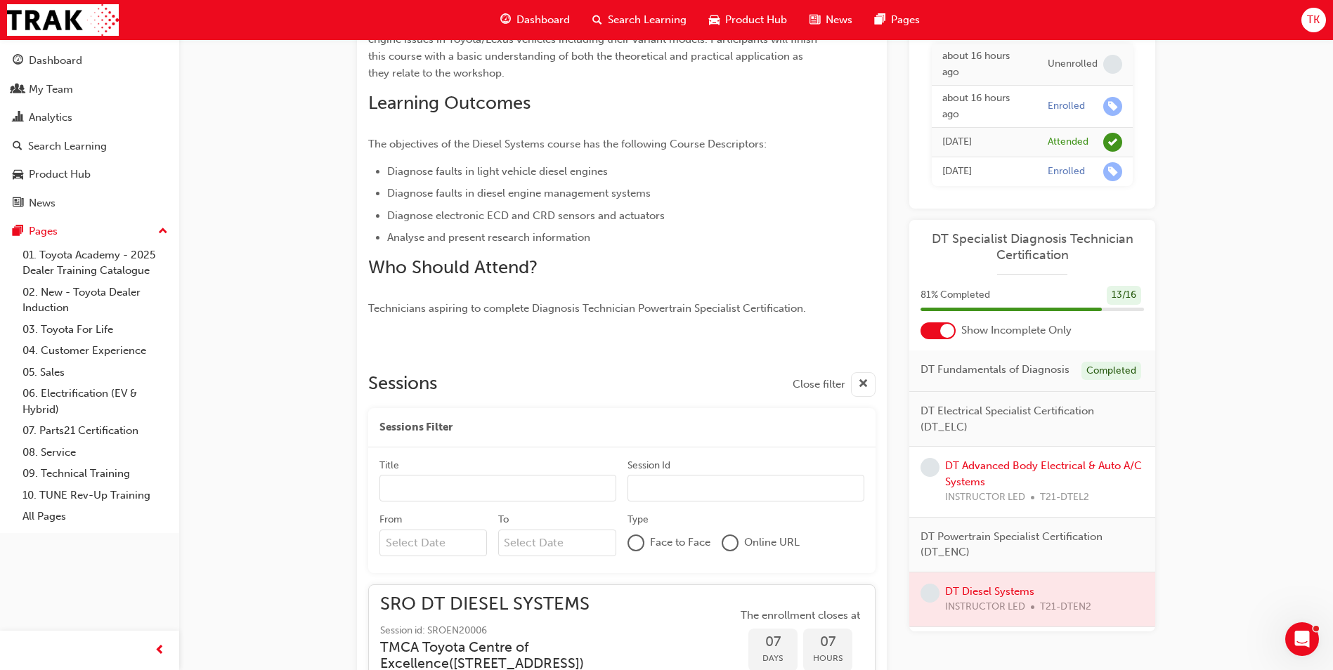
scroll to position [243, 0]
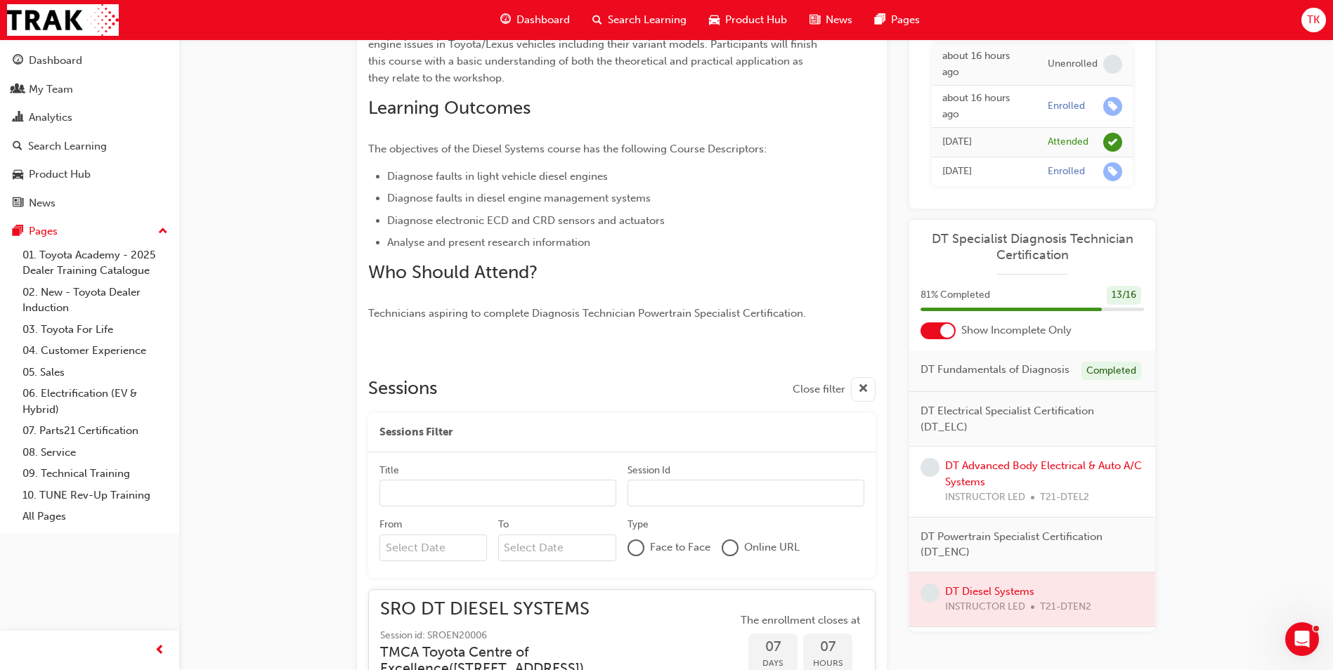
click at [498, 451] on div "Sessions Filter" at bounding box center [621, 432] width 507 height 39
click at [511, 478] on div "Title" at bounding box center [497, 472] width 237 height 17
click at [511, 480] on input "Title" at bounding box center [497, 493] width 237 height 27
click at [490, 501] on input "sro" at bounding box center [497, 493] width 237 height 27
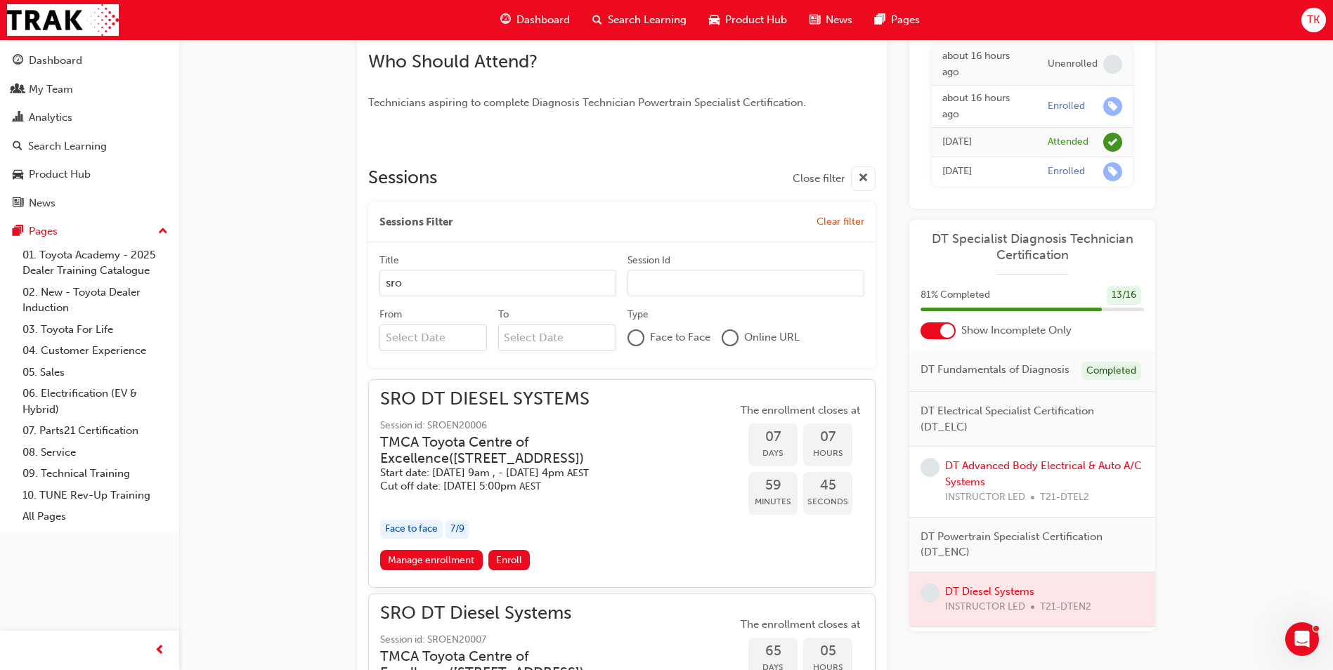
type input "sro"
click at [336, 518] on div "DT Diesel Systems Instructor led Stream: Technical 3 days 0 T21-DTEN2 You've me…" at bounding box center [755, 355] width 843 height 1494
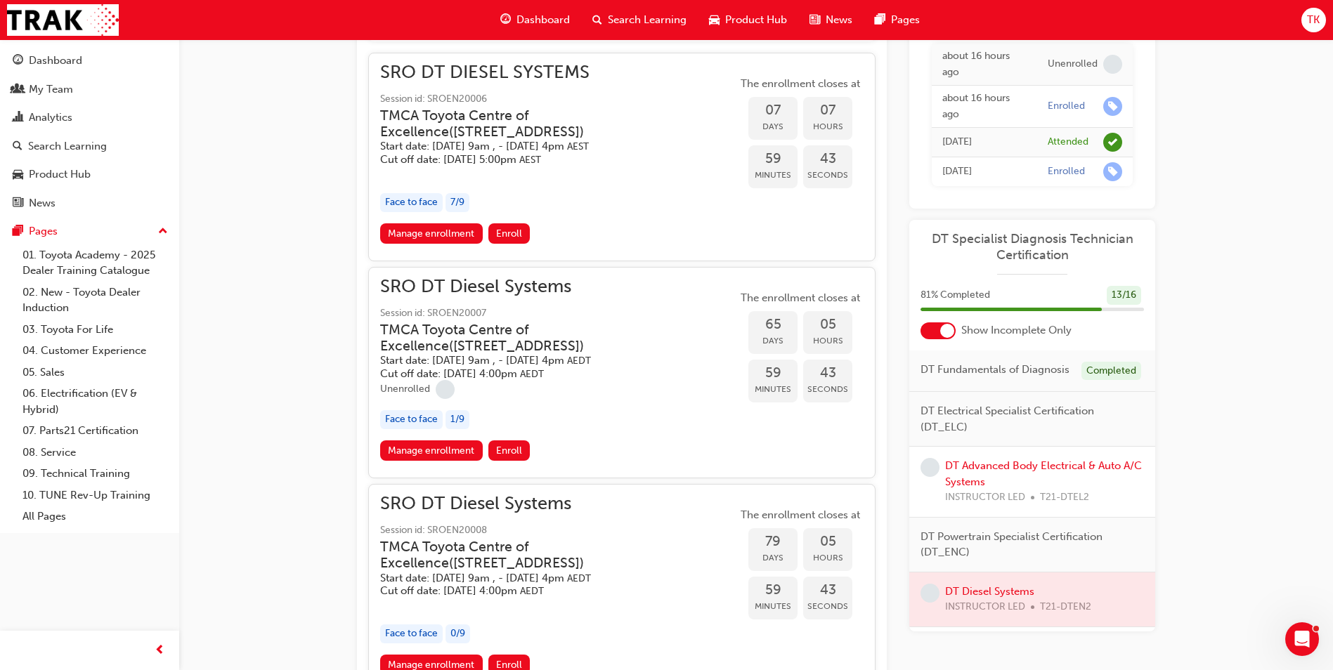
scroll to position [805, 0]
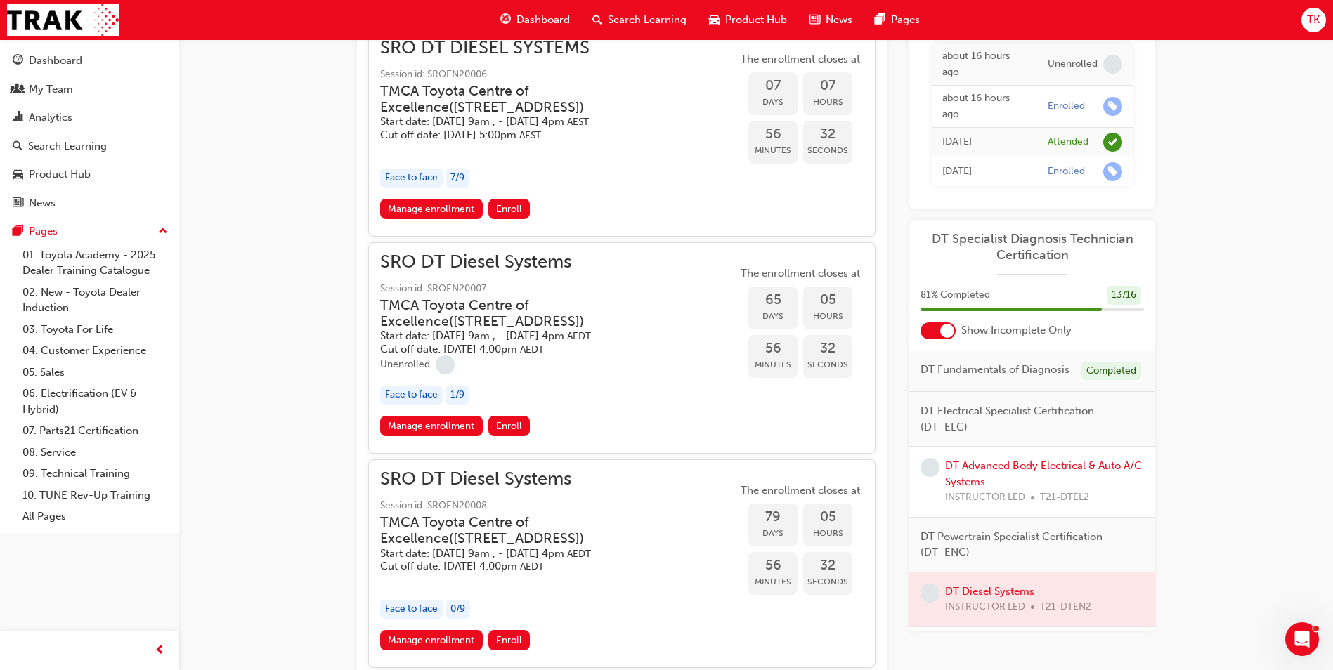
click at [596, 560] on h5 "Start date: Tue 11 Nov 2025, 9am , - Thu 13 Nov 2025, 4pm AEDT" at bounding box center [547, 553] width 334 height 13
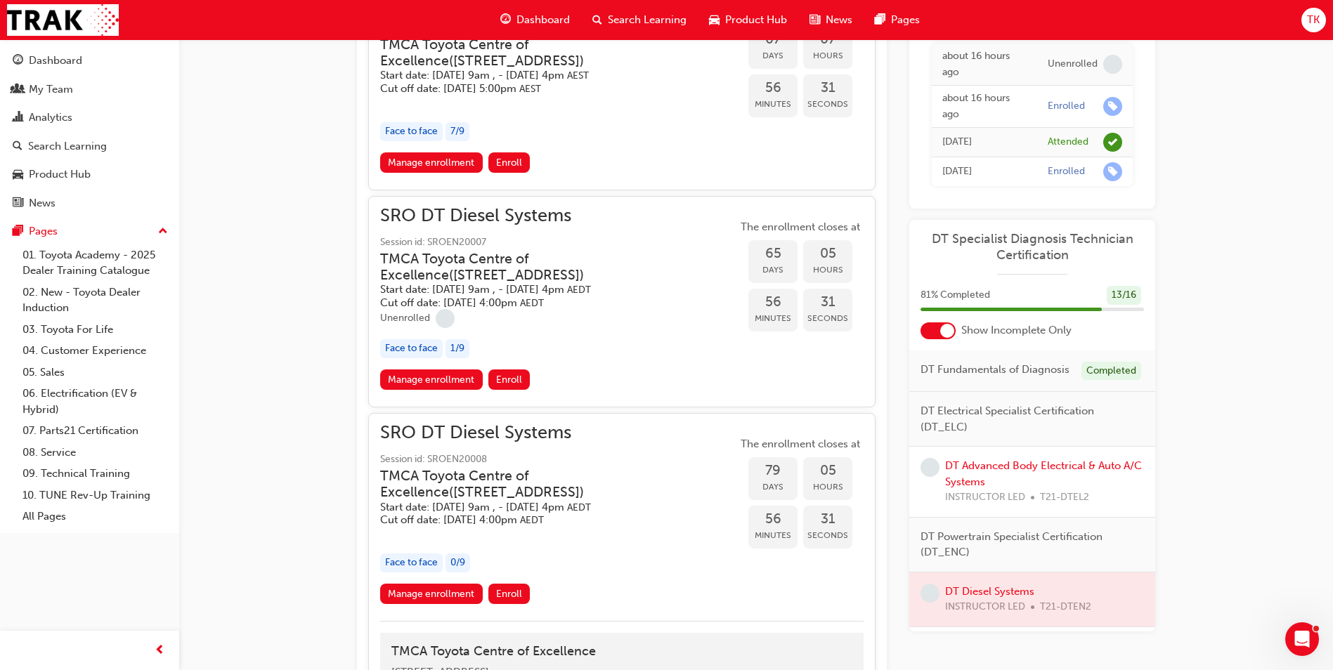
scroll to position [875, 0]
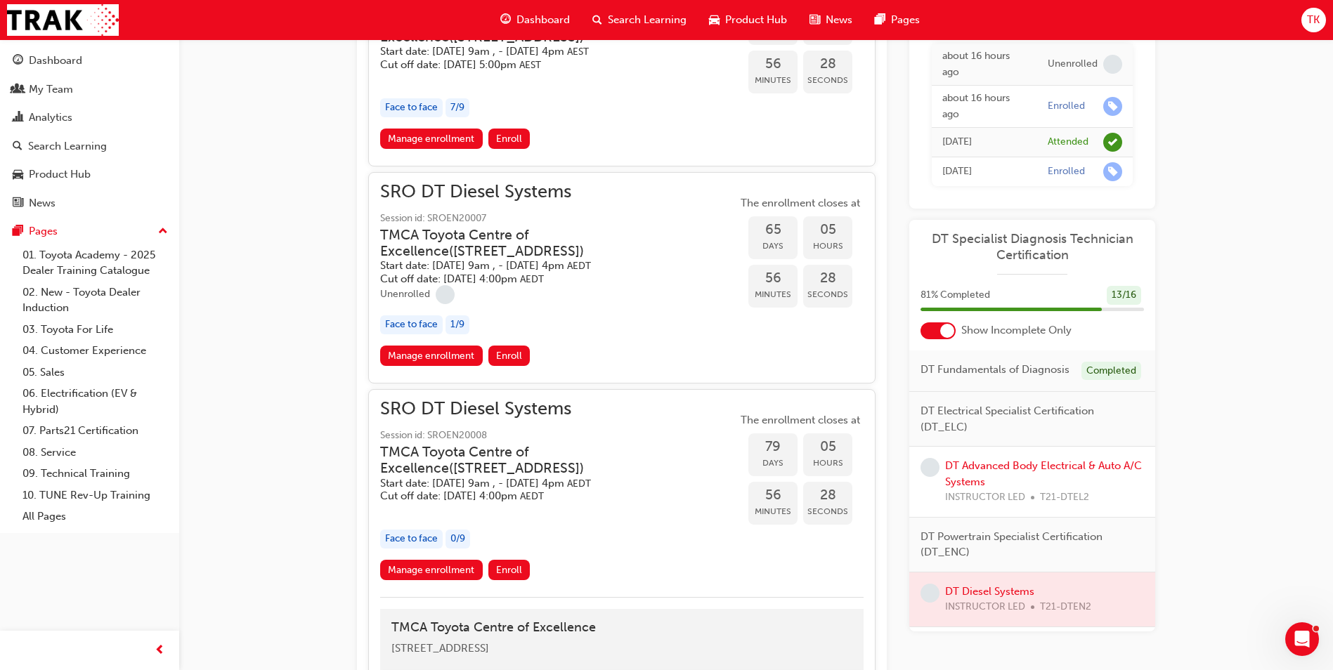
click at [488, 478] on h5 "Start date: Tue 11 Nov 2025, 9am , - Thu 13 Nov 2025, 4pm AEDT" at bounding box center [547, 483] width 334 height 13
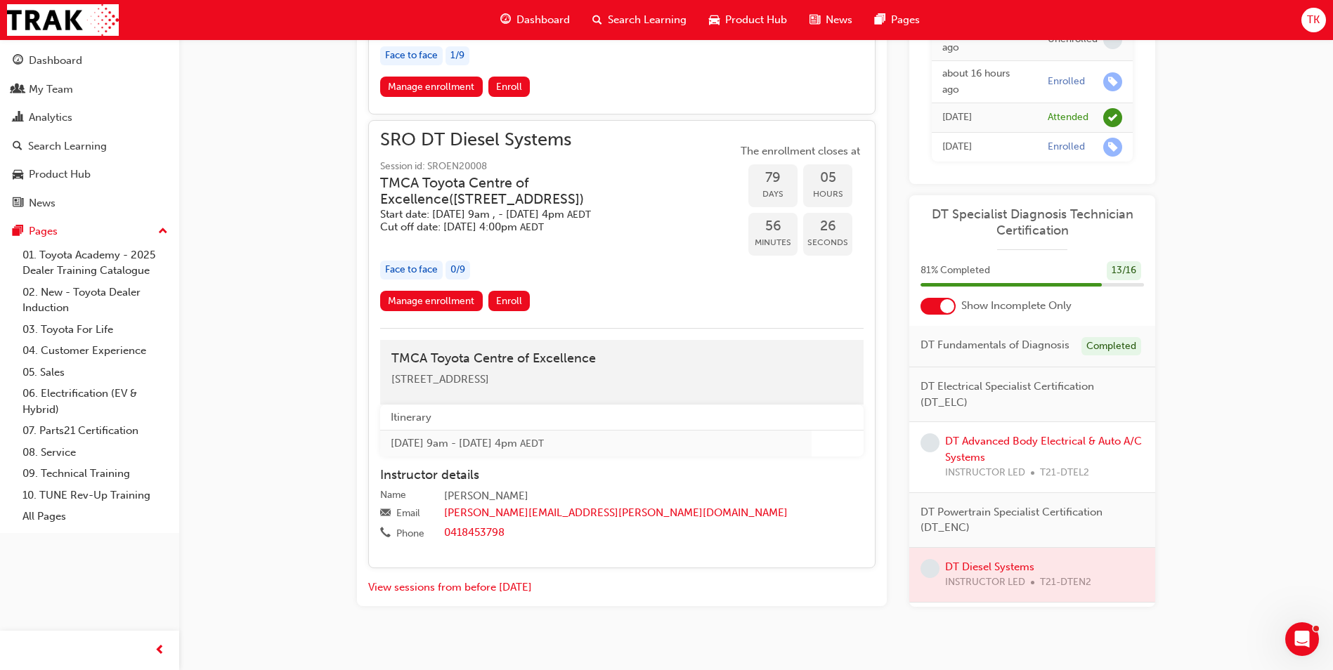
scroll to position [1156, 0]
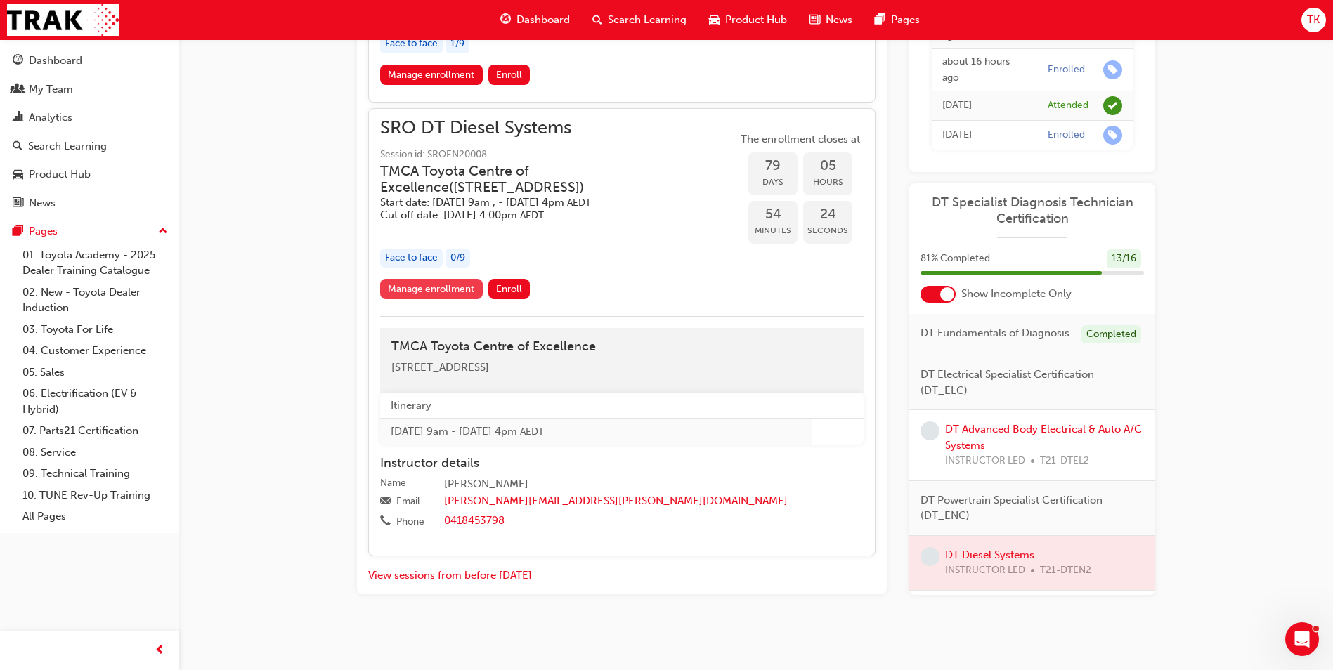
click at [387, 289] on link "Manage enrollment" at bounding box center [431, 289] width 103 height 20
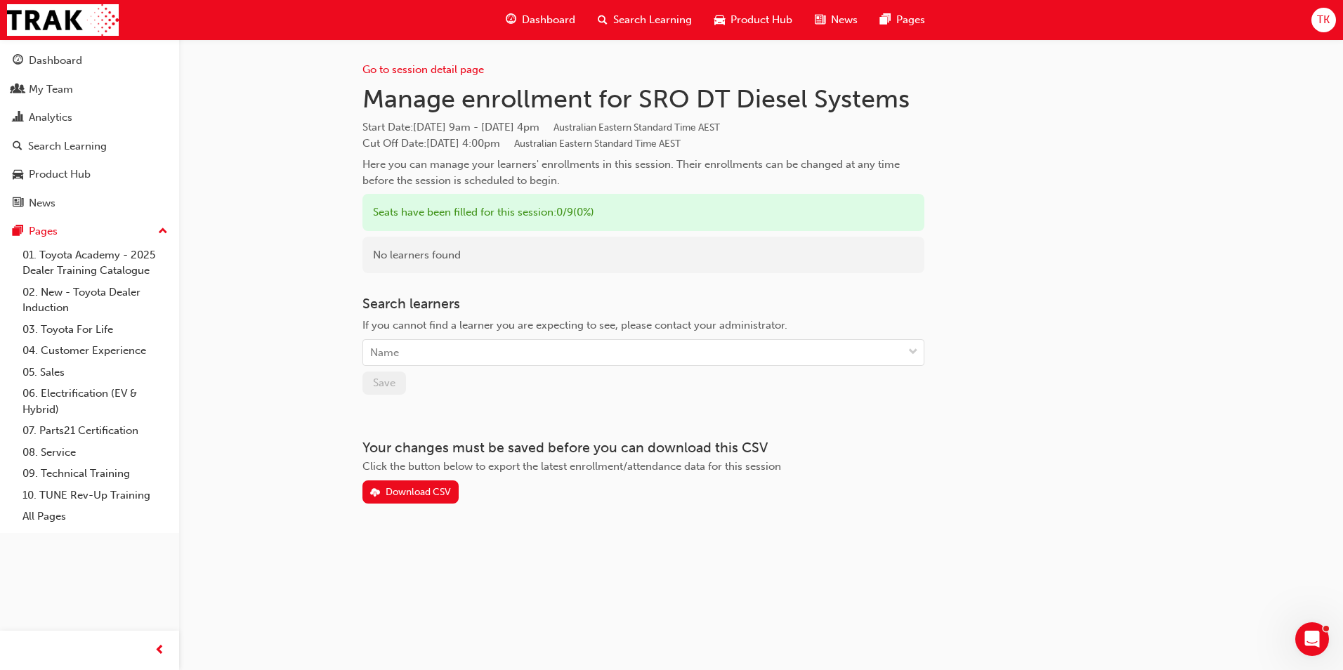
click at [355, 251] on div "Go to session detail page Manage enrollment for SRO DT Diesel Systems Start Dat…" at bounding box center [761, 293] width 843 height 509
drag, startPoint x: 368, startPoint y: 97, endPoint x: 459, endPoint y: 96, distance: 90.6
click at [459, 96] on h1 "Manage enrollment for SRO DT Diesel Systems" at bounding box center [643, 99] width 562 height 31
drag, startPoint x: 459, startPoint y: 96, endPoint x: 464, endPoint y: 108, distance: 13.6
click at [464, 108] on h1 "Manage enrollment for SRO DT Diesel Systems" at bounding box center [643, 99] width 562 height 31
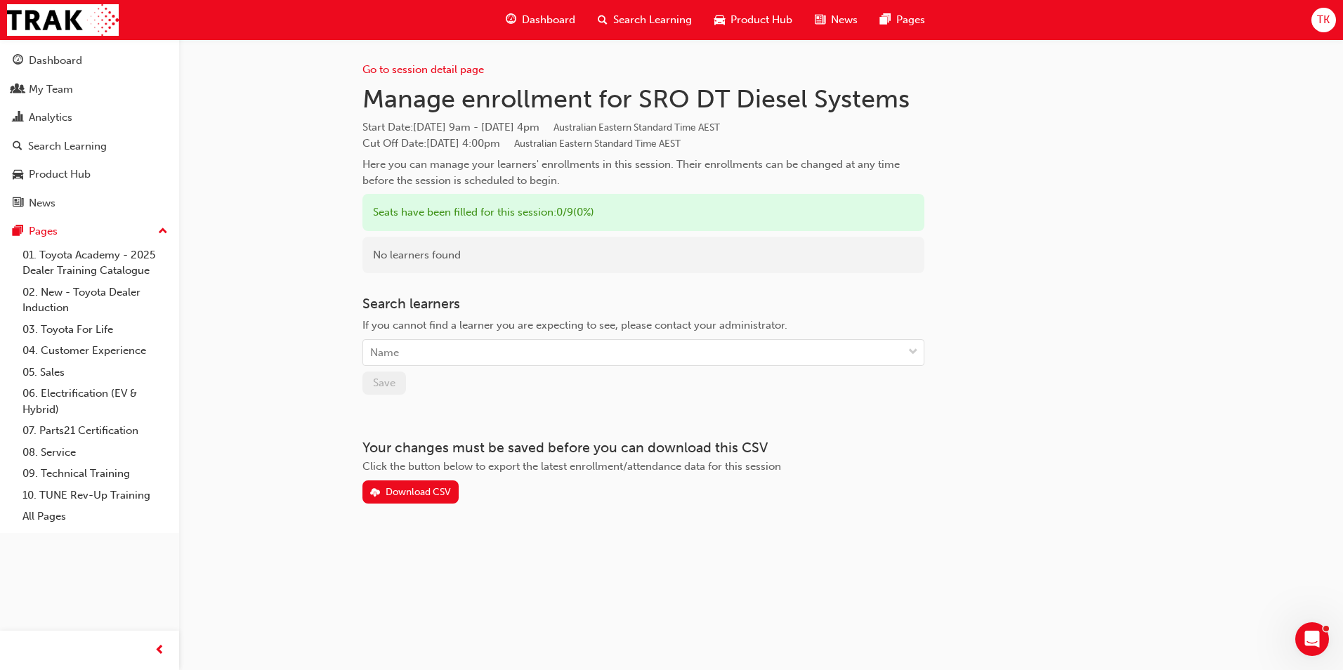
click at [462, 100] on h1 "Manage enrollment for SRO DT Diesel Systems" at bounding box center [643, 99] width 562 height 31
drag, startPoint x: 462, startPoint y: 100, endPoint x: 469, endPoint y: 104, distance: 7.2
click at [469, 104] on h1 "Manage enrollment for SRO DT Diesel Systems" at bounding box center [643, 99] width 562 height 31
click at [583, 370] on div "Search learners If you cannot find a learner you are expecting to see, please c…" at bounding box center [643, 345] width 562 height 99
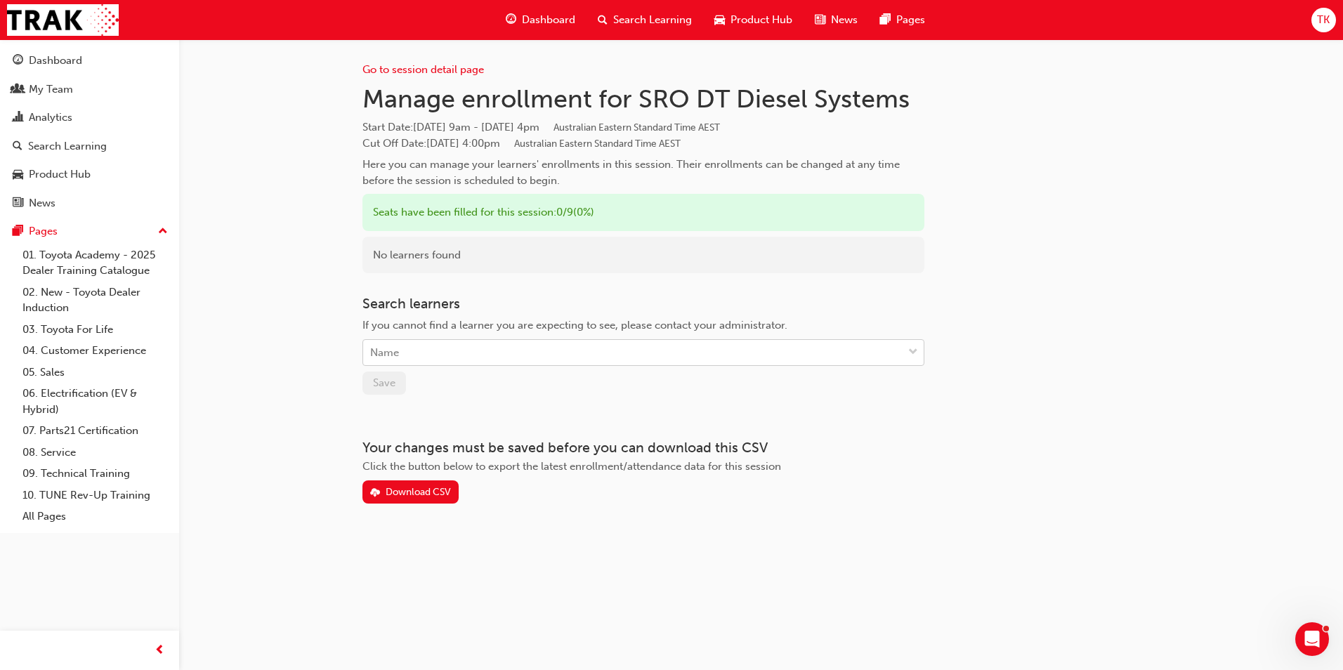
click at [568, 351] on div "Name" at bounding box center [632, 353] width 539 height 25
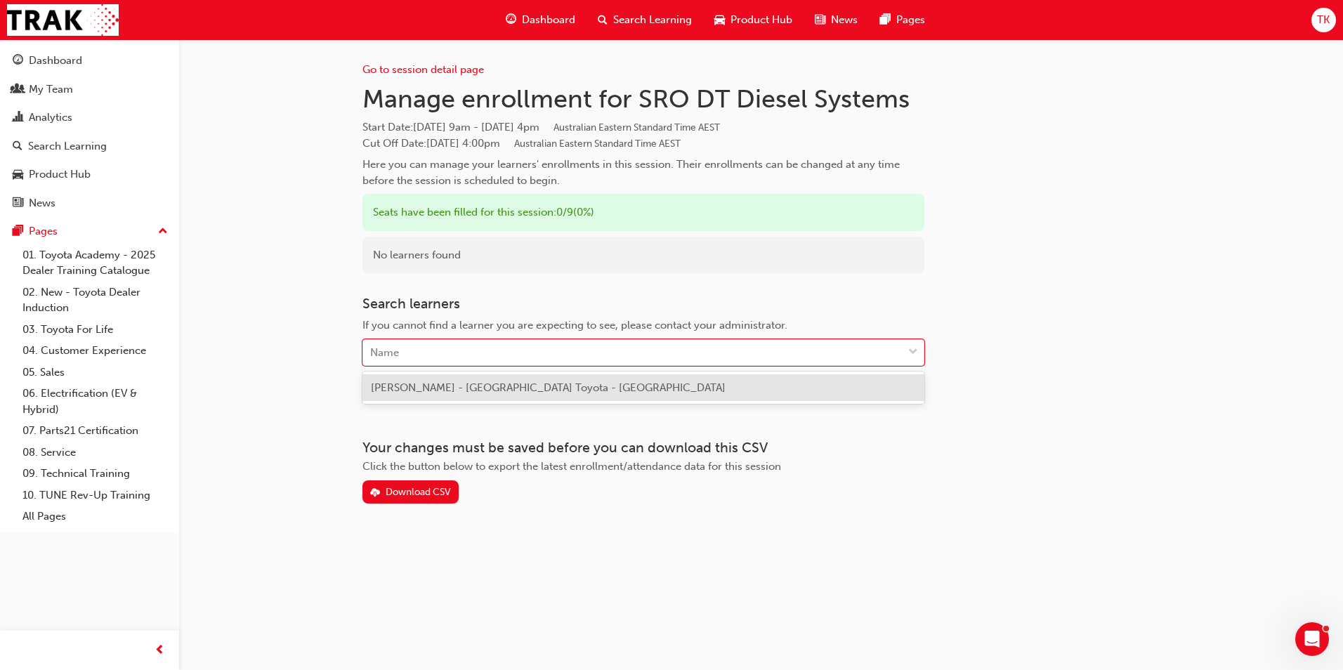
click at [563, 393] on span "Christos Konstantopoulos - Brighton Toyota - ELSTERNWICK" at bounding box center [548, 387] width 355 height 13
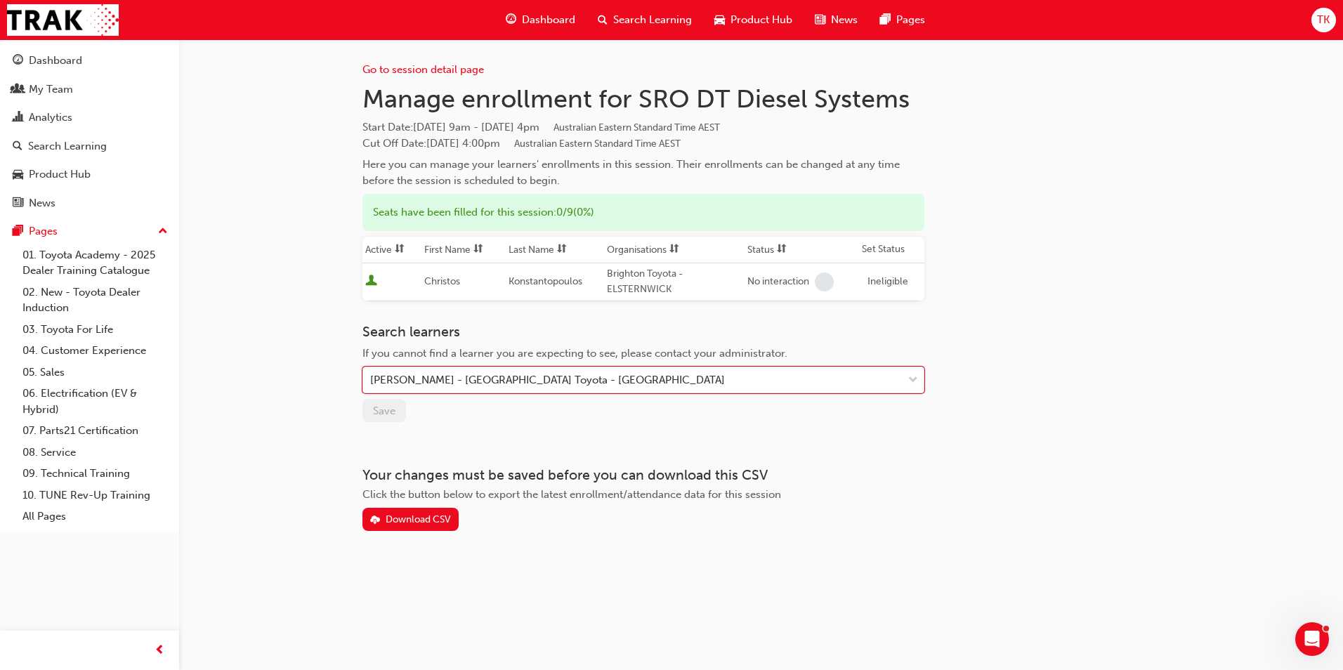
click at [358, 422] on div "Go to session detail page Manage enrollment for SRO DT Diesel Systems Start Dat…" at bounding box center [761, 307] width 843 height 537
click at [364, 330] on h3 "Search learners" at bounding box center [643, 332] width 562 height 16
click at [359, 335] on div "Go to session detail page Manage enrollment for SRO DT Diesel Systems Start Dat…" at bounding box center [761, 307] width 843 height 537
click at [842, 320] on div "Go to session detail page Manage enrollment for SRO DT Diesel Systems Start Dat…" at bounding box center [643, 285] width 562 height 492
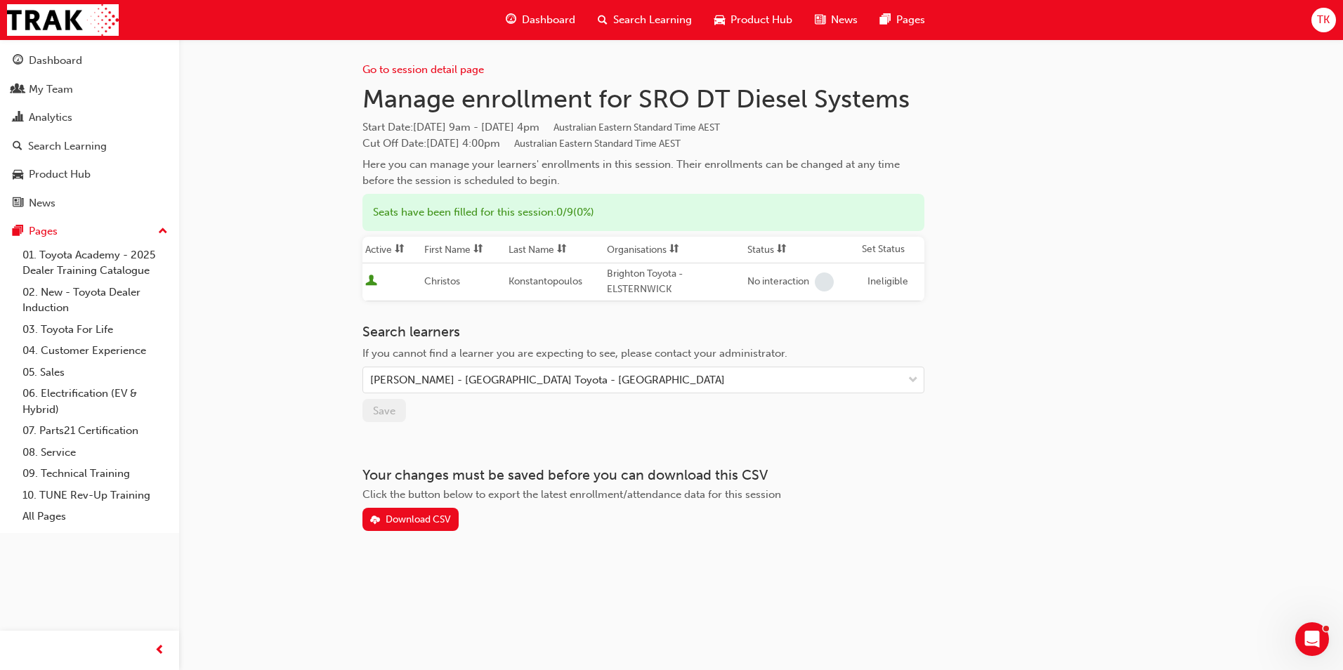
click at [770, 334] on h3 "Search learners" at bounding box center [643, 332] width 562 height 16
click at [777, 350] on span "If you cannot find a learner you are expecting to see, please contact your admi…" at bounding box center [574, 353] width 425 height 13
click at [930, 343] on div "Go to session detail page Manage enrollment for SRO DT Diesel Systems Start Dat…" at bounding box center [761, 285] width 798 height 492
click at [892, 283] on div "Ineligible" at bounding box center [888, 282] width 41 height 16
drag, startPoint x: 892, startPoint y: 283, endPoint x: 903, endPoint y: 304, distance: 23.6
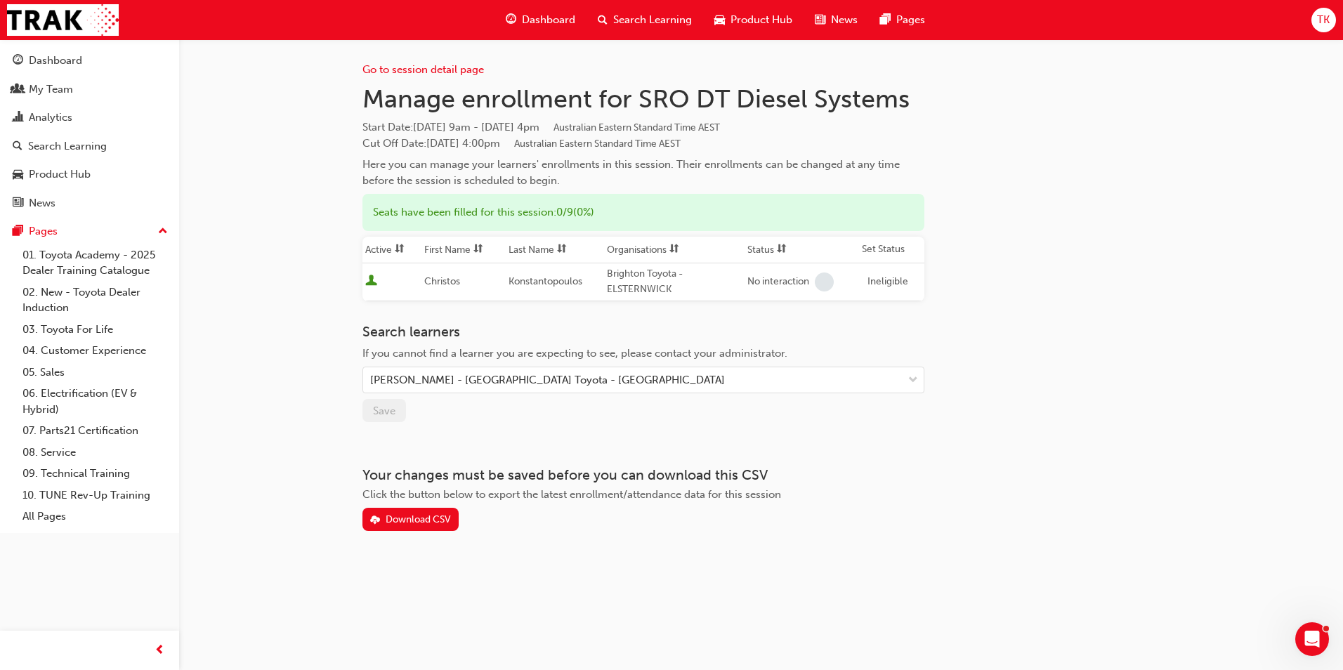
click at [901, 302] on div "Go to session detail page Manage enrollment for SRO DT Diesel Systems Start Dat…" at bounding box center [643, 285] width 562 height 492
click at [757, 145] on div "Start Date : Tue 11 Nov 2025, 9am - Thu 13 Nov 2025, 4pm Australian Eastern Sta…" at bounding box center [643, 135] width 562 height 32
